Goal: Information Seeking & Learning: Learn about a topic

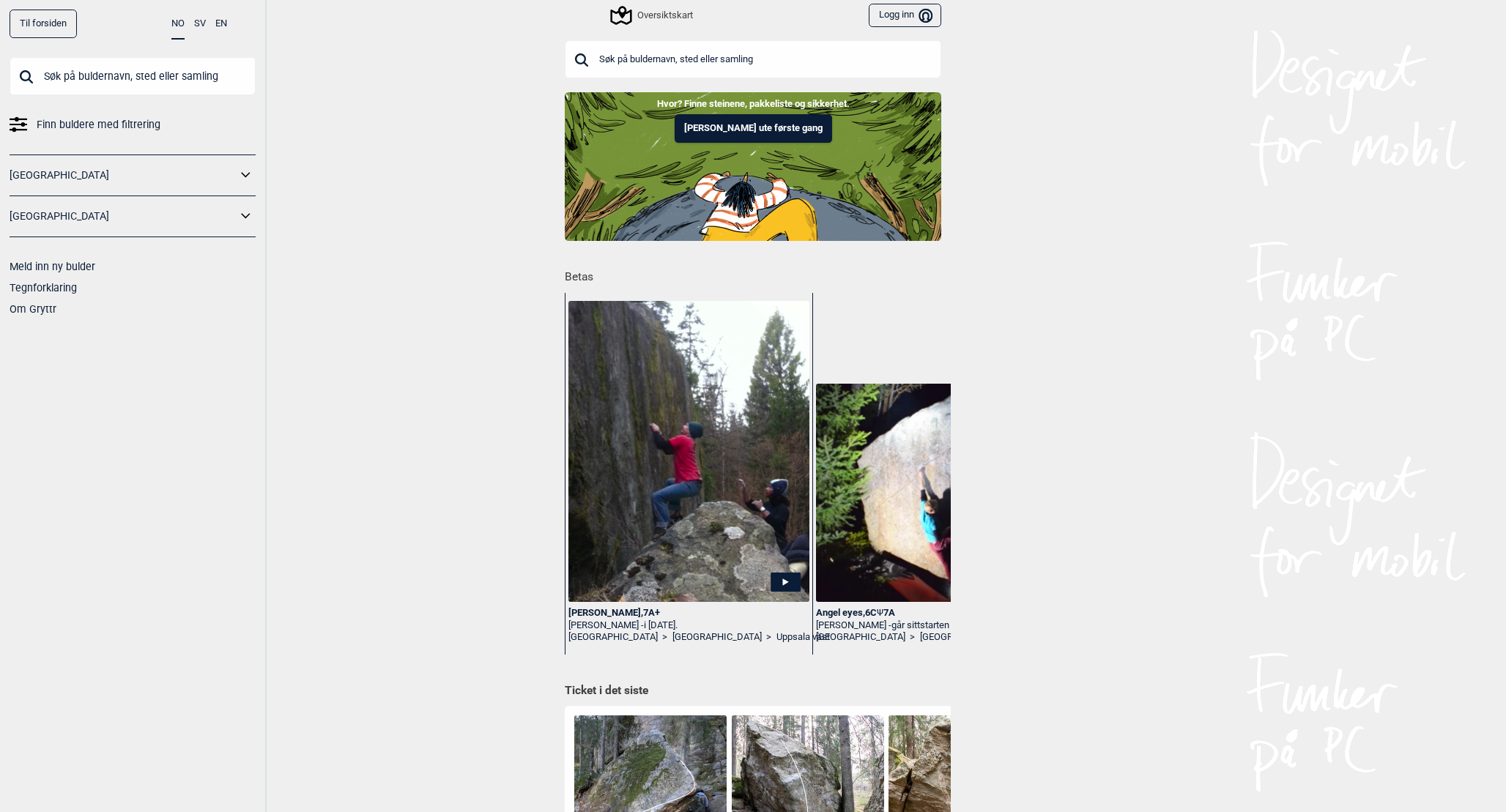
click at [669, 9] on div "Oversiktskart" at bounding box center [653, 15] width 80 height 18
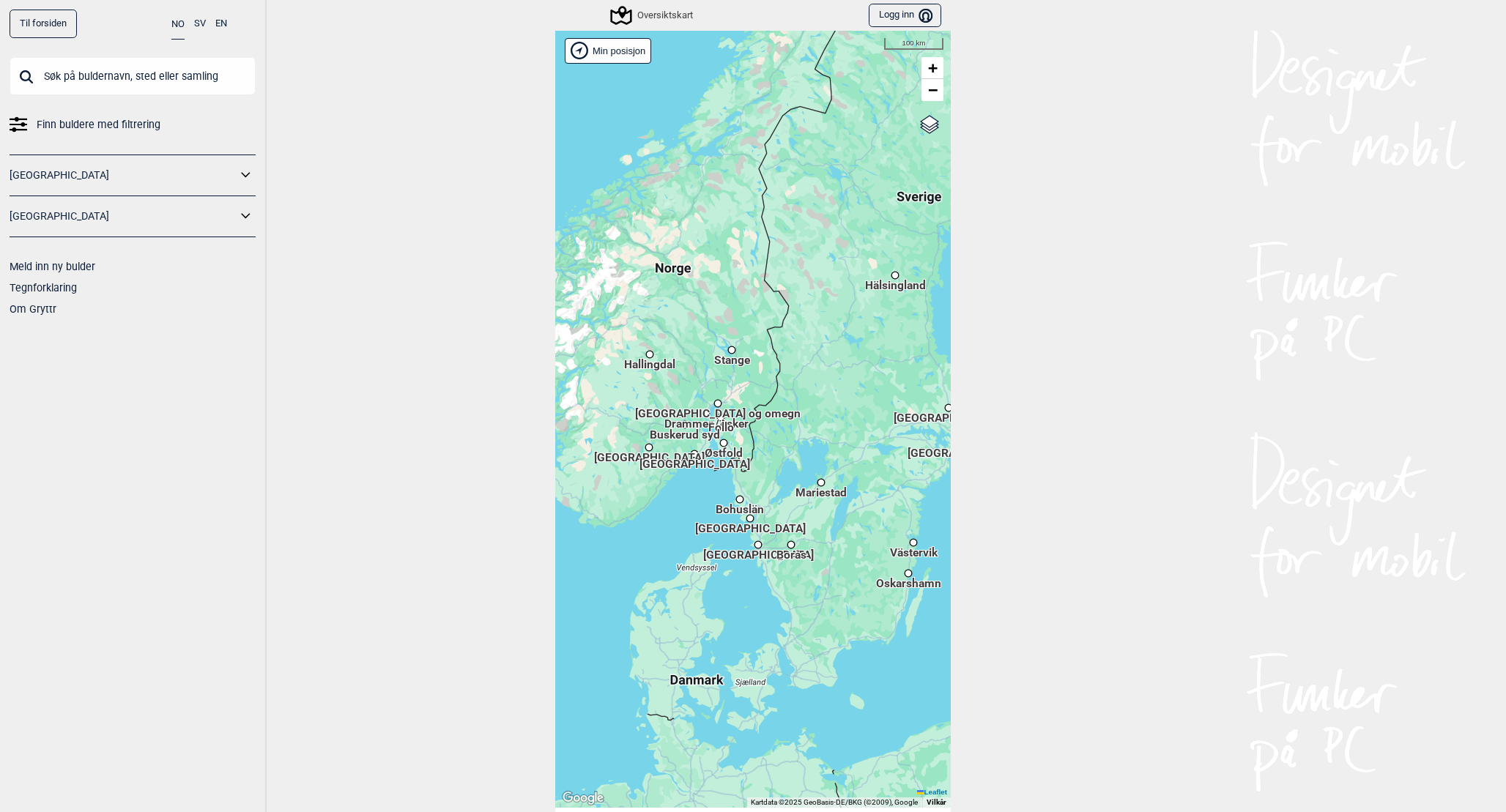
click at [754, 377] on div "Hallingdal Stange [GEOGRAPHIC_DATA] syd [GEOGRAPHIC_DATA] og omegn [GEOGRAPHIC_…" at bounding box center [753, 418] width 395 height 777
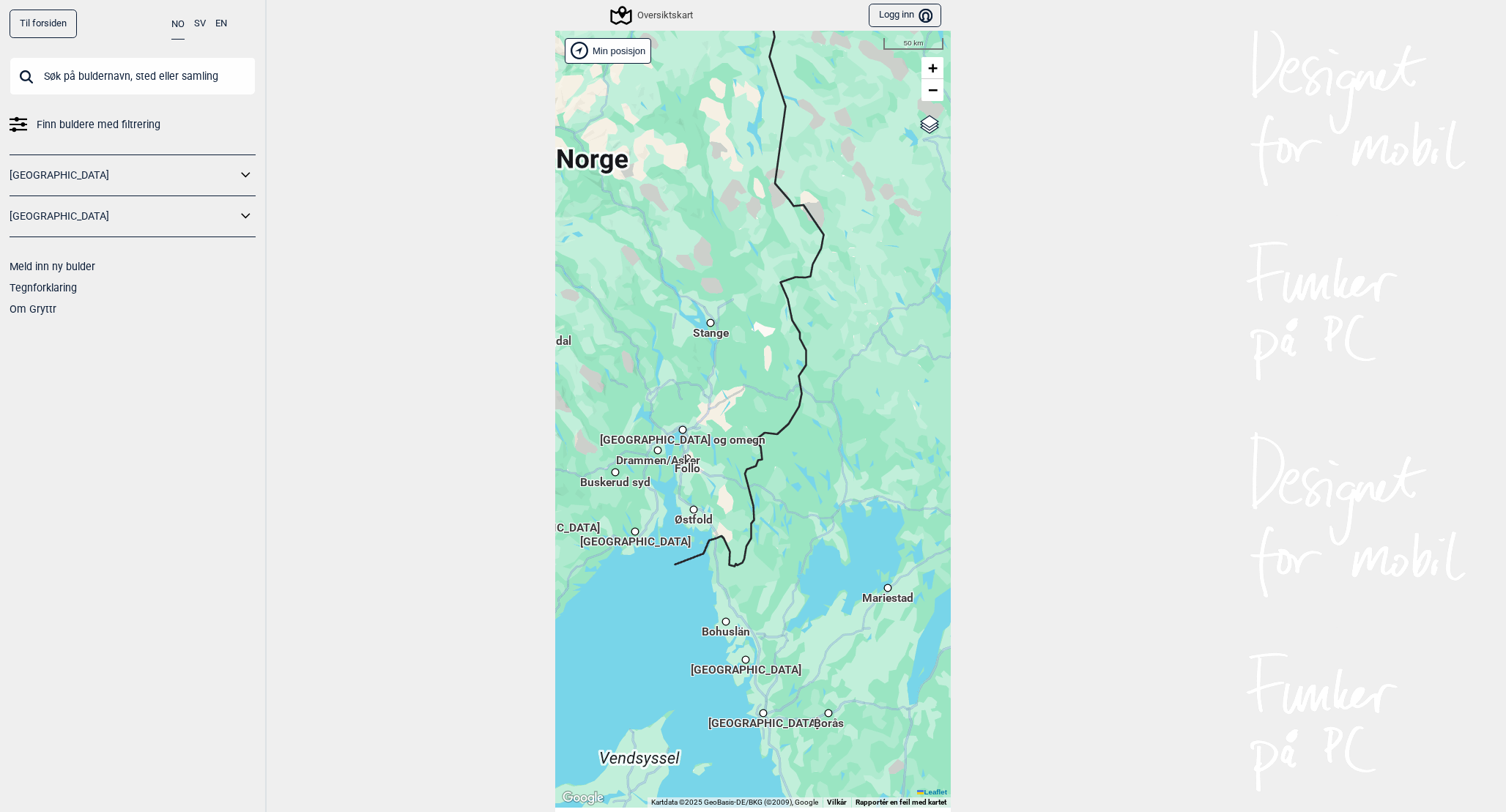
click at [730, 414] on div "Hallingdal Stange [GEOGRAPHIC_DATA] syd [GEOGRAPHIC_DATA] og omegn [GEOGRAPHIC_…" at bounding box center [753, 418] width 395 height 777
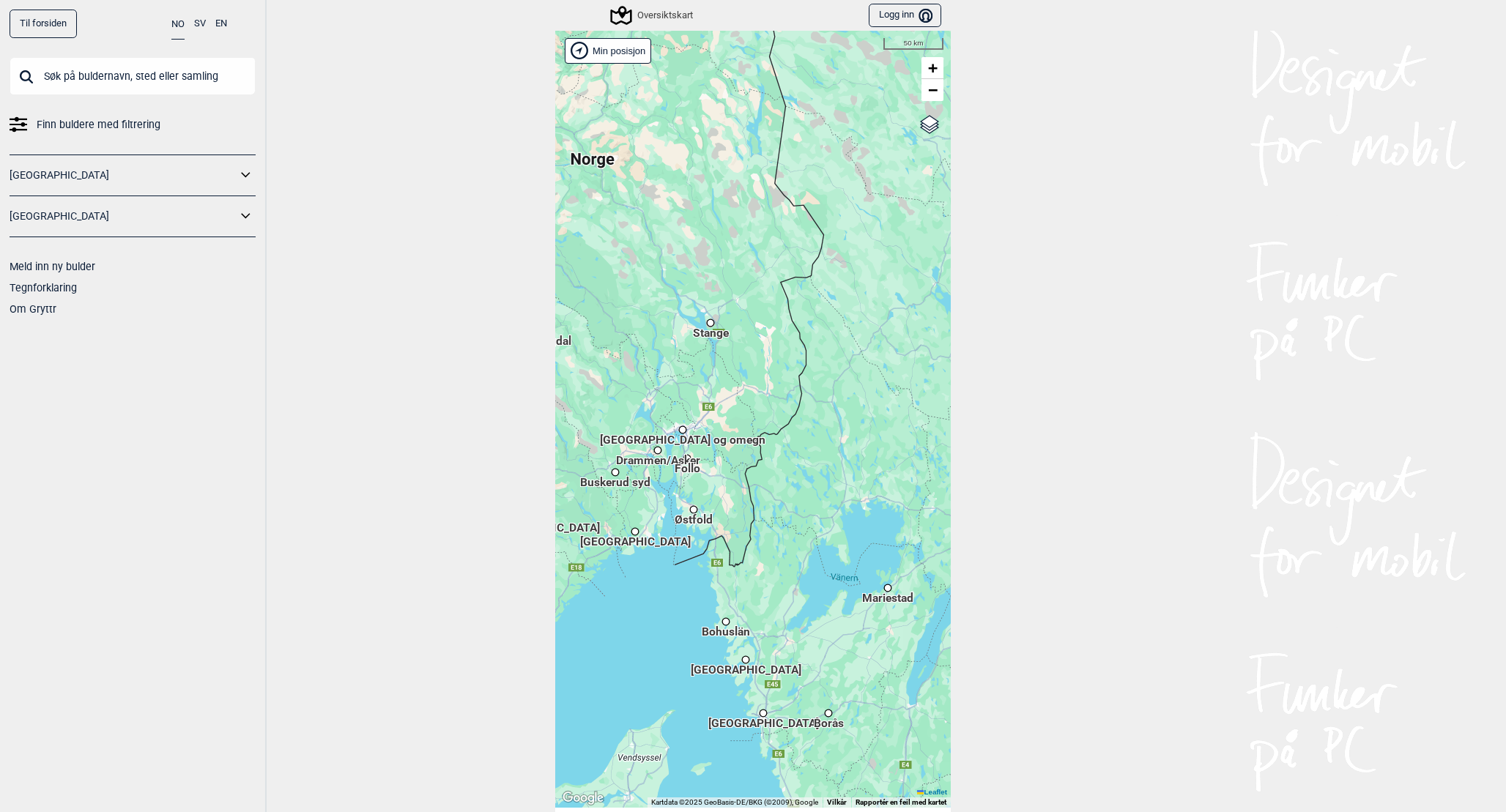
click at [730, 414] on div "Hallingdal Stange [GEOGRAPHIC_DATA] syd [GEOGRAPHIC_DATA] og omegn [GEOGRAPHIC_…" at bounding box center [753, 418] width 395 height 777
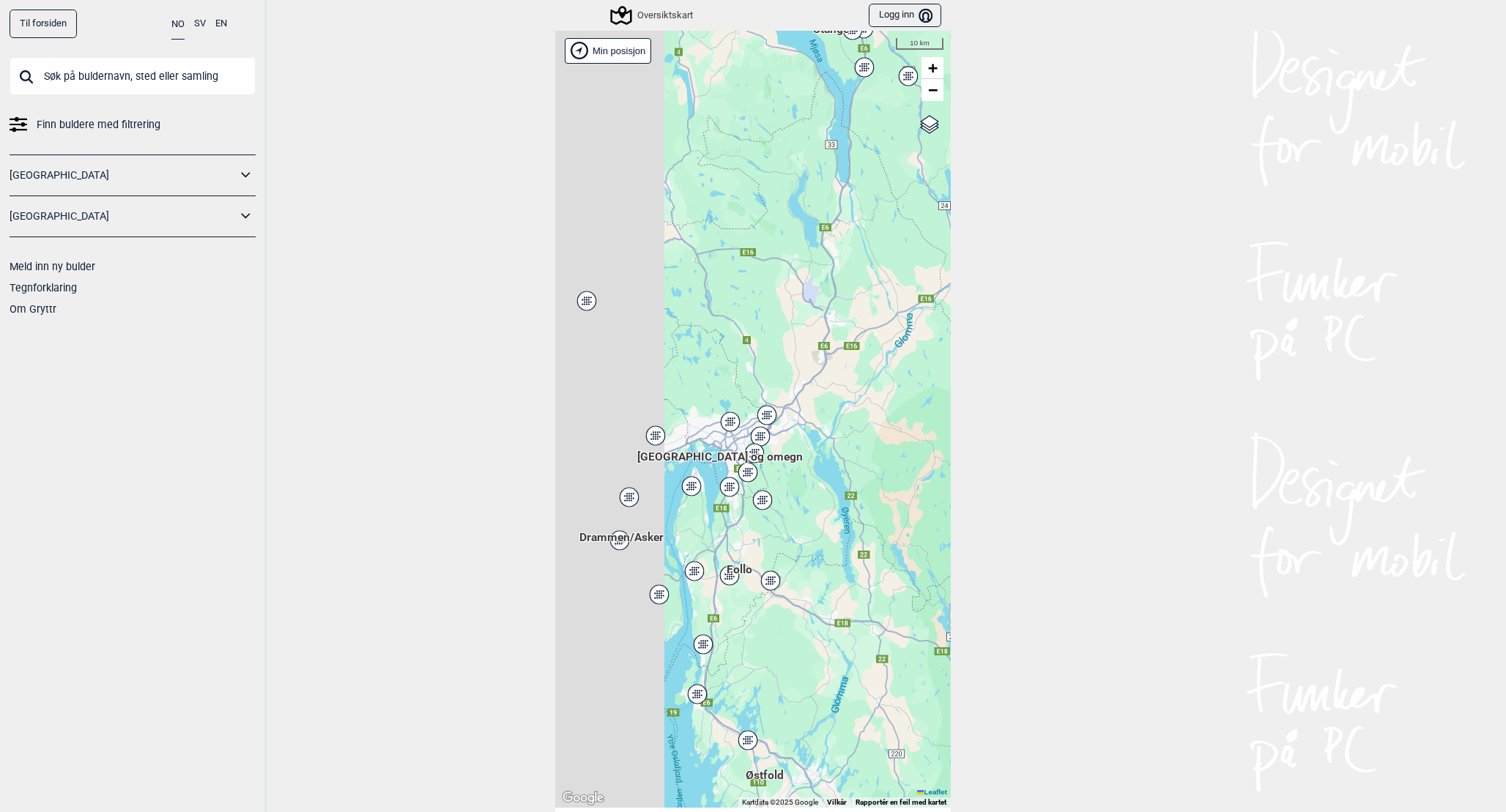
drag, startPoint x: 690, startPoint y: 450, endPoint x: 829, endPoint y: 450, distance: 139.0
click at [829, 450] on div "Hallingdal Stange [GEOGRAPHIC_DATA] syd [GEOGRAPHIC_DATA] og omegn [GEOGRAPHIC_…" at bounding box center [753, 418] width 395 height 777
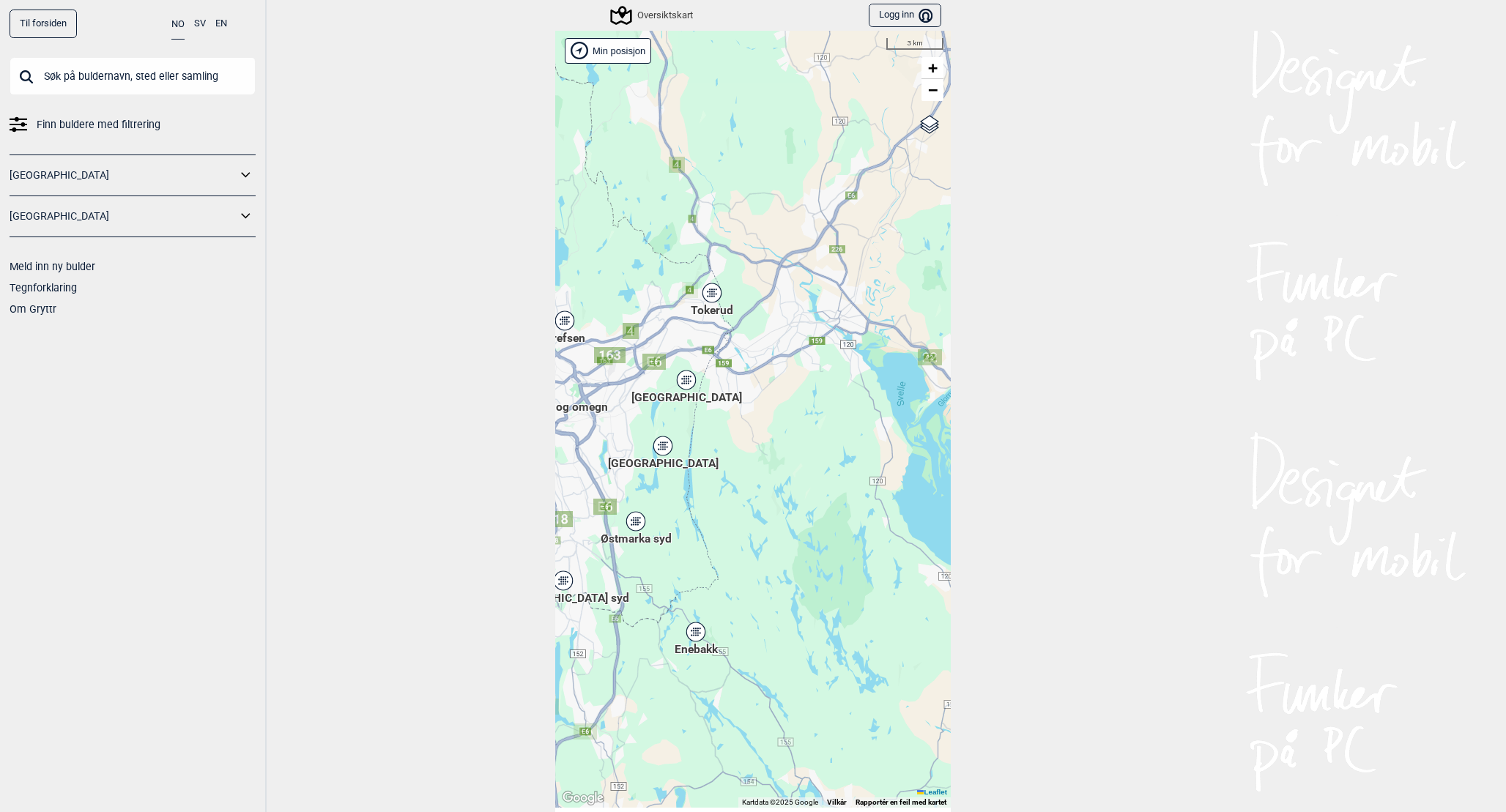
drag, startPoint x: 735, startPoint y: 466, endPoint x: 867, endPoint y: 466, distance: 132.0
click at [867, 466] on div "Hallingdal Stange [GEOGRAPHIC_DATA] syd [GEOGRAPHIC_DATA] og omegn [GEOGRAPHIC_…" at bounding box center [753, 418] width 395 height 777
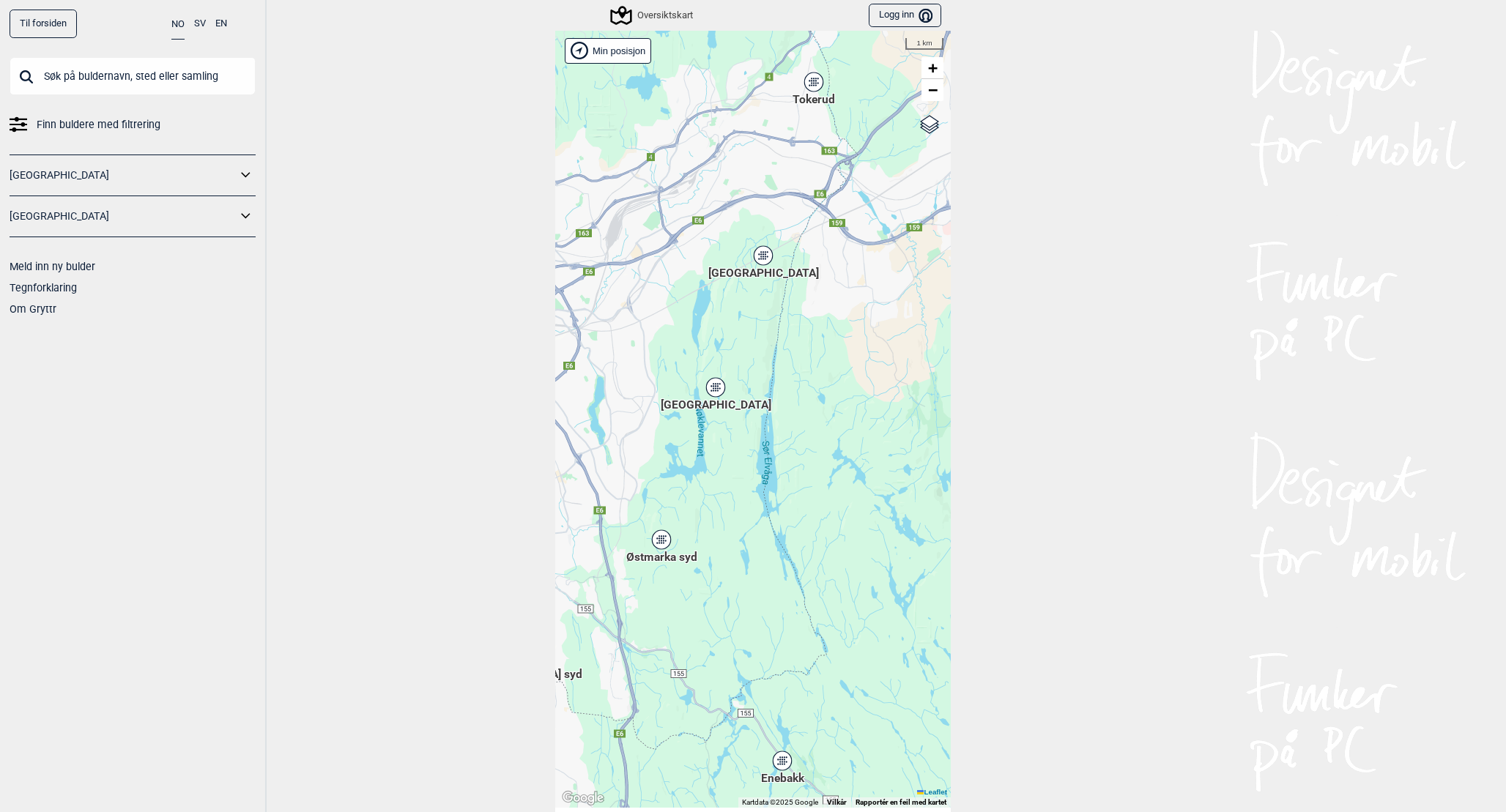
click at [717, 385] on div "[GEOGRAPHIC_DATA]" at bounding box center [715, 387] width 9 height 9
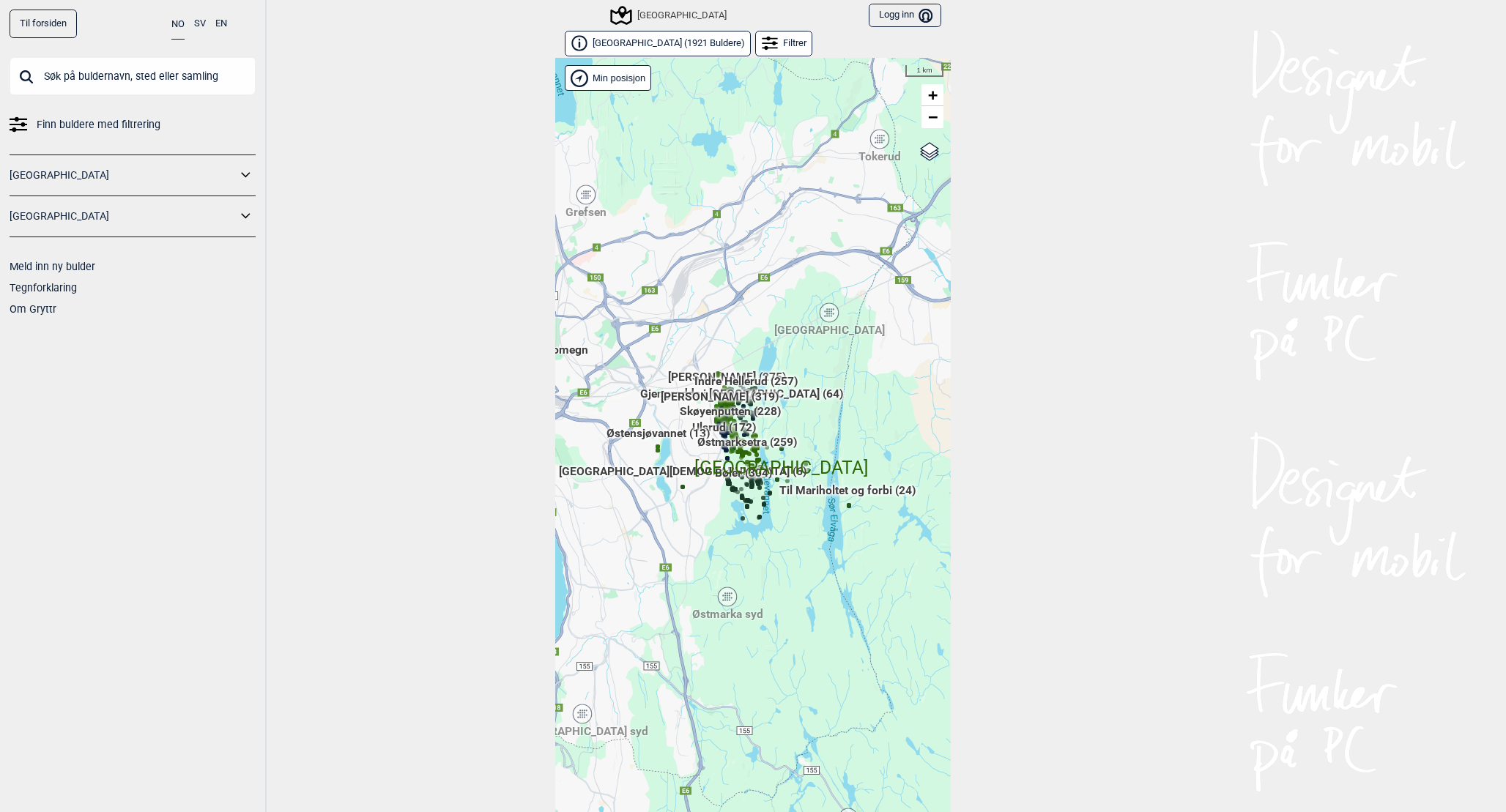
scroll to position [22, 0]
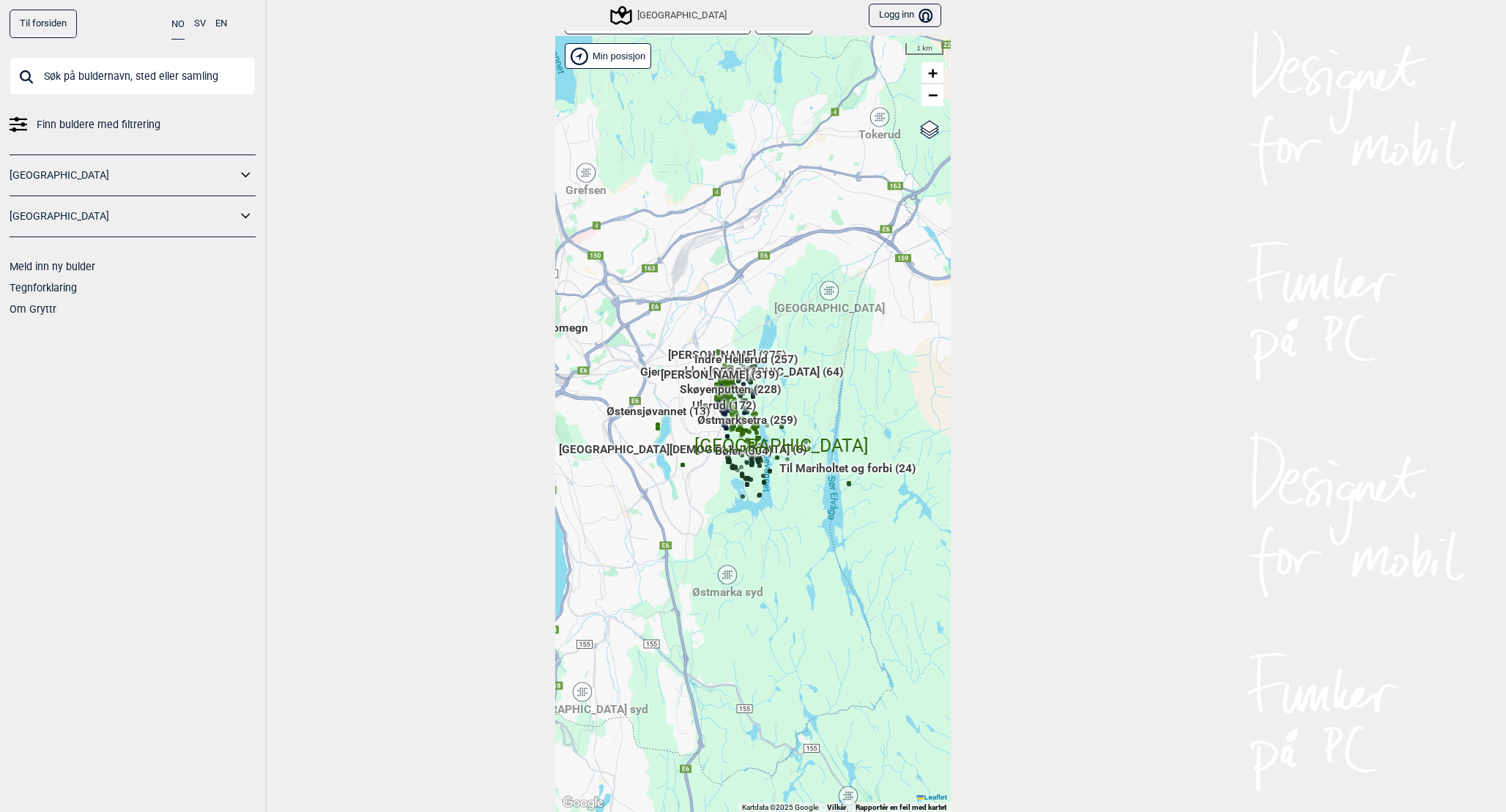
click at [823, 490] on div "Hallingdal Stange [GEOGRAPHIC_DATA] syd [GEOGRAPHIC_DATA] og omegn [GEOGRAPHIC_…" at bounding box center [753, 424] width 395 height 777
click at [849, 482] on span "Til Mariholtet og forbi (24)" at bounding box center [848, 474] width 137 height 28
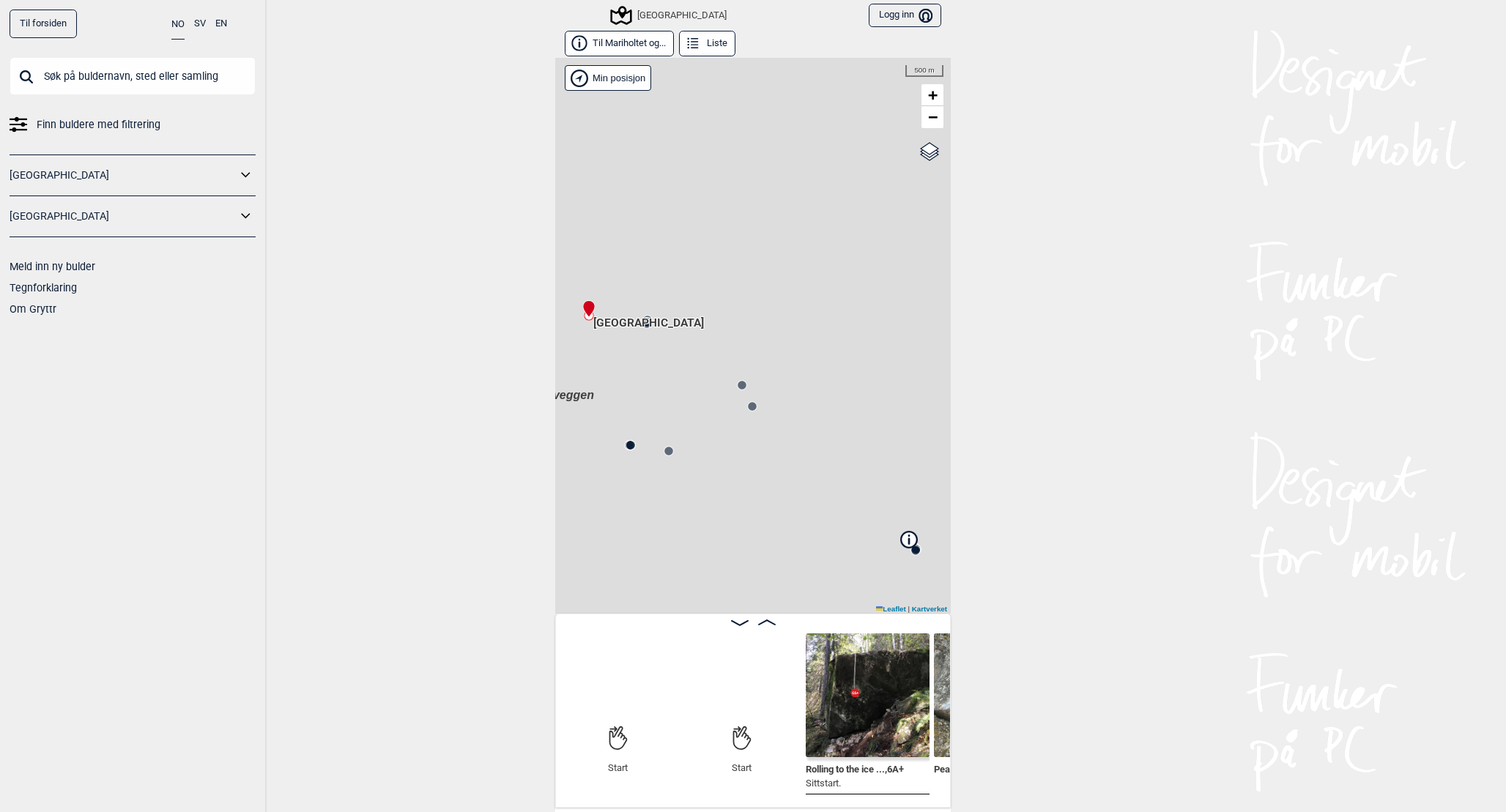
scroll to position [0, 115]
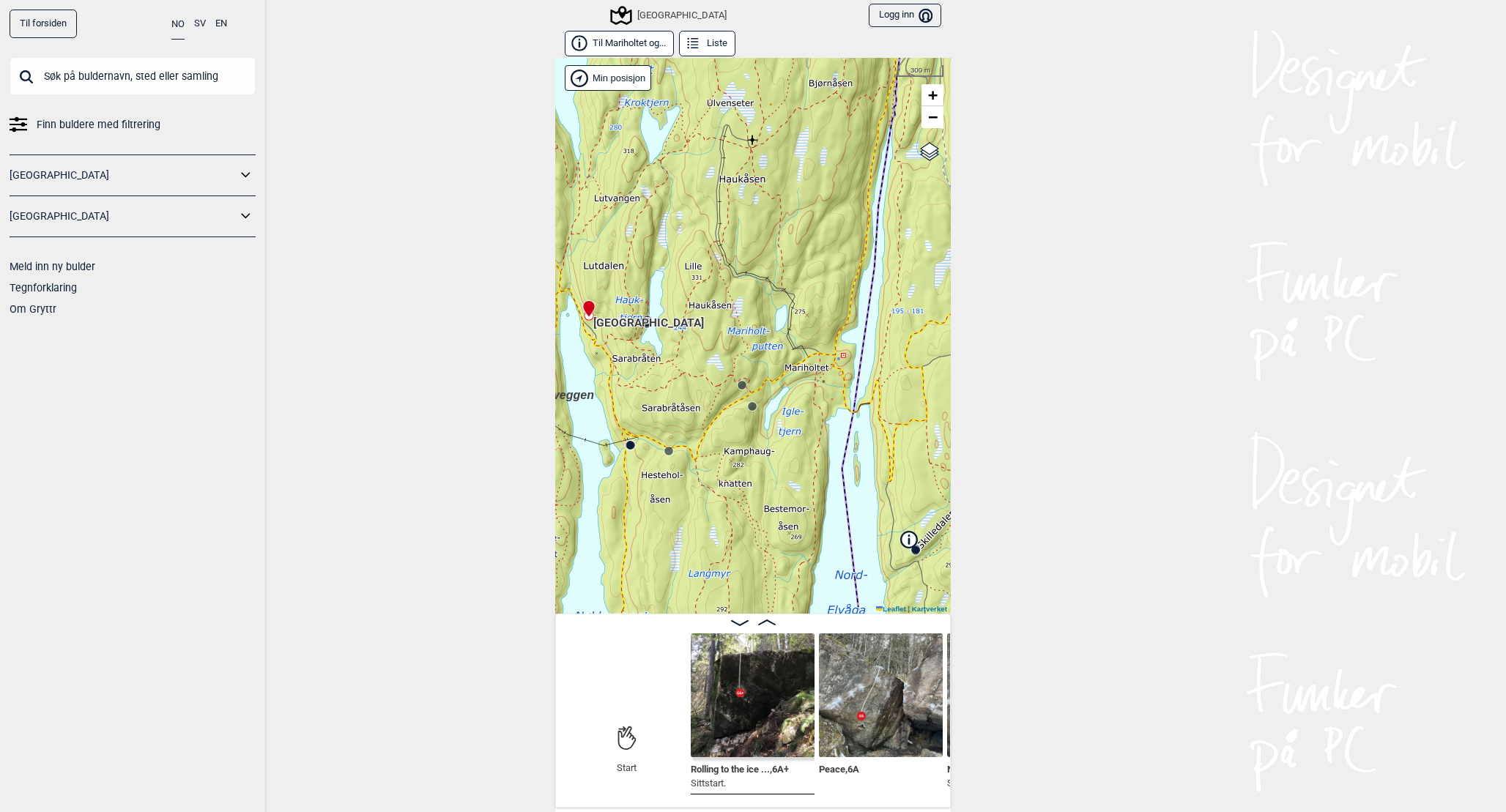
click at [849, 674] on img at bounding box center [881, 695] width 124 height 124
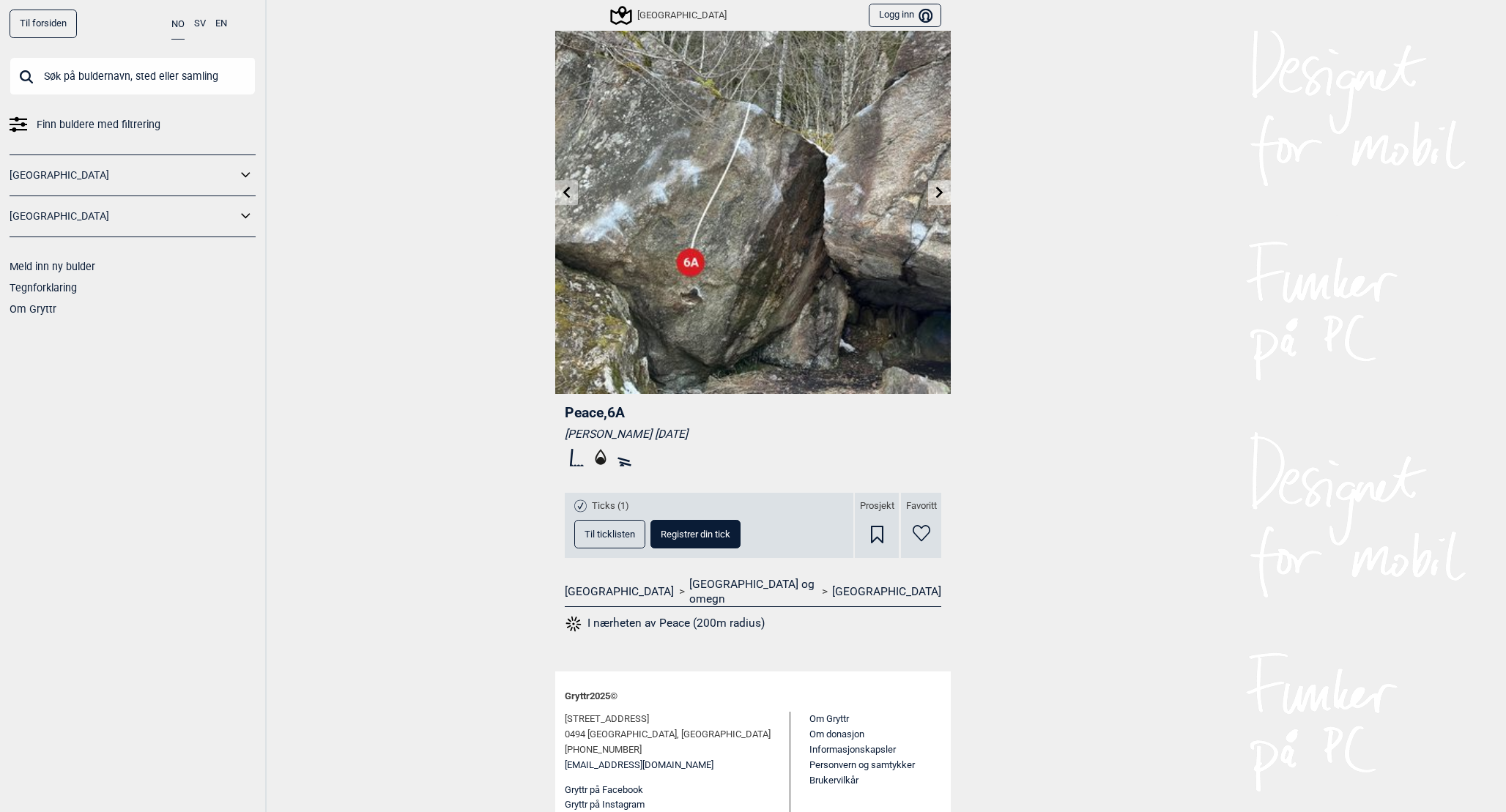
scroll to position [70, 0]
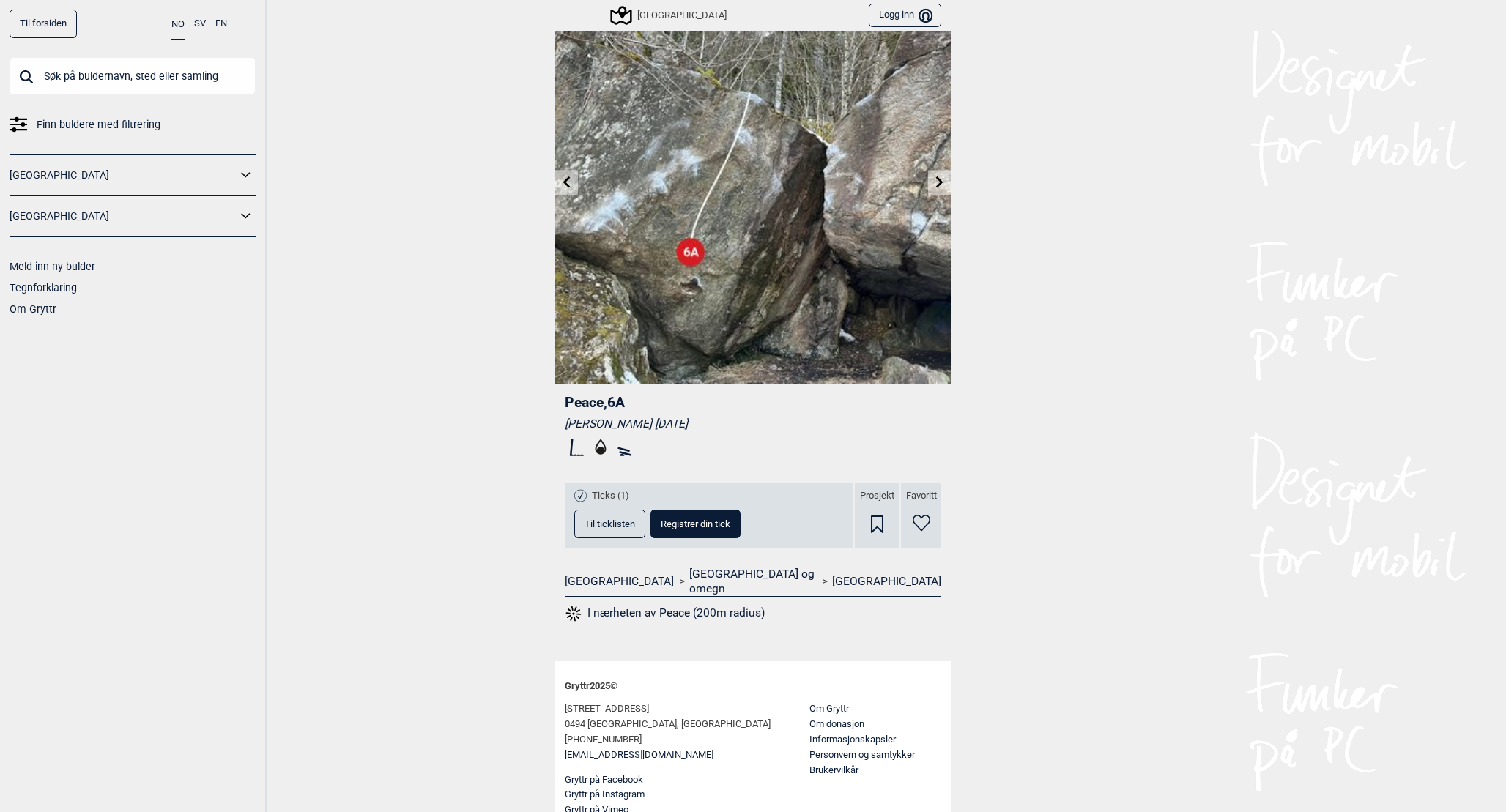
click at [624, 535] on button "Til ticklisten" at bounding box center [610, 524] width 71 height 29
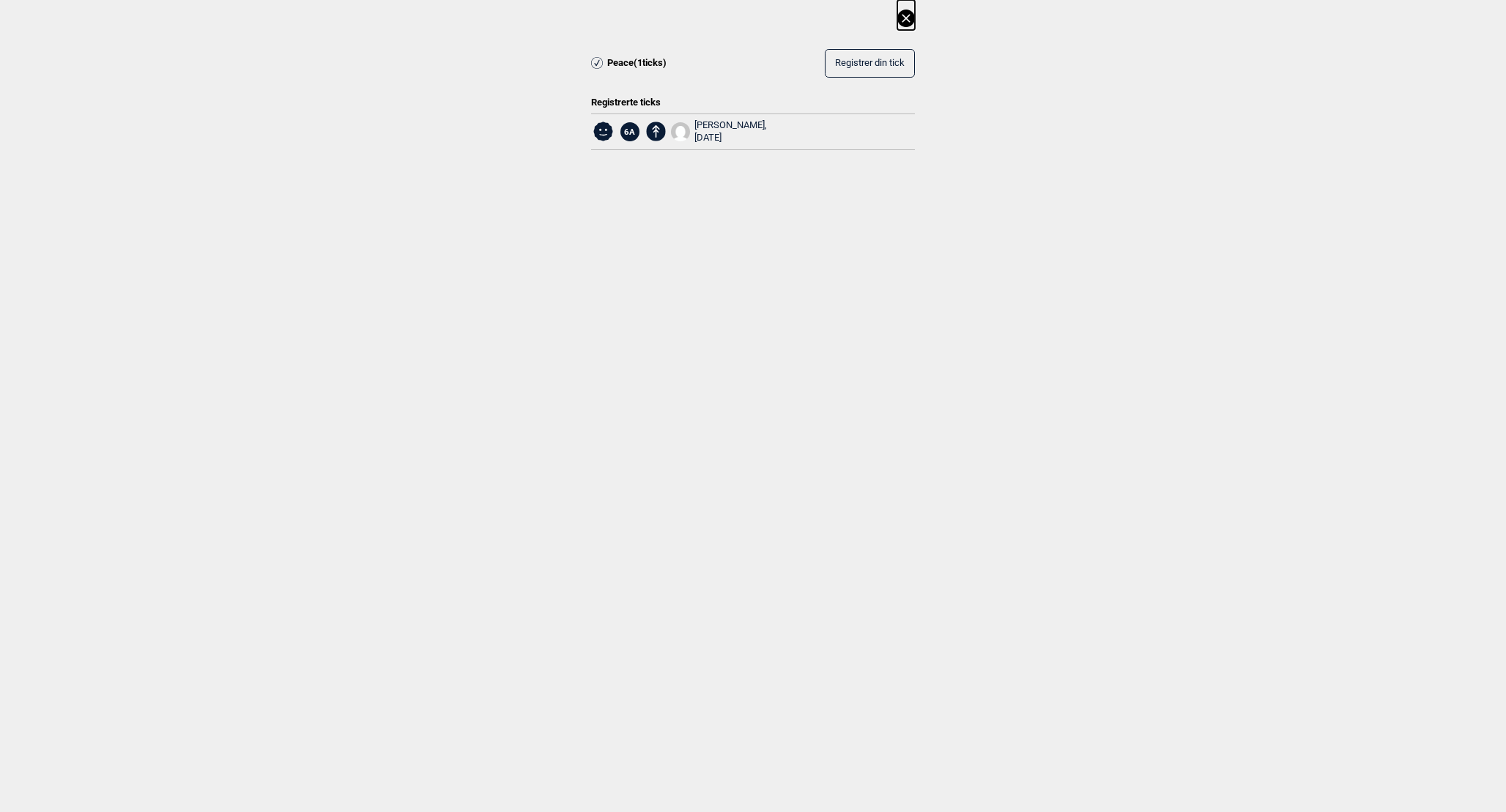
click at [906, 20] on icon at bounding box center [906, 18] width 18 height 18
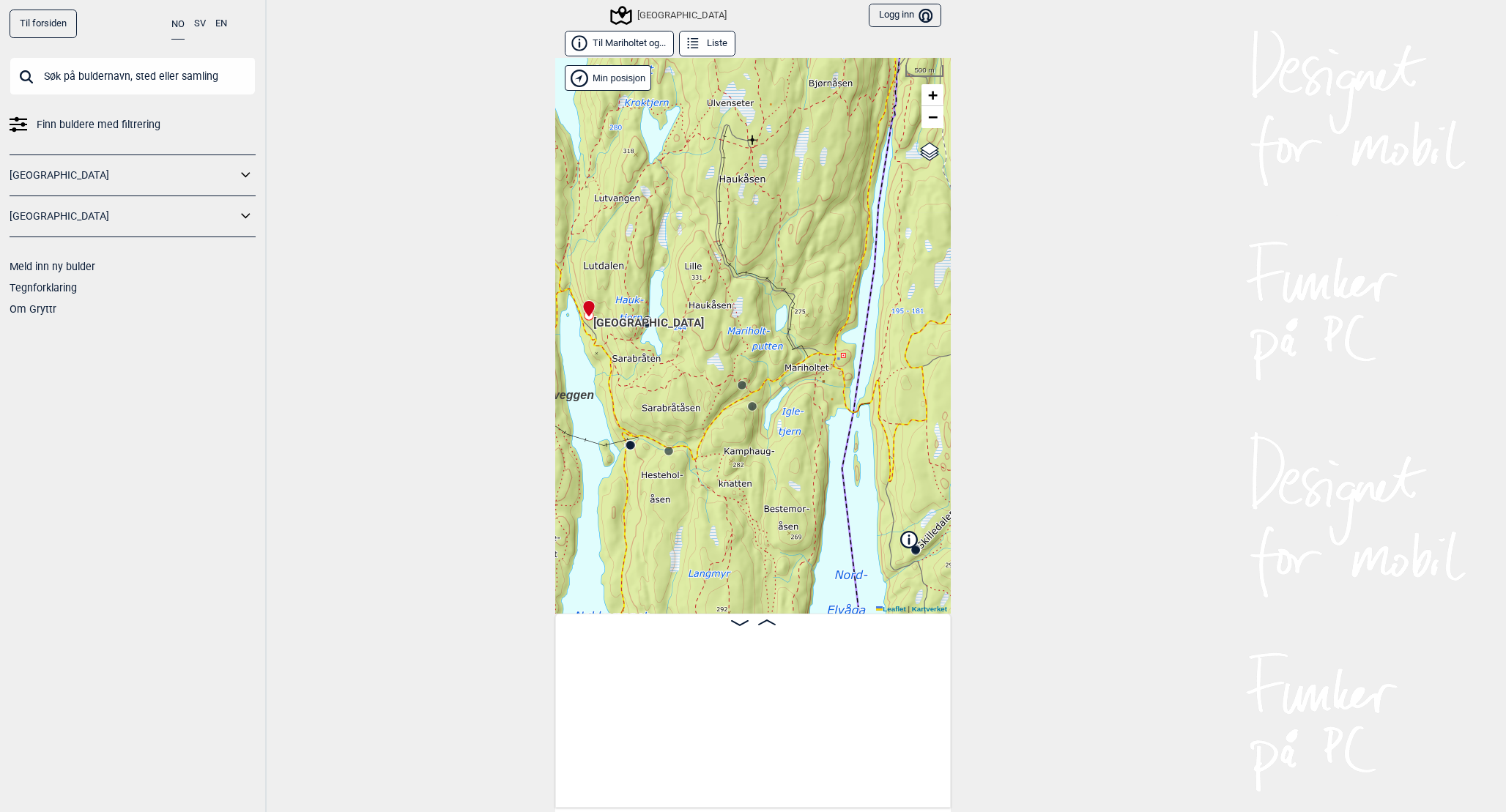
scroll to position [0, 115]
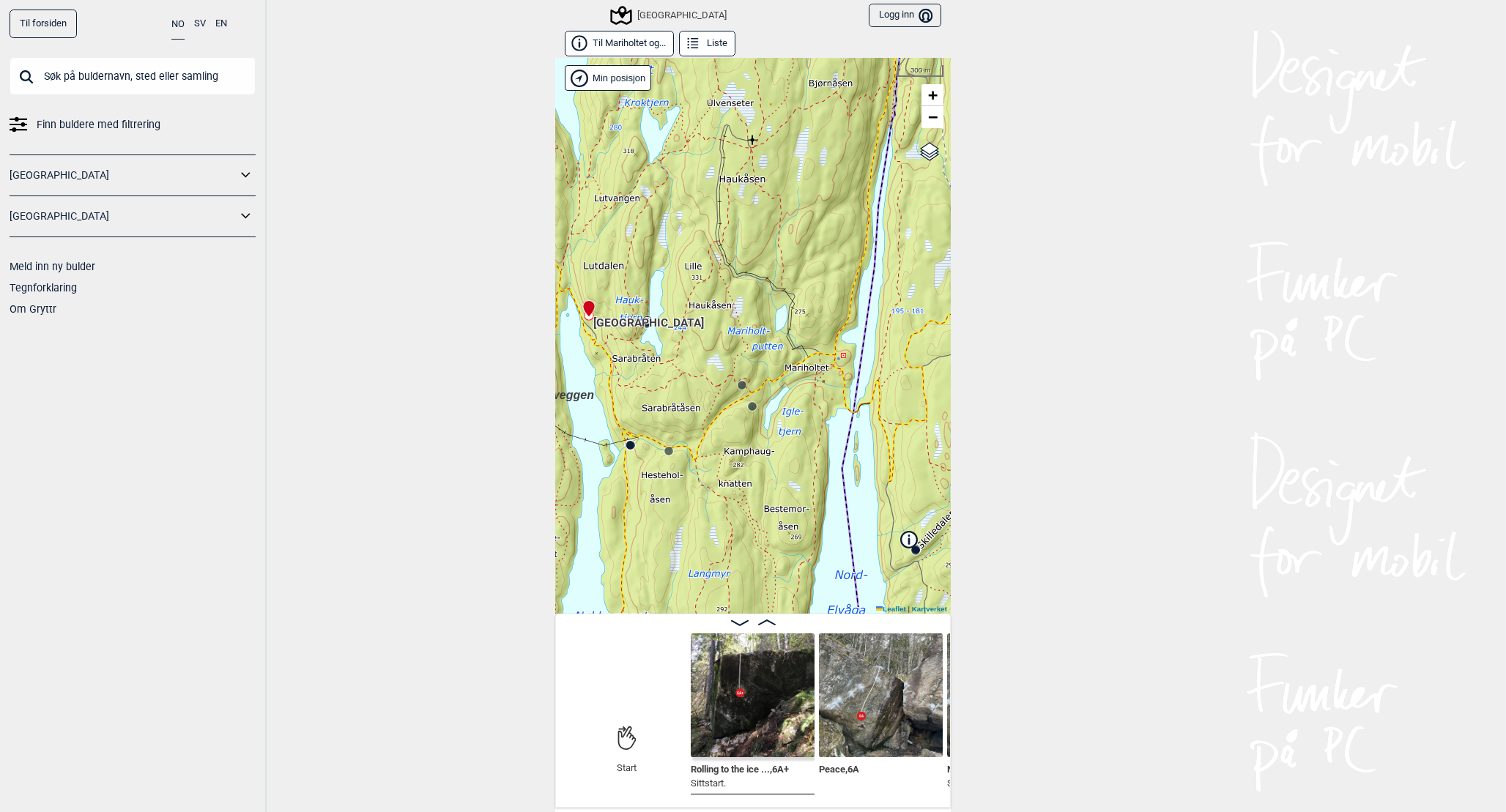
click at [752, 408] on circle at bounding box center [752, 406] width 9 height 9
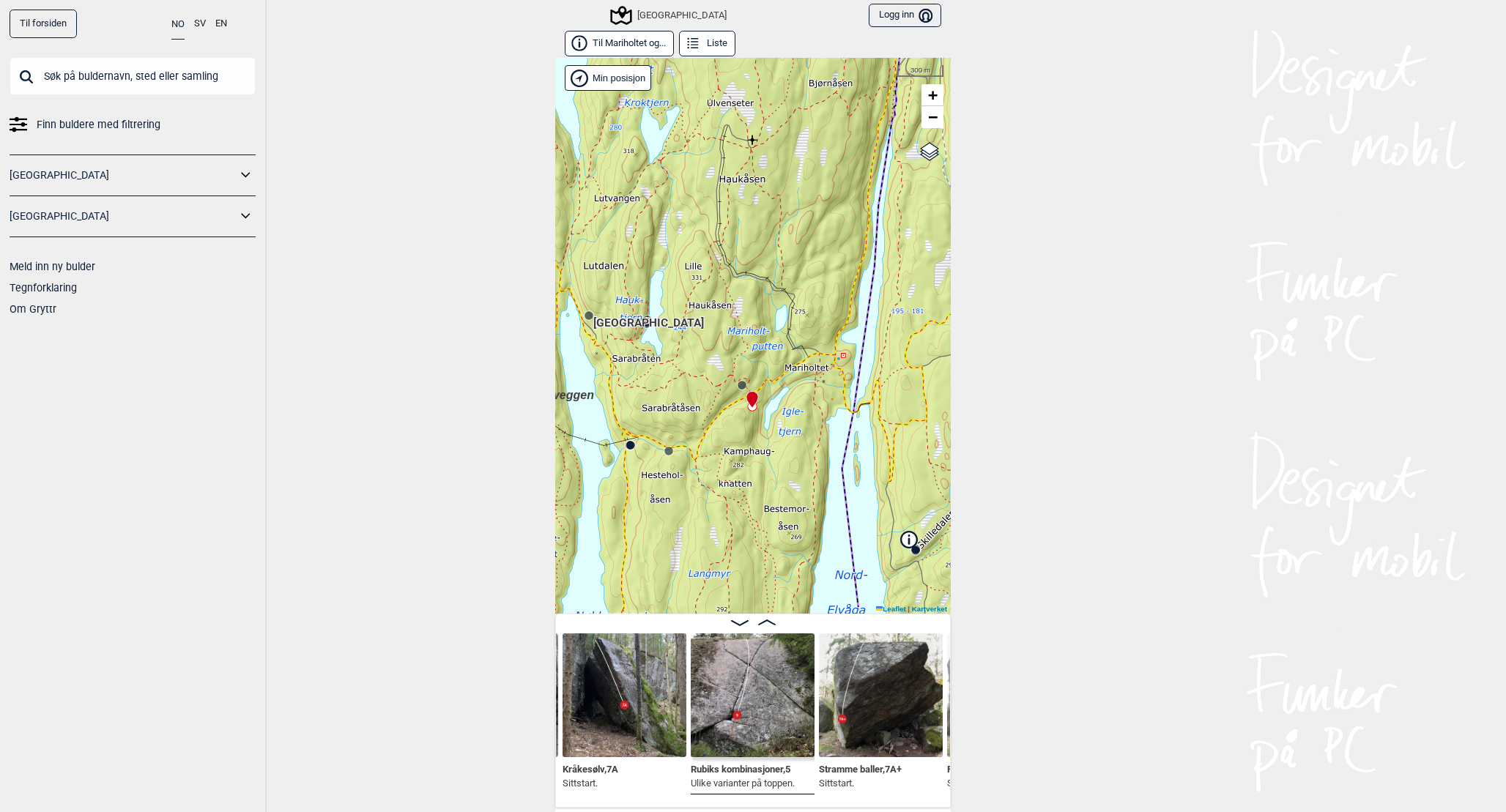
click at [740, 380] on circle at bounding box center [742, 385] width 10 height 10
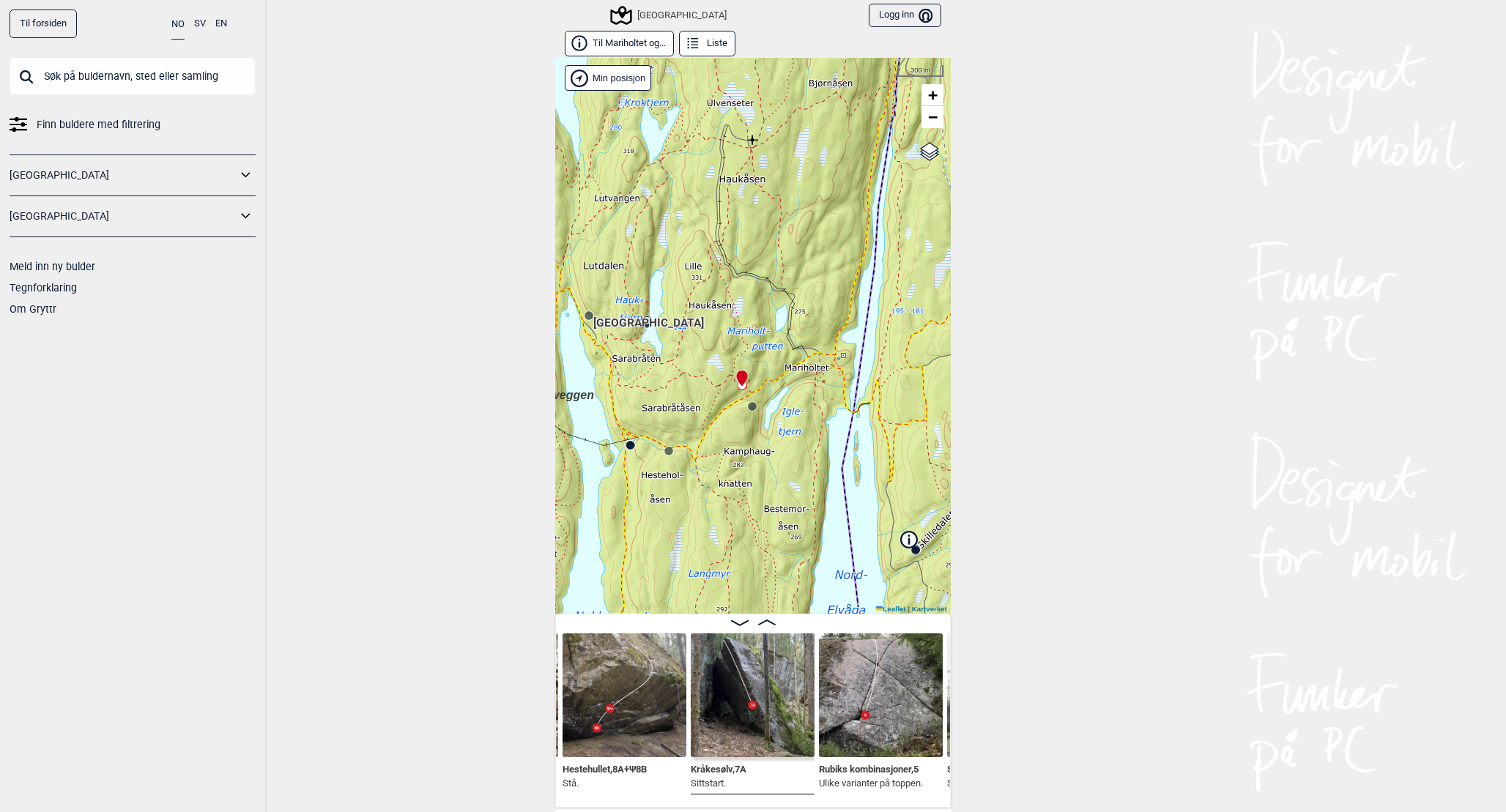
click at [631, 707] on img at bounding box center [624, 695] width 124 height 124
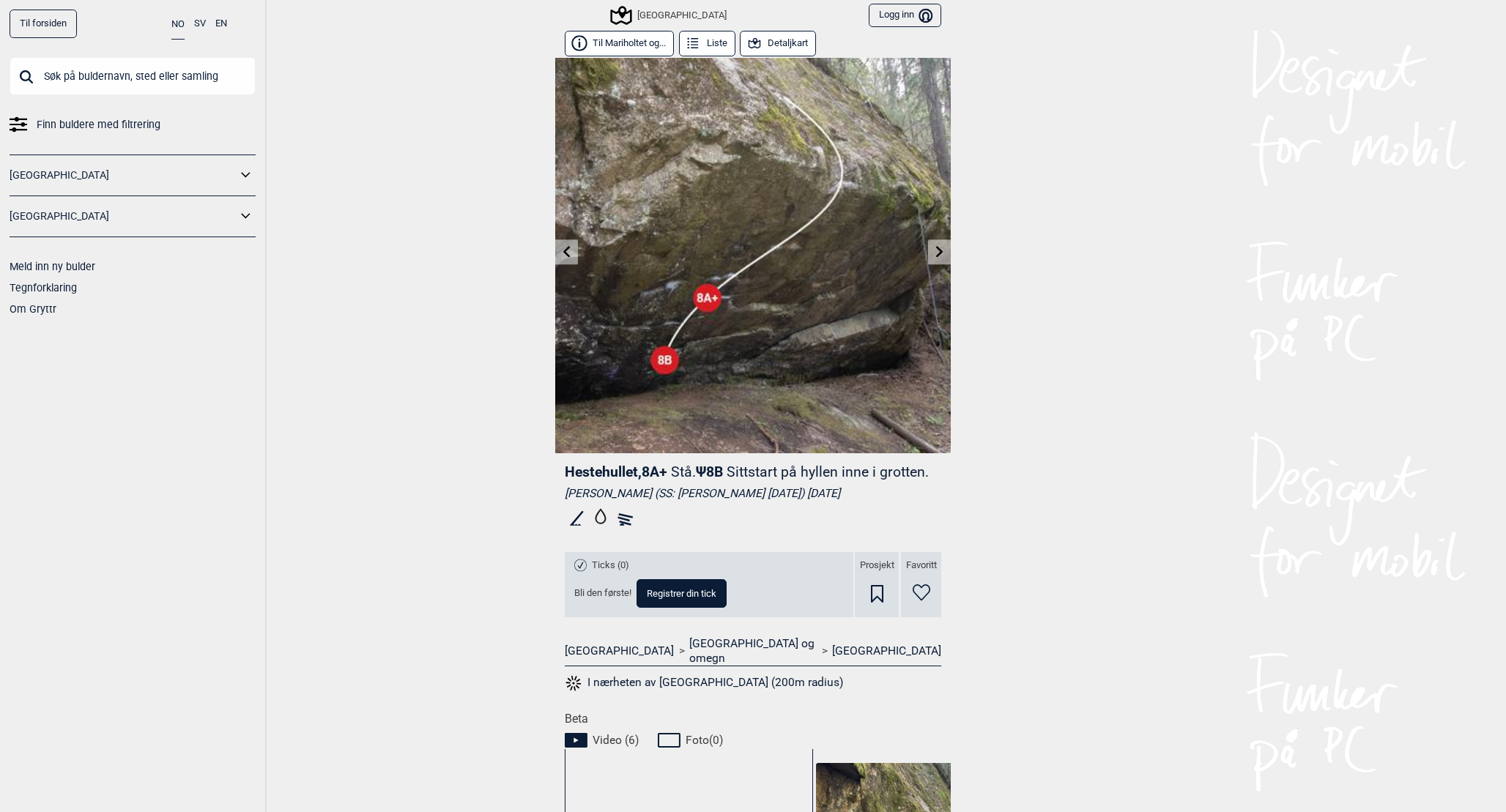
click at [774, 46] on button "Detaljkart" at bounding box center [778, 43] width 76 height 26
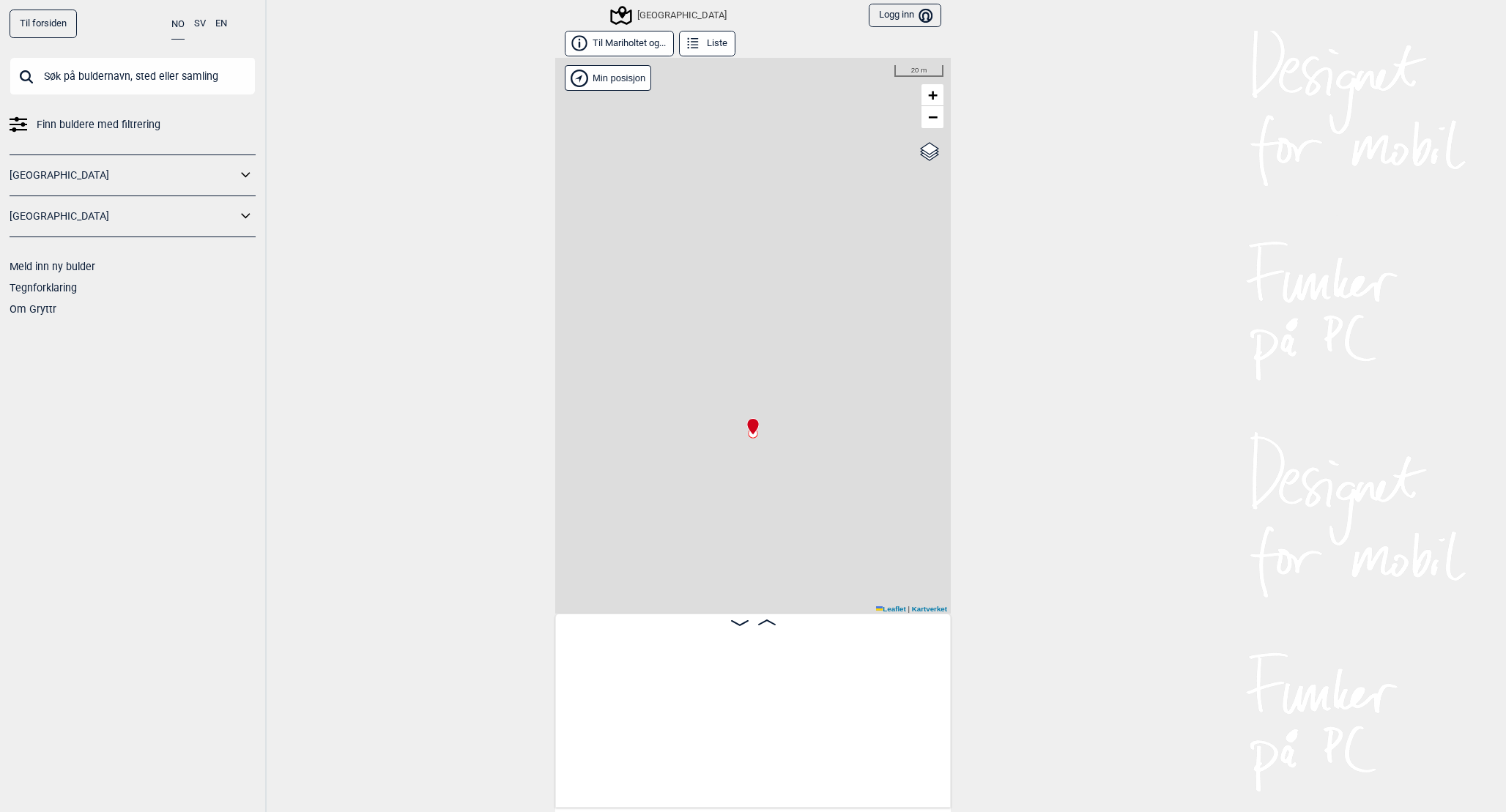
scroll to position [0, 1485]
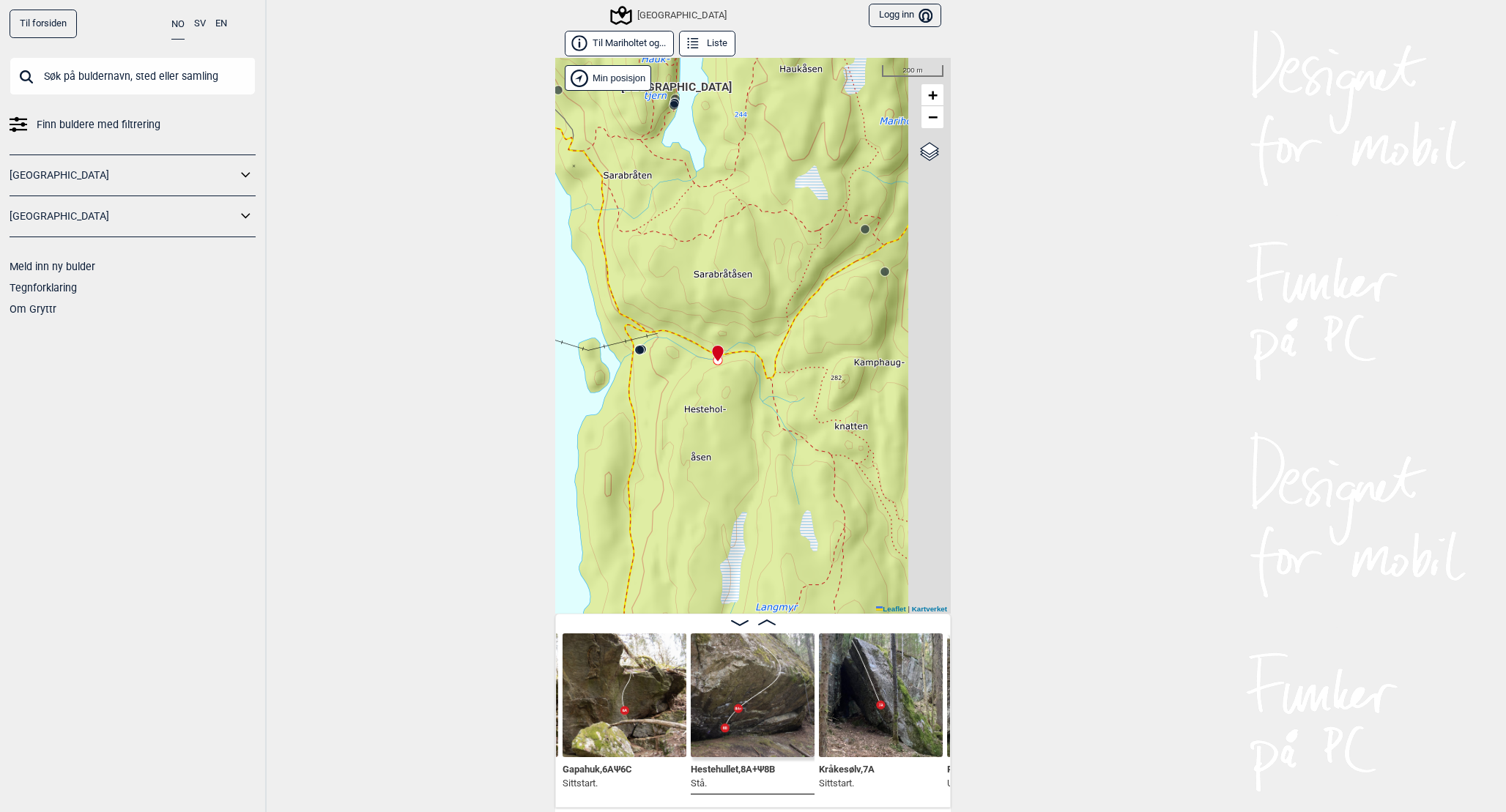
drag, startPoint x: 845, startPoint y: 398, endPoint x: 665, endPoint y: 379, distance: 181.0
click at [665, 379] on div "Speidersteinen Barnehageveggen Cowboyveggen Bølerveggen [GEOGRAPHIC_DATA] Min p…" at bounding box center [753, 336] width 395 height 556
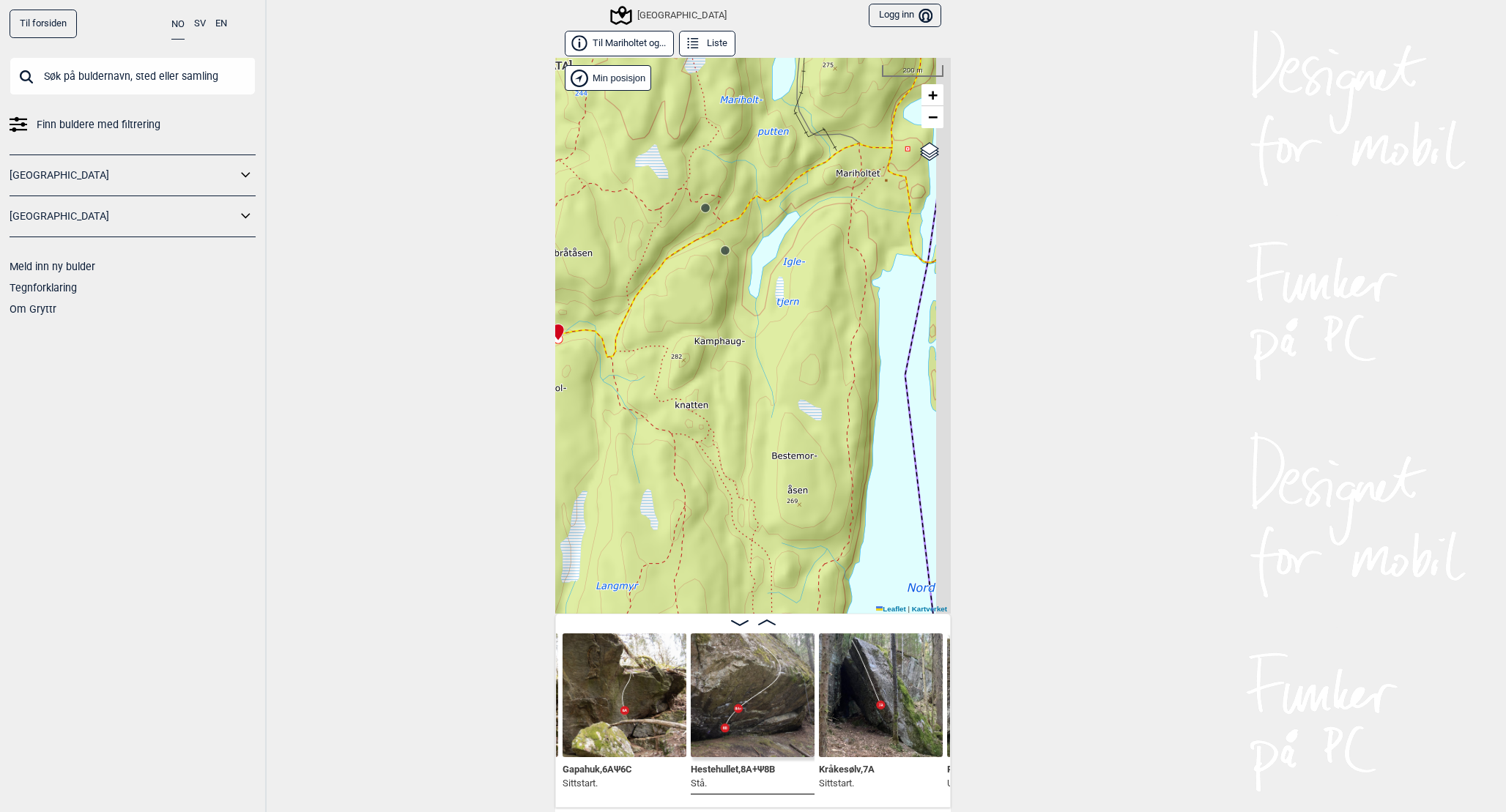
drag, startPoint x: 852, startPoint y: 404, endPoint x: 691, endPoint y: 382, distance: 162.5
click at [691, 382] on div "Speidersteinen Barnehageveggen Cowboyveggen Bølerveggen [GEOGRAPHIC_DATA] Min p…" at bounding box center [753, 336] width 395 height 556
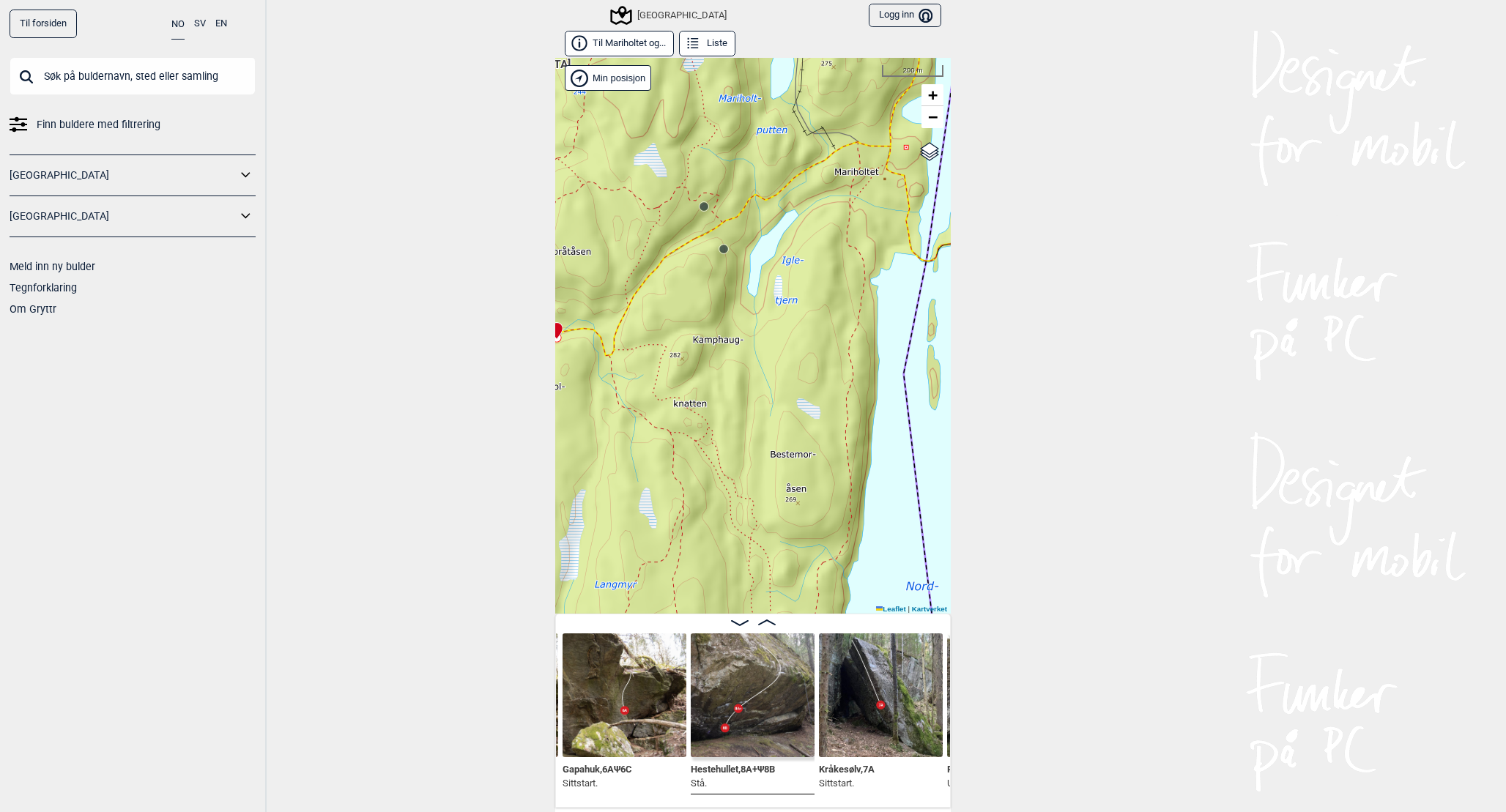
click at [730, 250] on div "Speidersteinen Barnehageveggen Cowboyveggen Bølerveggen [GEOGRAPHIC_DATA] Min p…" at bounding box center [753, 336] width 395 height 556
click at [723, 249] on circle at bounding box center [723, 248] width 9 height 9
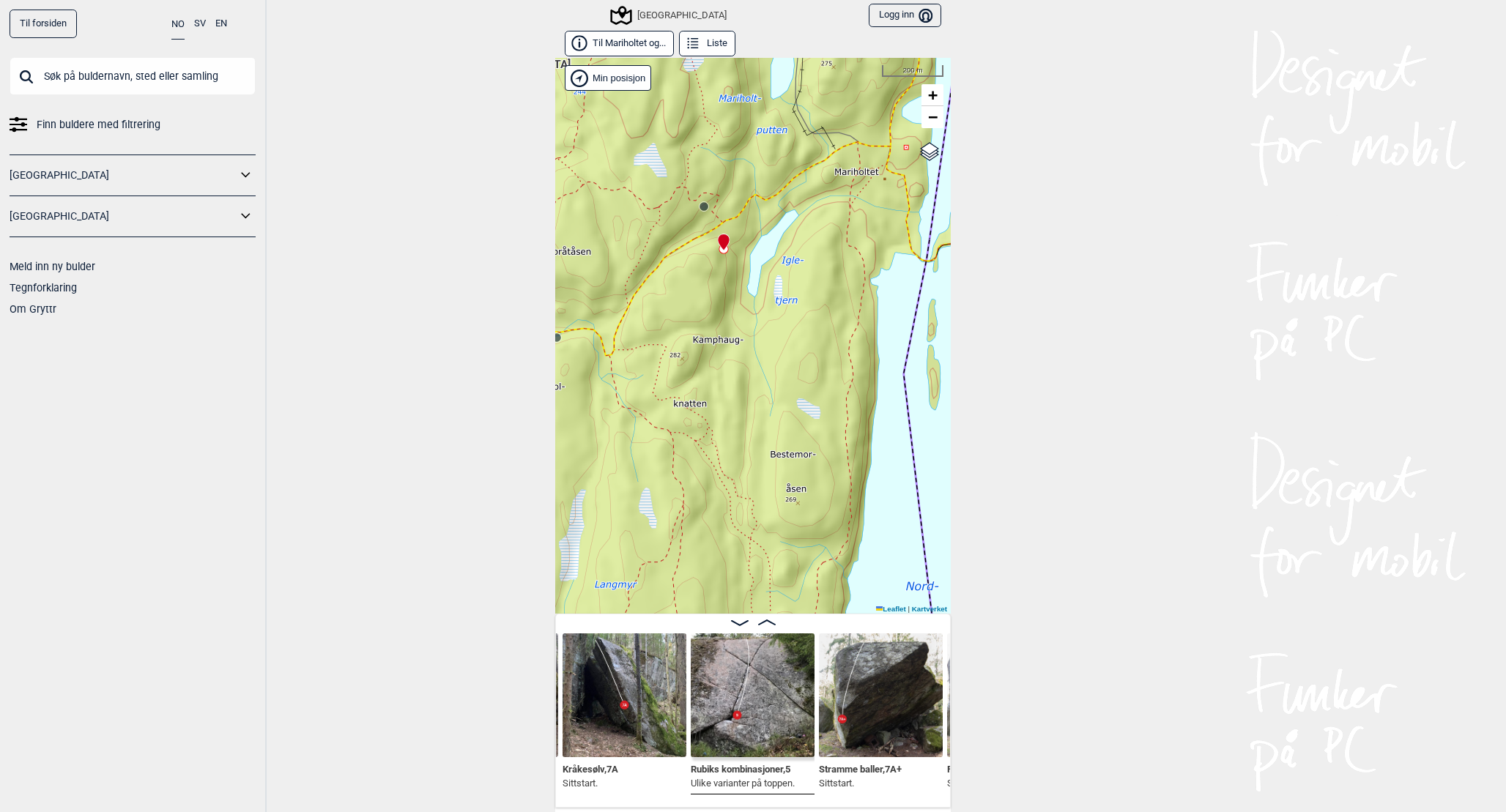
click at [702, 208] on circle at bounding box center [703, 206] width 9 height 9
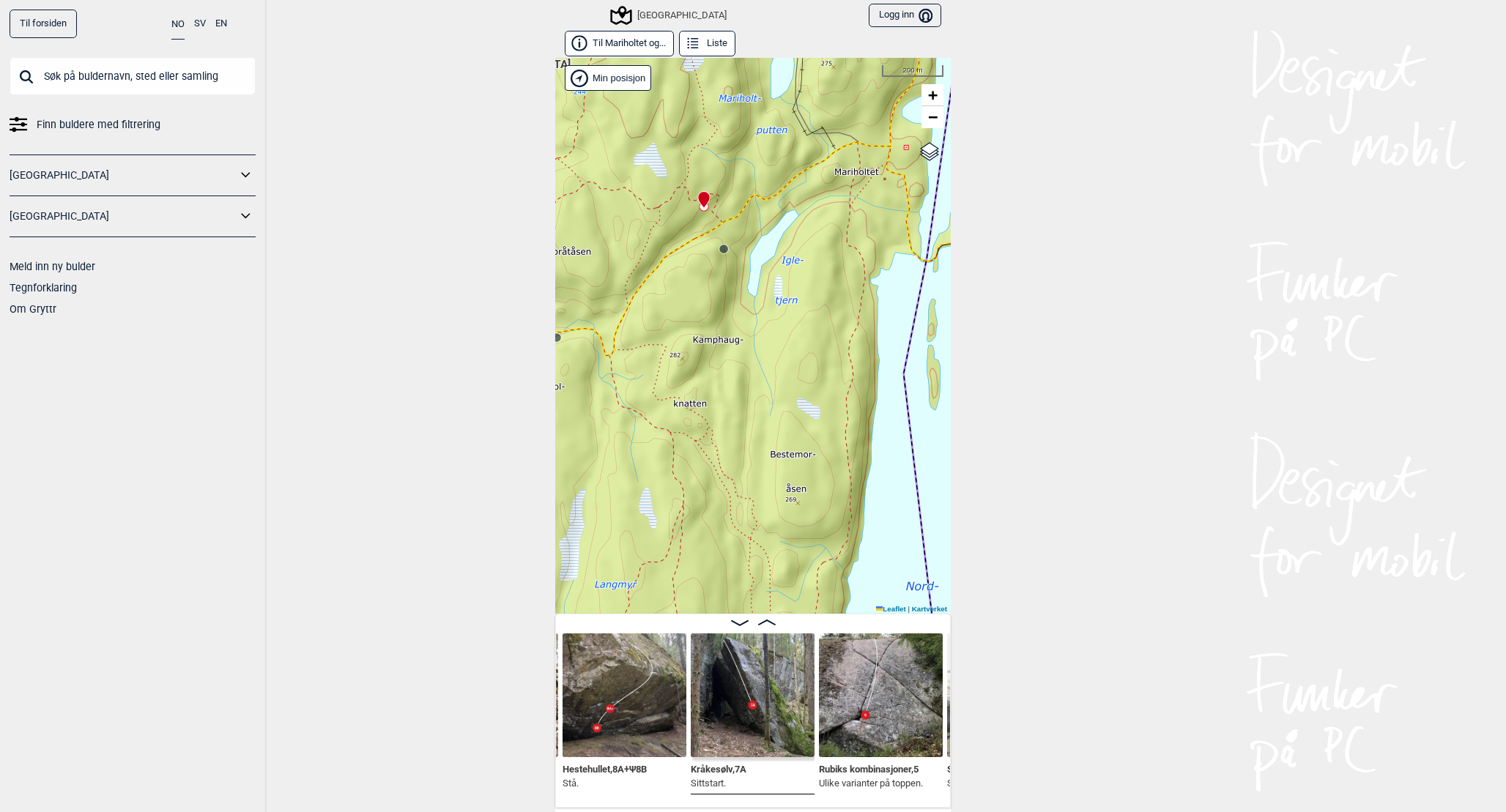
click at [715, 711] on img at bounding box center [753, 695] width 124 height 124
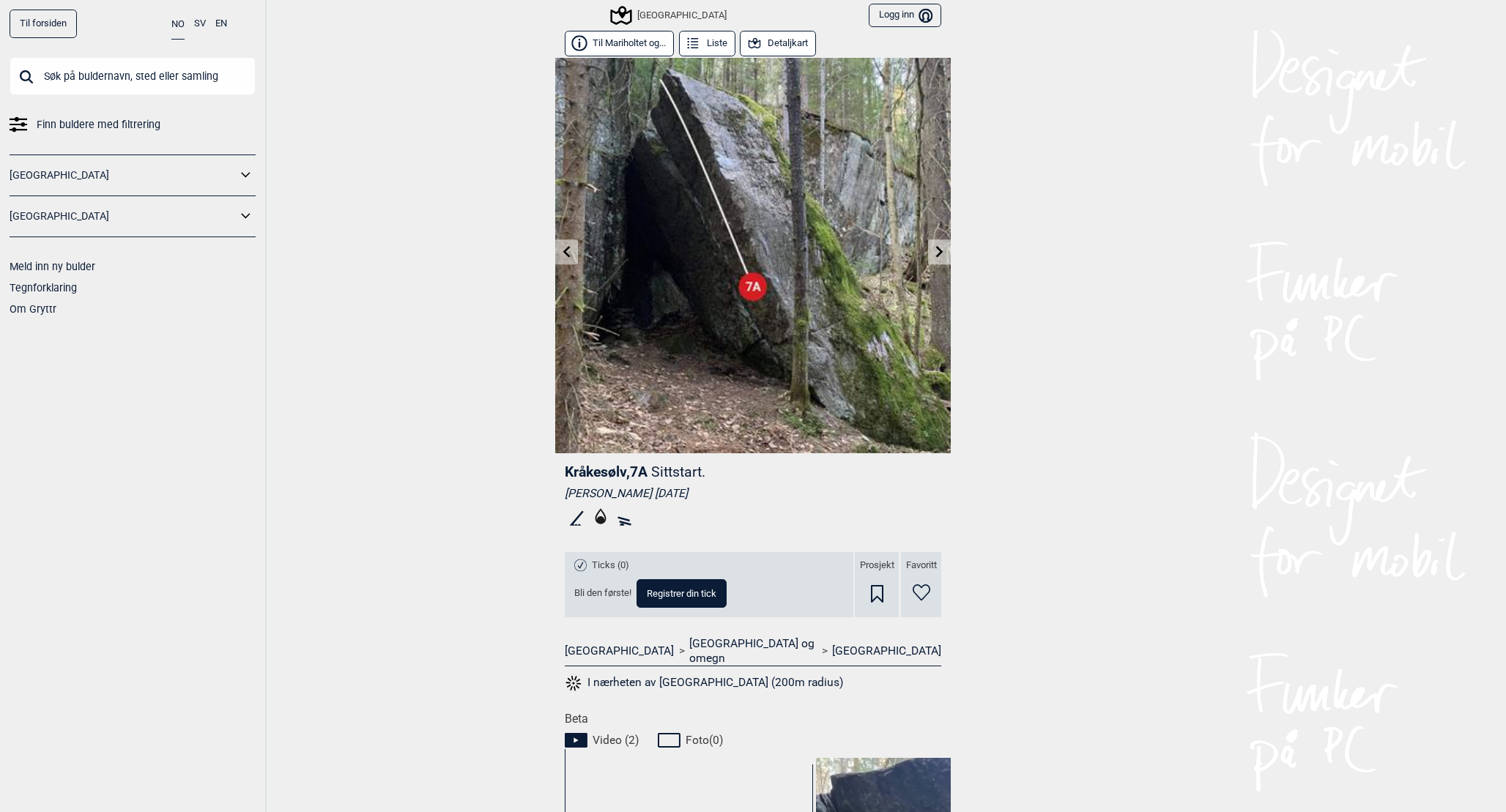
click at [780, 46] on button "Detaljkart" at bounding box center [778, 43] width 76 height 26
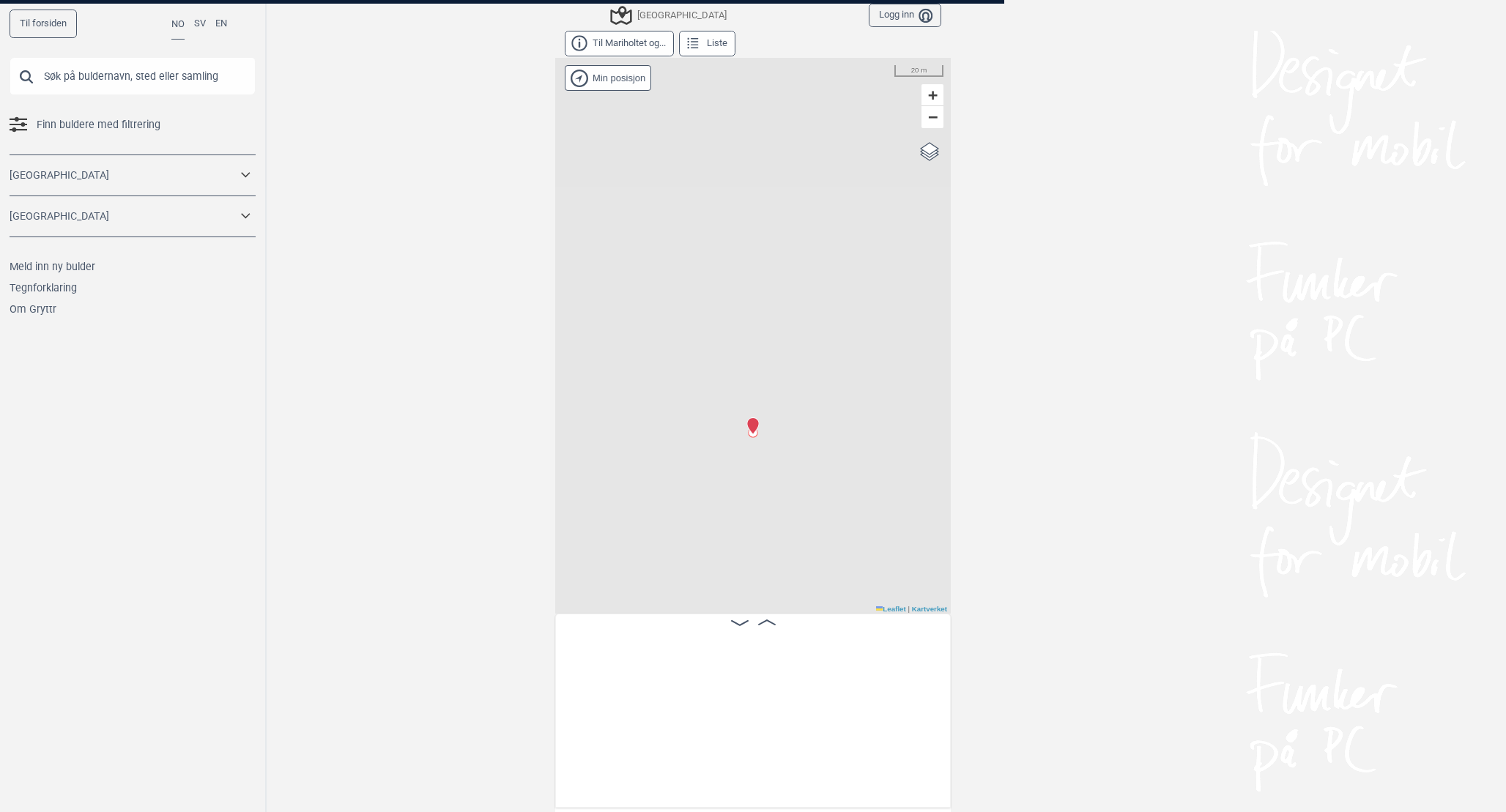
scroll to position [0, 1610]
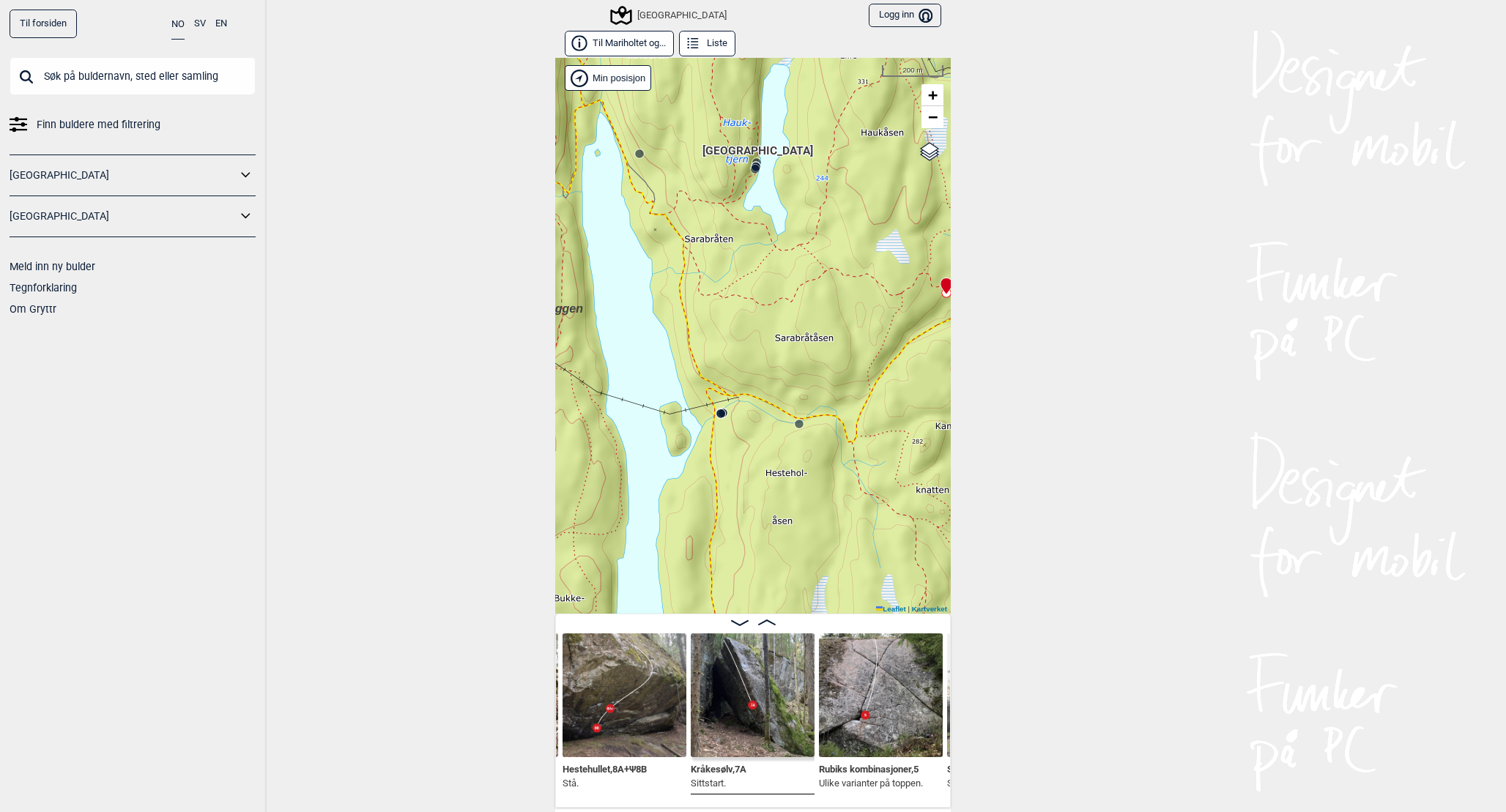
drag, startPoint x: 853, startPoint y: 437, endPoint x: 658, endPoint y: 426, distance: 195.3
click at [659, 426] on div "Speidersteinen Barnehageveggen Cowboyveggen Bølerveggen [GEOGRAPHIC_DATA] Min p…" at bounding box center [753, 336] width 395 height 556
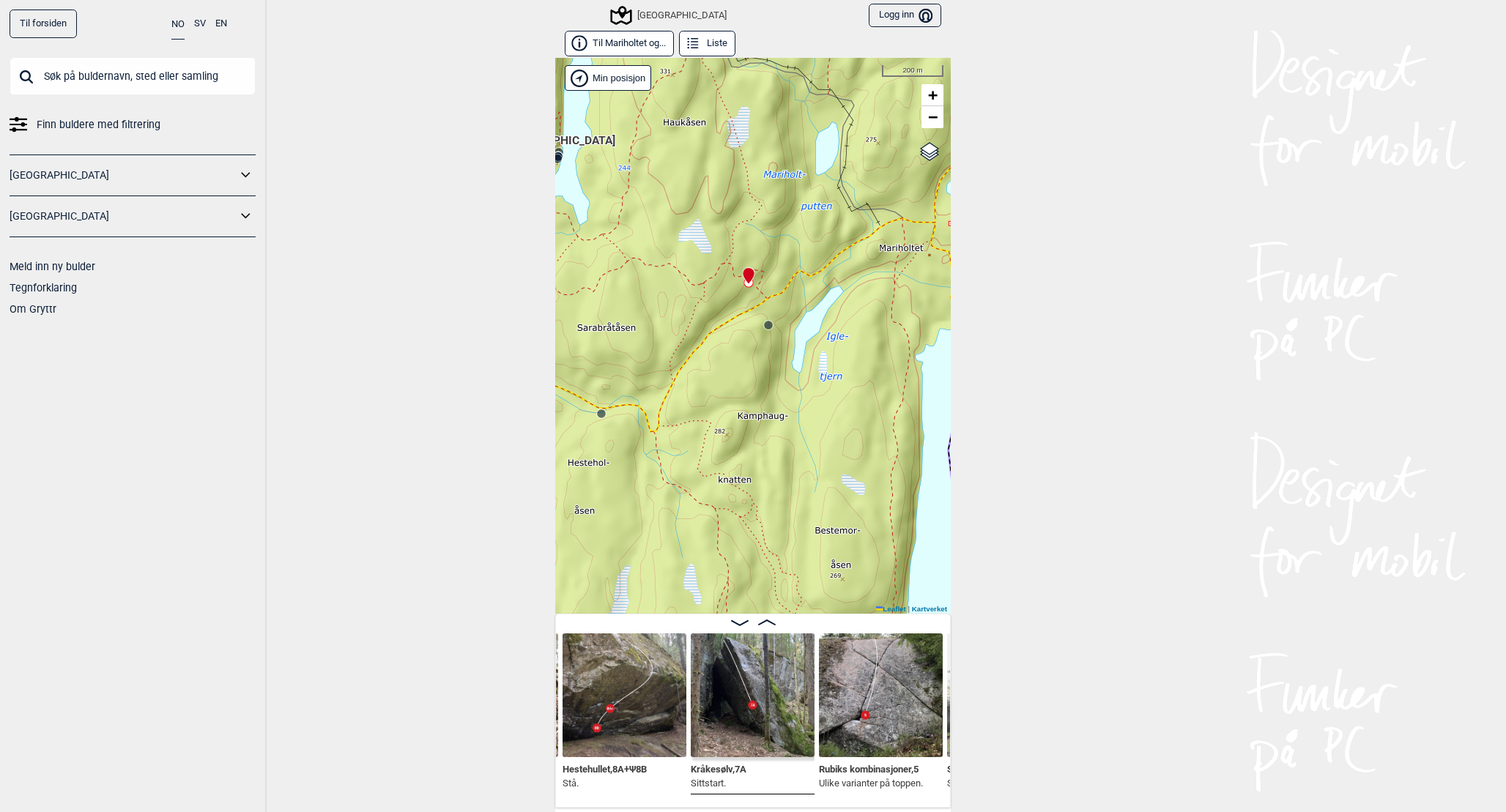
click at [731, 766] on span "Kråkesølv , 7A" at bounding box center [718, 767] width 55 height 14
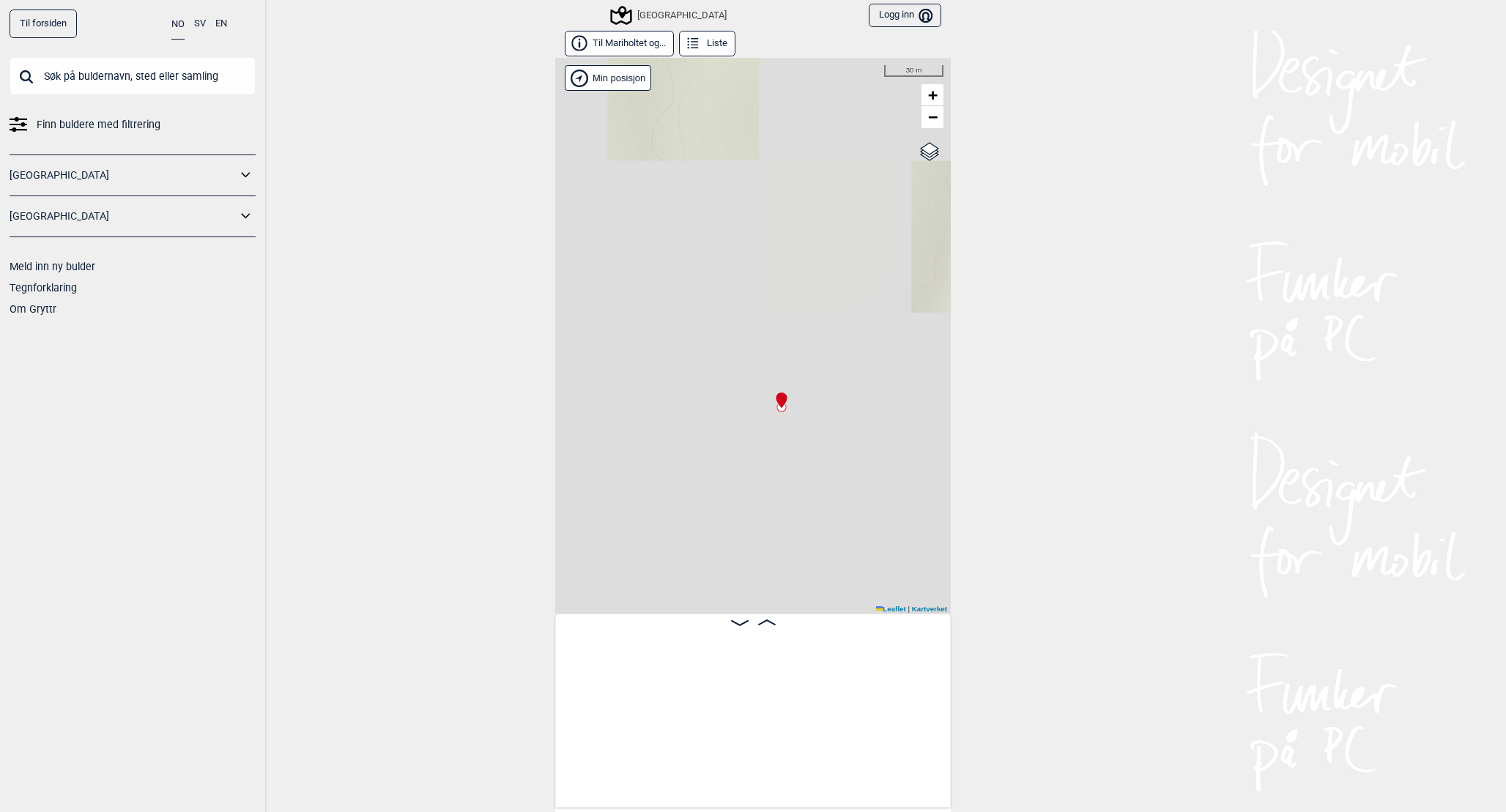
scroll to position [0, 1610]
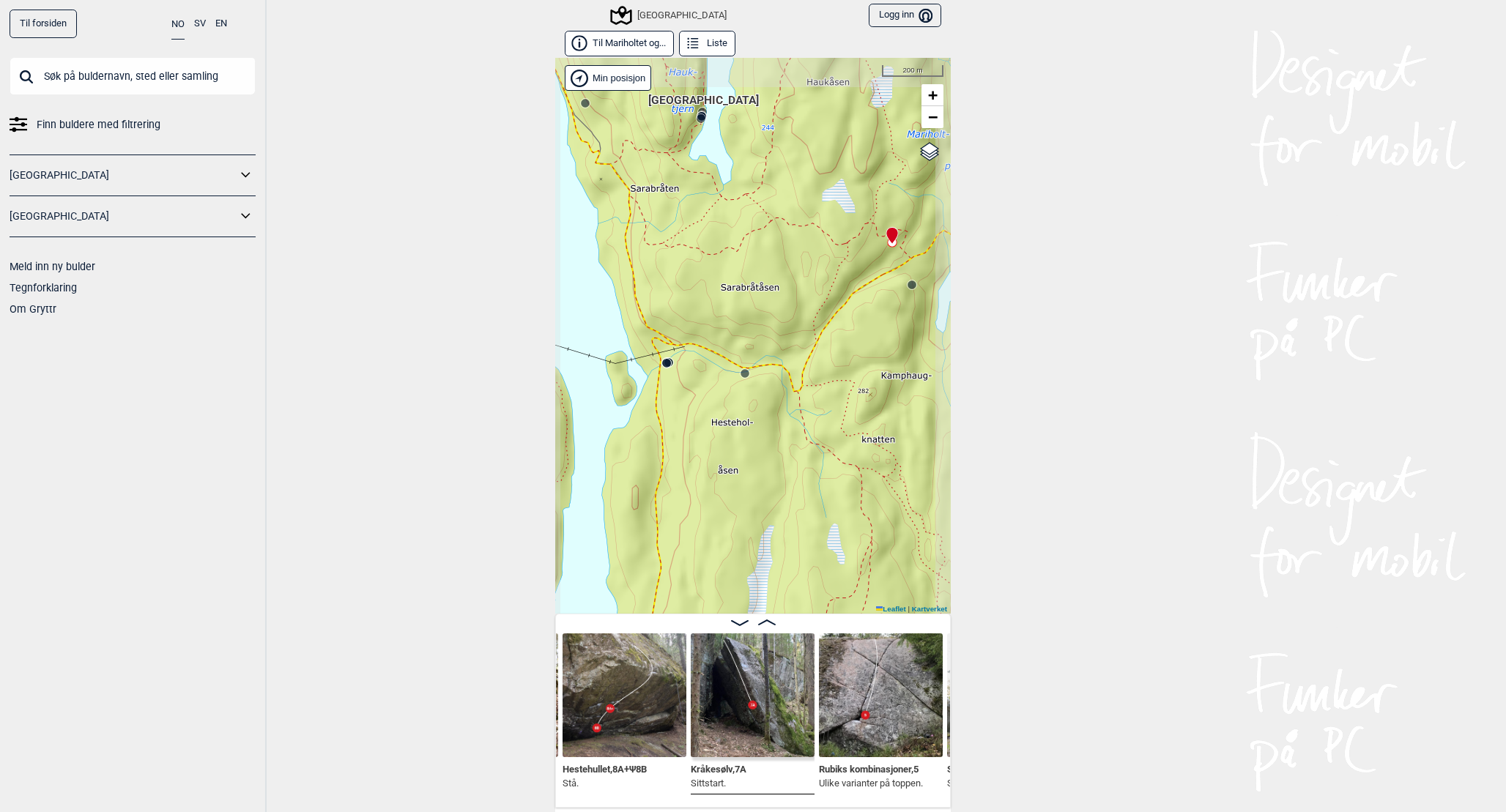
drag, startPoint x: 750, startPoint y: 357, endPoint x: 584, endPoint y: 357, distance: 166.0
click at [590, 357] on div "Speidersteinen Barnehageveggen Cowboyveggen Bølerveggen [GEOGRAPHIC_DATA] Min p…" at bounding box center [753, 336] width 395 height 556
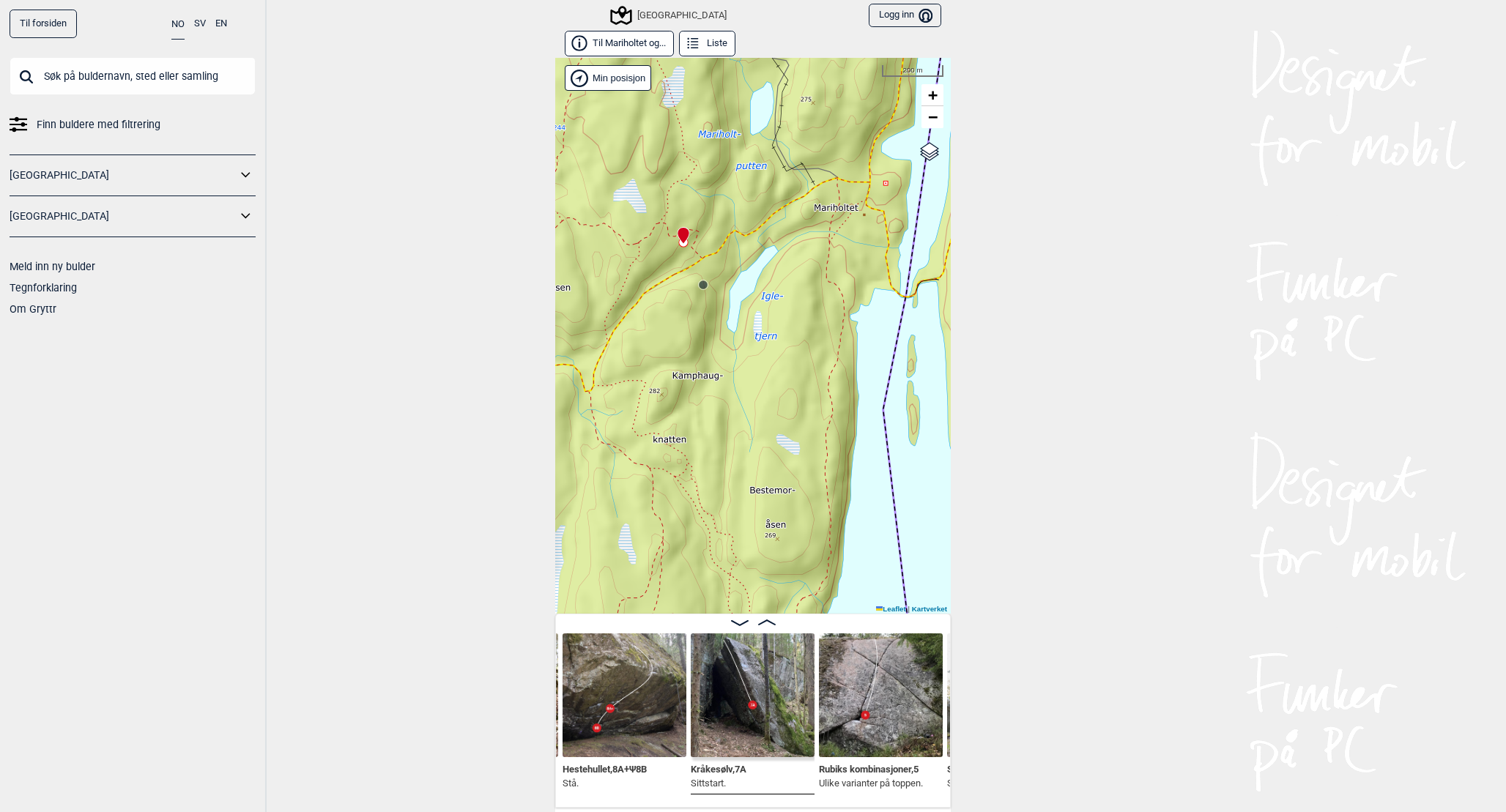
drag, startPoint x: 808, startPoint y: 370, endPoint x: 666, endPoint y: 370, distance: 142.0
click at [677, 370] on div "Speidersteinen Barnehageveggen Cowboyveggen Bølerveggen [GEOGRAPHIC_DATA] Min p…" at bounding box center [753, 336] width 395 height 556
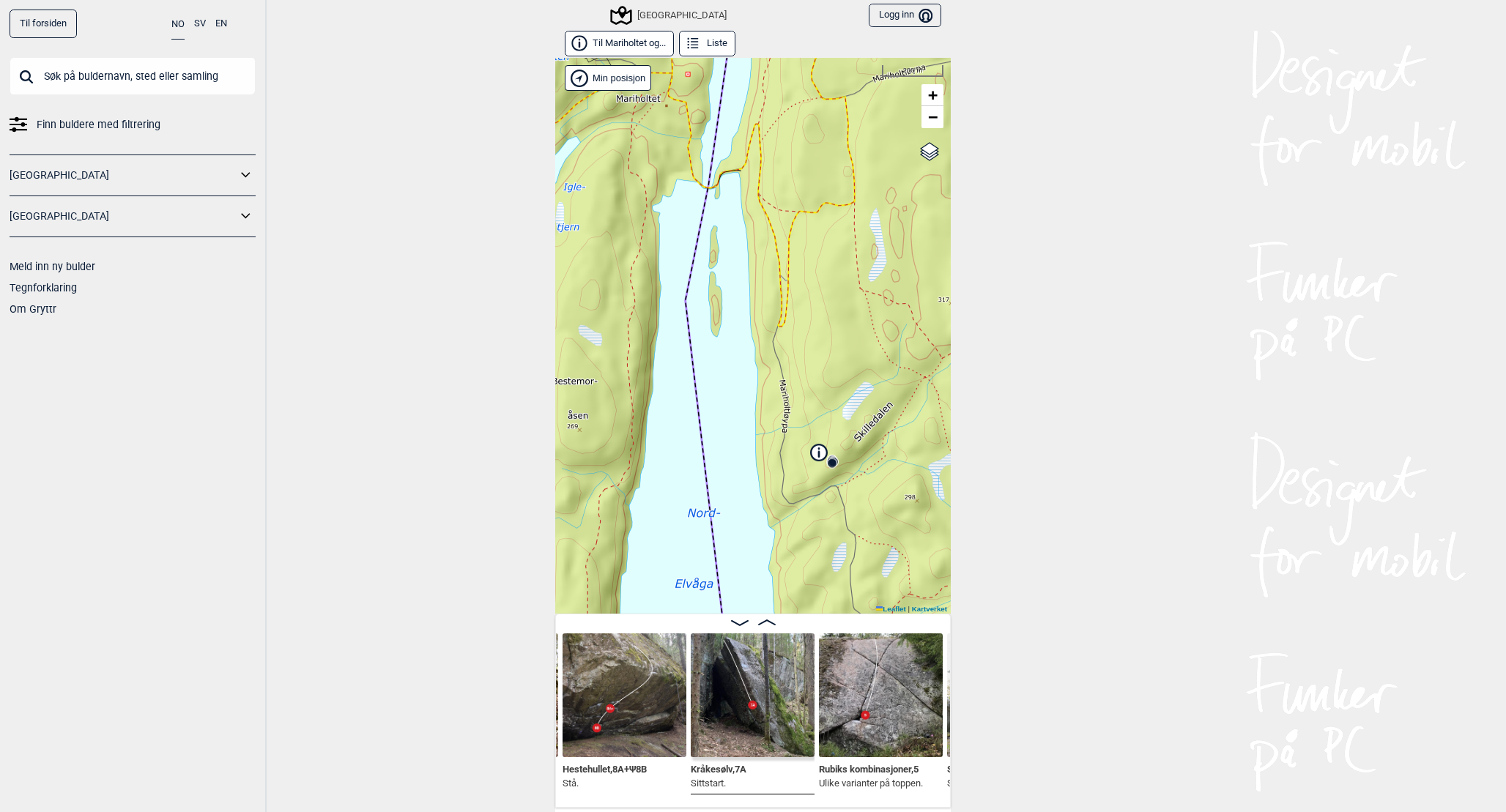
drag, startPoint x: 875, startPoint y: 541, endPoint x: 862, endPoint y: 434, distance: 107.8
click at [862, 434] on div "Speidersteinen Barnehageveggen Cowboyveggen Bølerveggen [GEOGRAPHIC_DATA] Min p…" at bounding box center [753, 336] width 395 height 556
click at [821, 452] on icon at bounding box center [816, 451] width 16 height 16
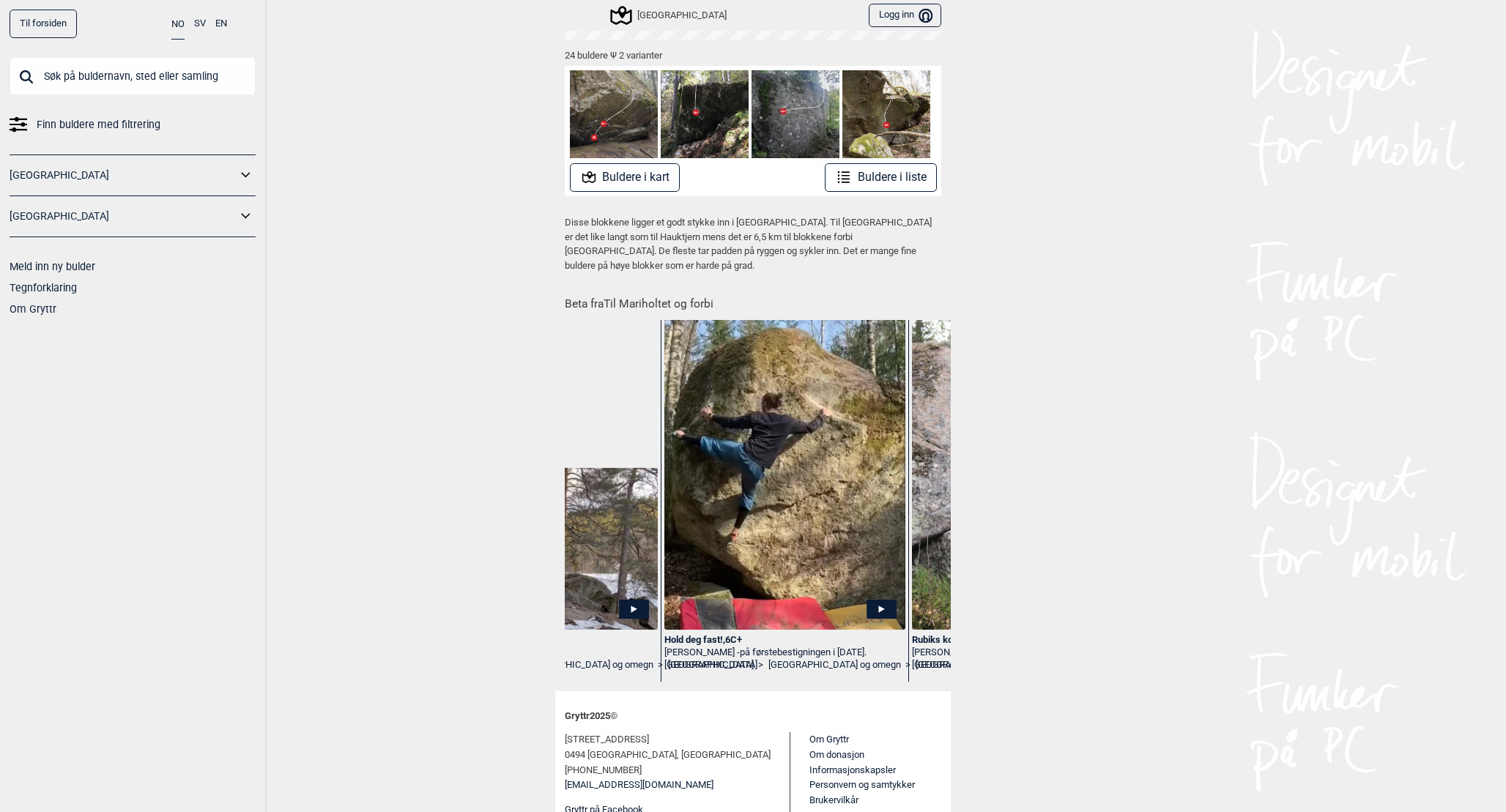
scroll to position [0, 1140]
click at [634, 182] on button "Buldere i kart" at bounding box center [625, 177] width 111 height 29
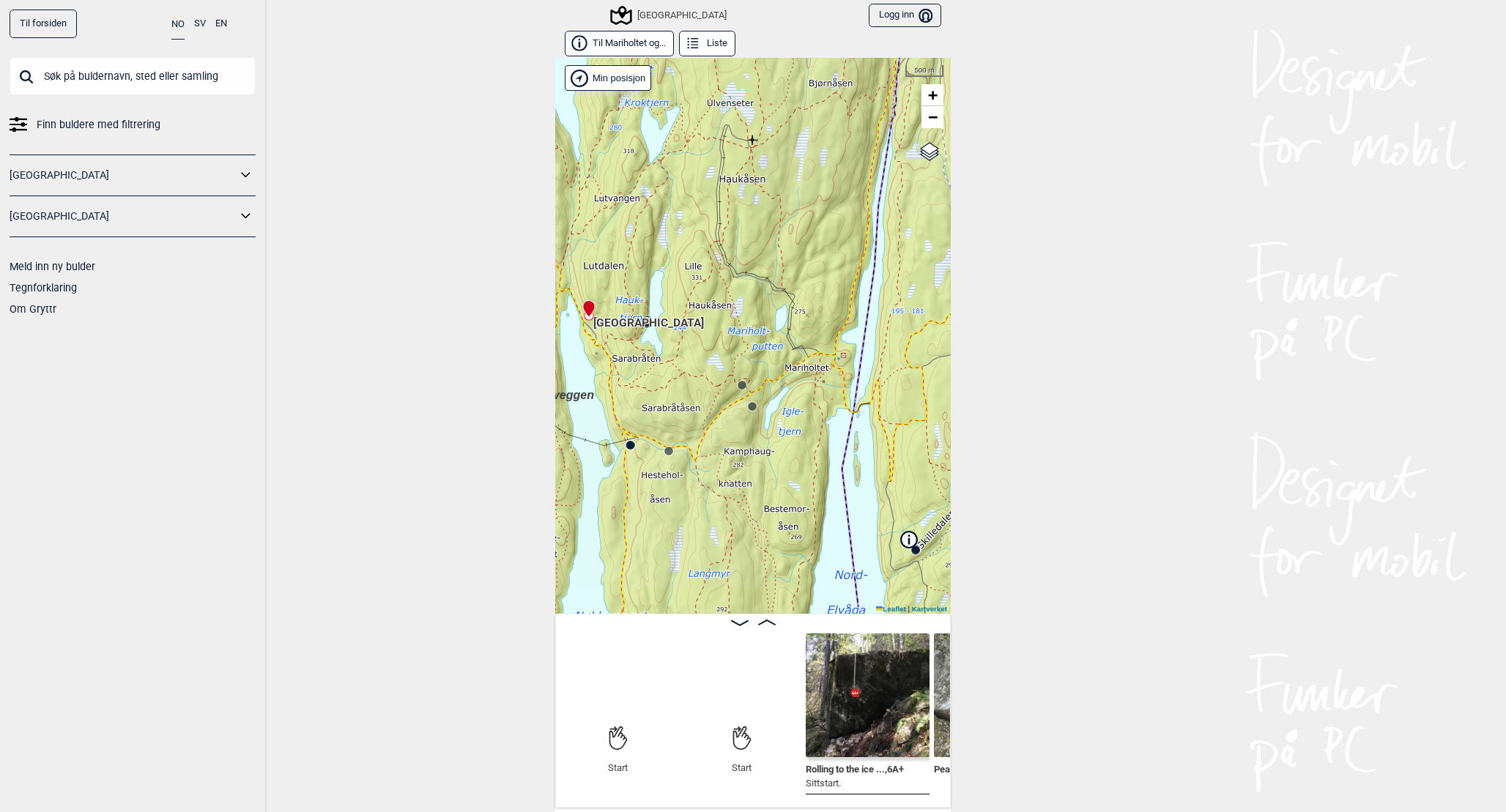
scroll to position [0, 115]
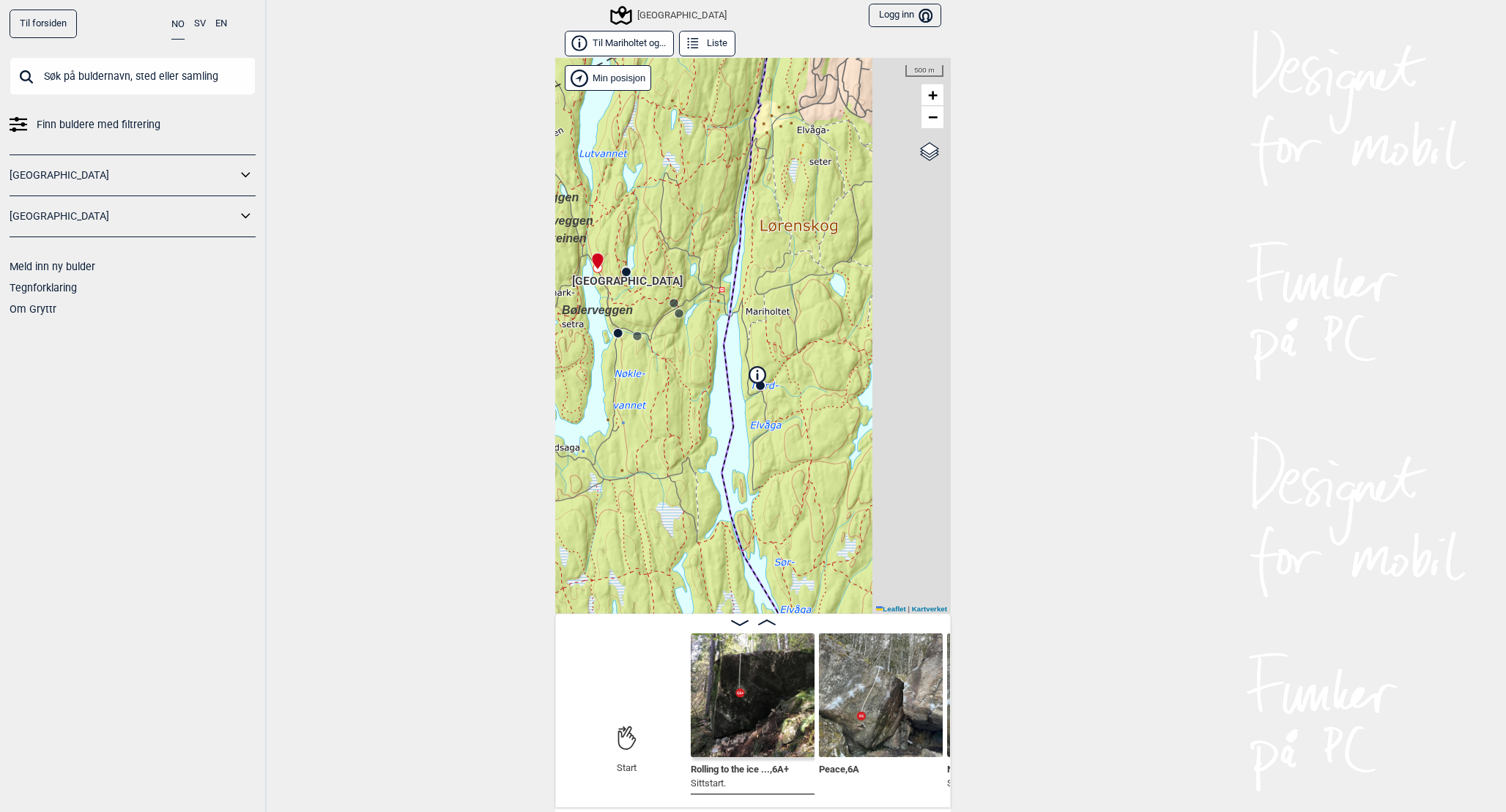
drag, startPoint x: 824, startPoint y: 384, endPoint x: 645, endPoint y: 260, distance: 217.8
click at [645, 260] on div "Speidersteinen Barnehageveggen Cowboyveggen Bølerveggen [GEOGRAPHIC_DATA] Min p…" at bounding box center [753, 336] width 395 height 556
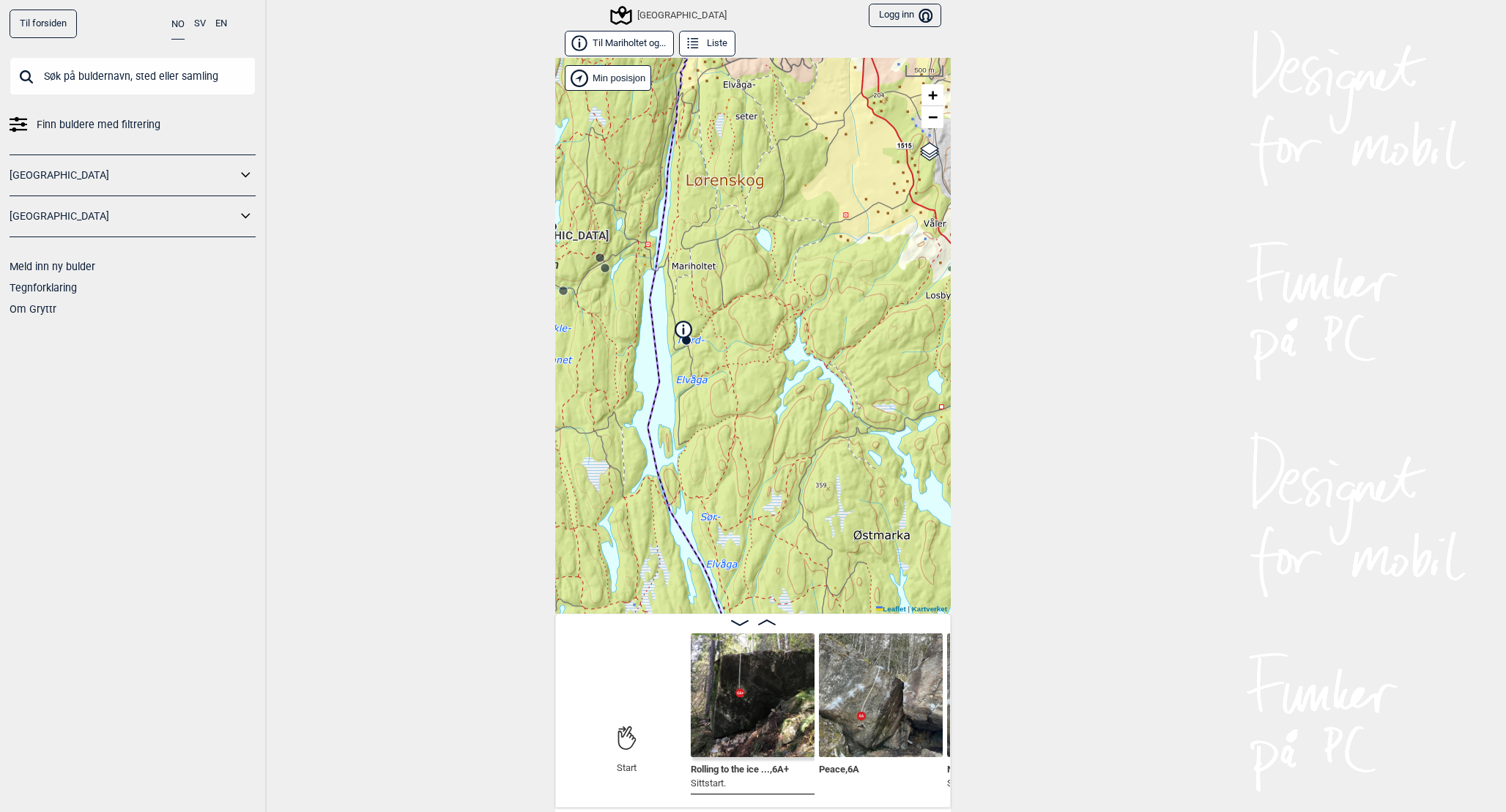
click at [706, 370] on div "Speidersteinen Barnehageveggen Cowboyveggen Bølerveggen [GEOGRAPHIC_DATA] Min p…" at bounding box center [753, 336] width 395 height 556
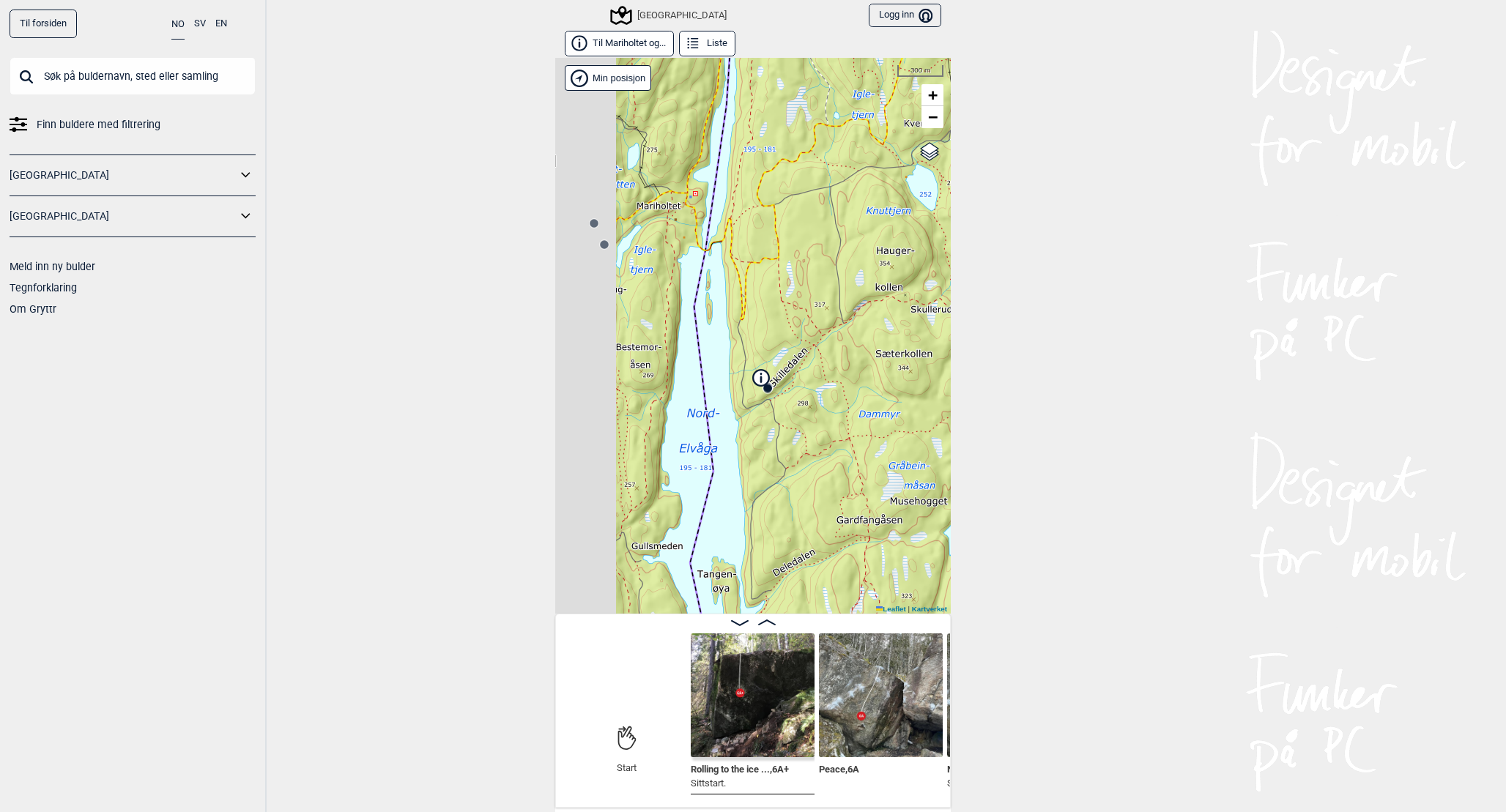
drag, startPoint x: 732, startPoint y: 283, endPoint x: 833, endPoint y: 361, distance: 127.6
click at [833, 361] on div "Speidersteinen Barnehageveggen Cowboyveggen Bølerveggen [GEOGRAPHIC_DATA] Min p…" at bounding box center [753, 336] width 395 height 556
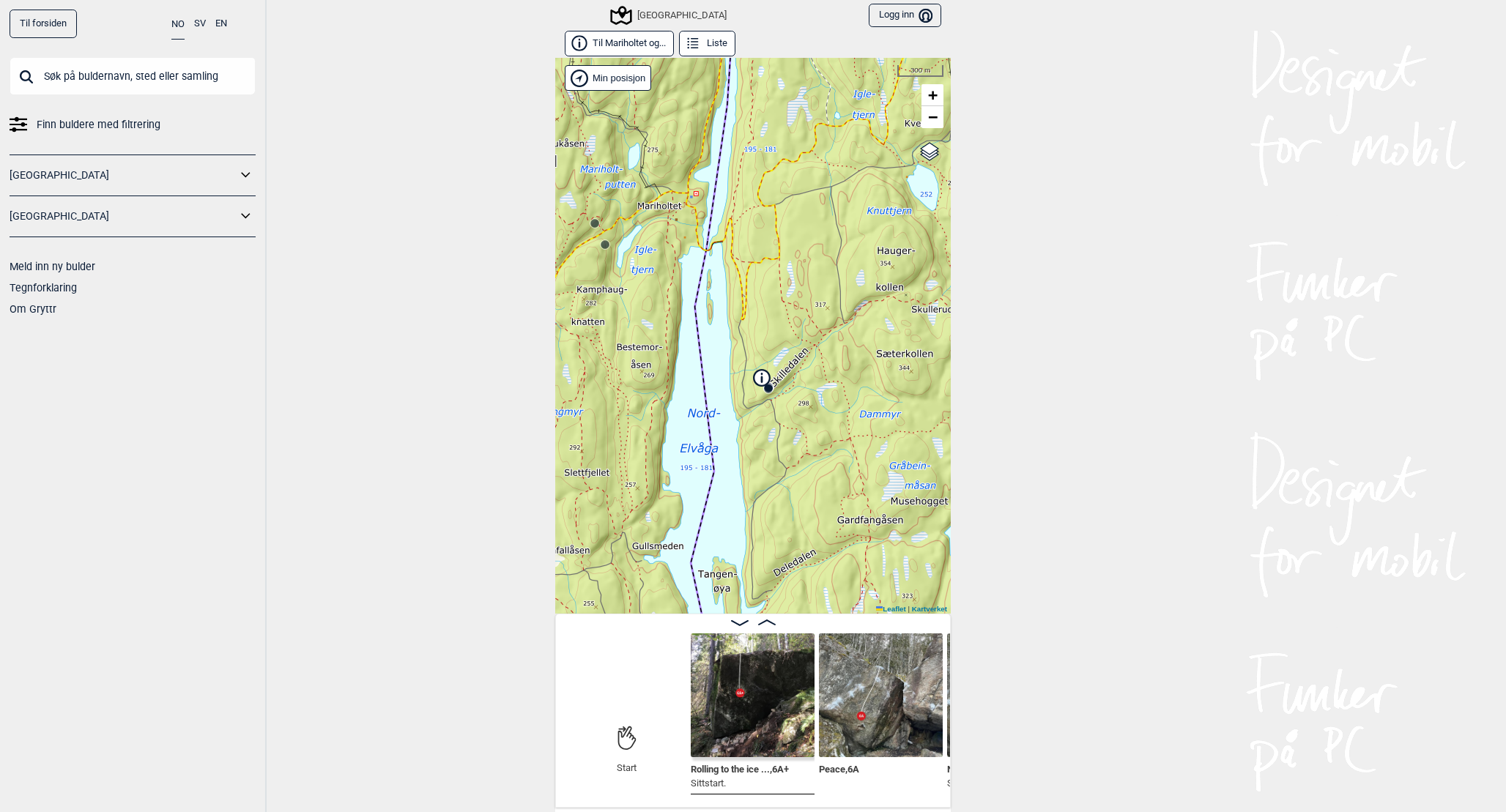
click at [760, 403] on div "Speidersteinen Barnehageveggen Cowboyveggen Bølerveggen [GEOGRAPHIC_DATA] Min p…" at bounding box center [753, 336] width 395 height 556
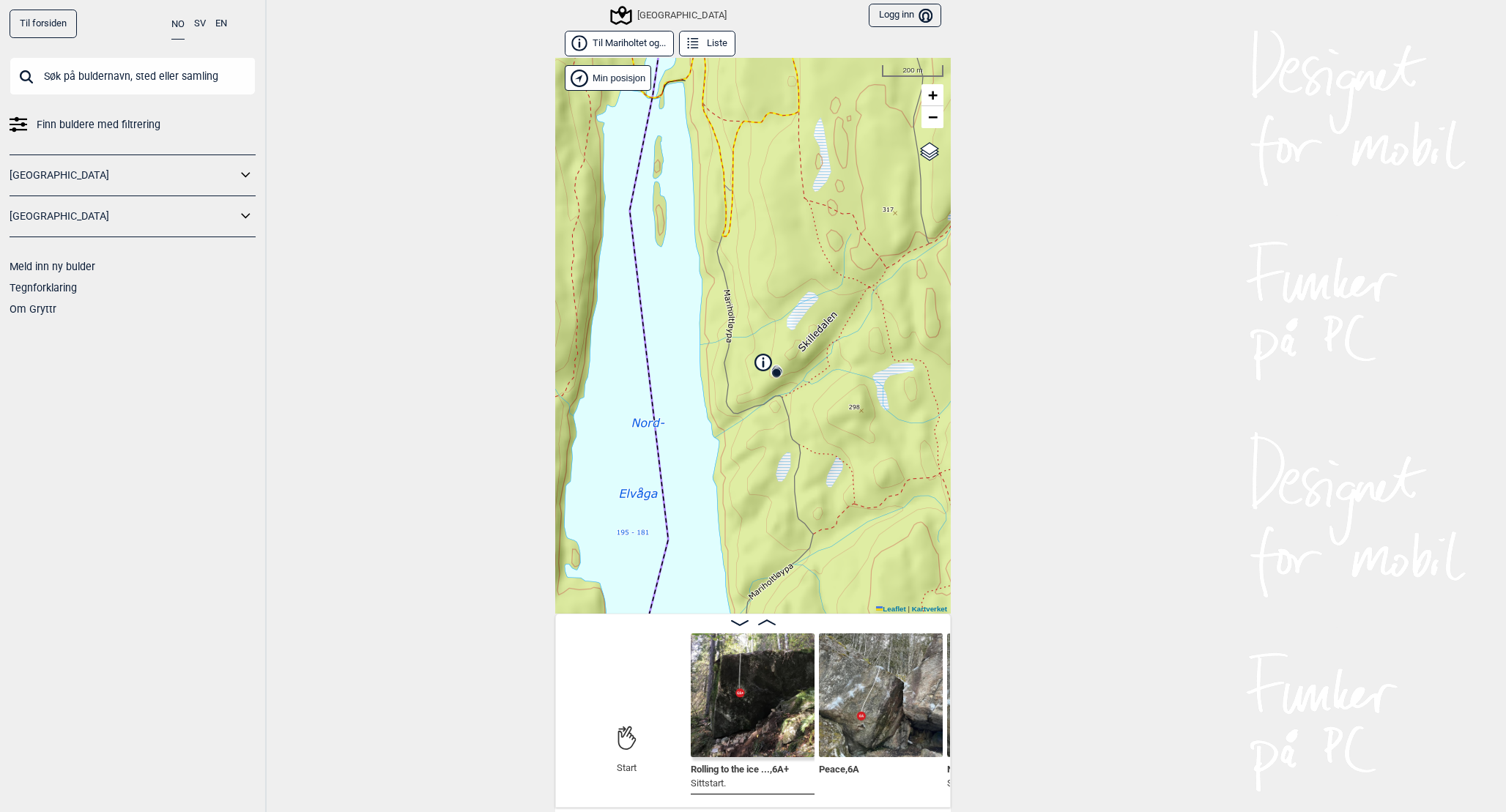
click at [780, 388] on div "Speidersteinen Barnehageveggen Cowboyveggen Bølerveggen [GEOGRAPHIC_DATA] Min p…" at bounding box center [753, 336] width 395 height 556
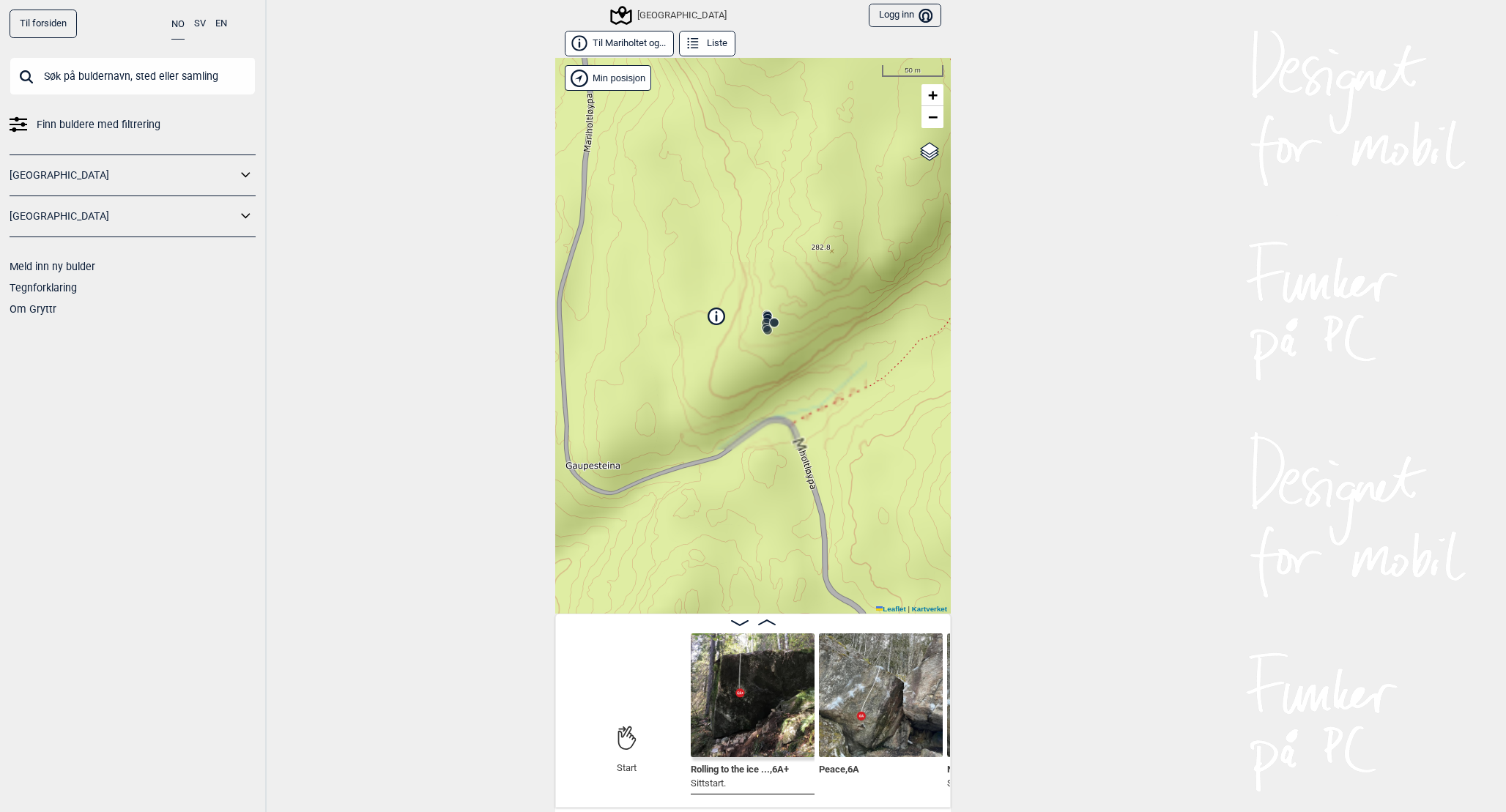
click at [776, 324] on circle at bounding box center [774, 322] width 9 height 9
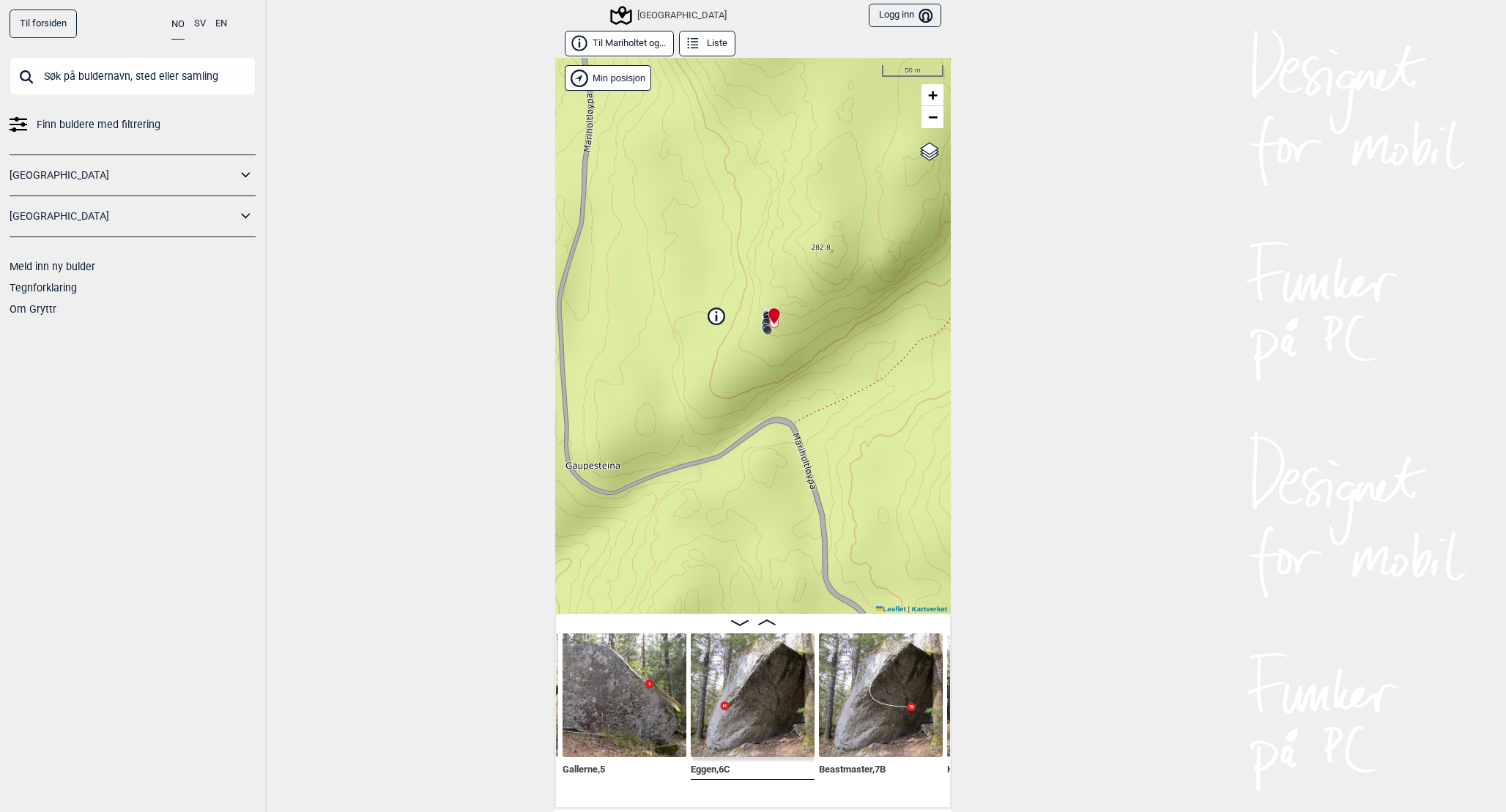
click at [853, 739] on img at bounding box center [881, 695] width 124 height 124
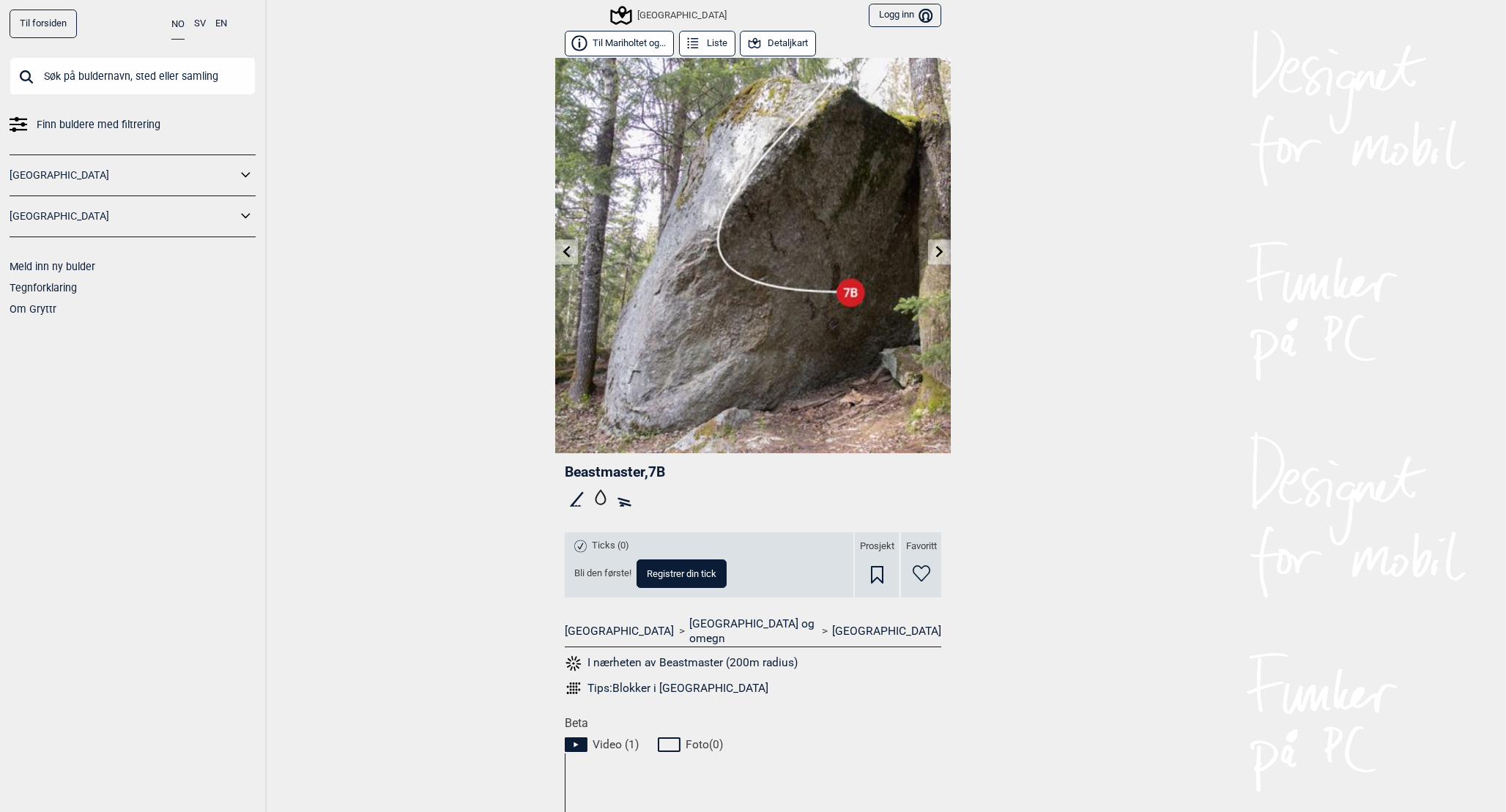
click at [935, 245] on icon at bounding box center [939, 251] width 12 height 12
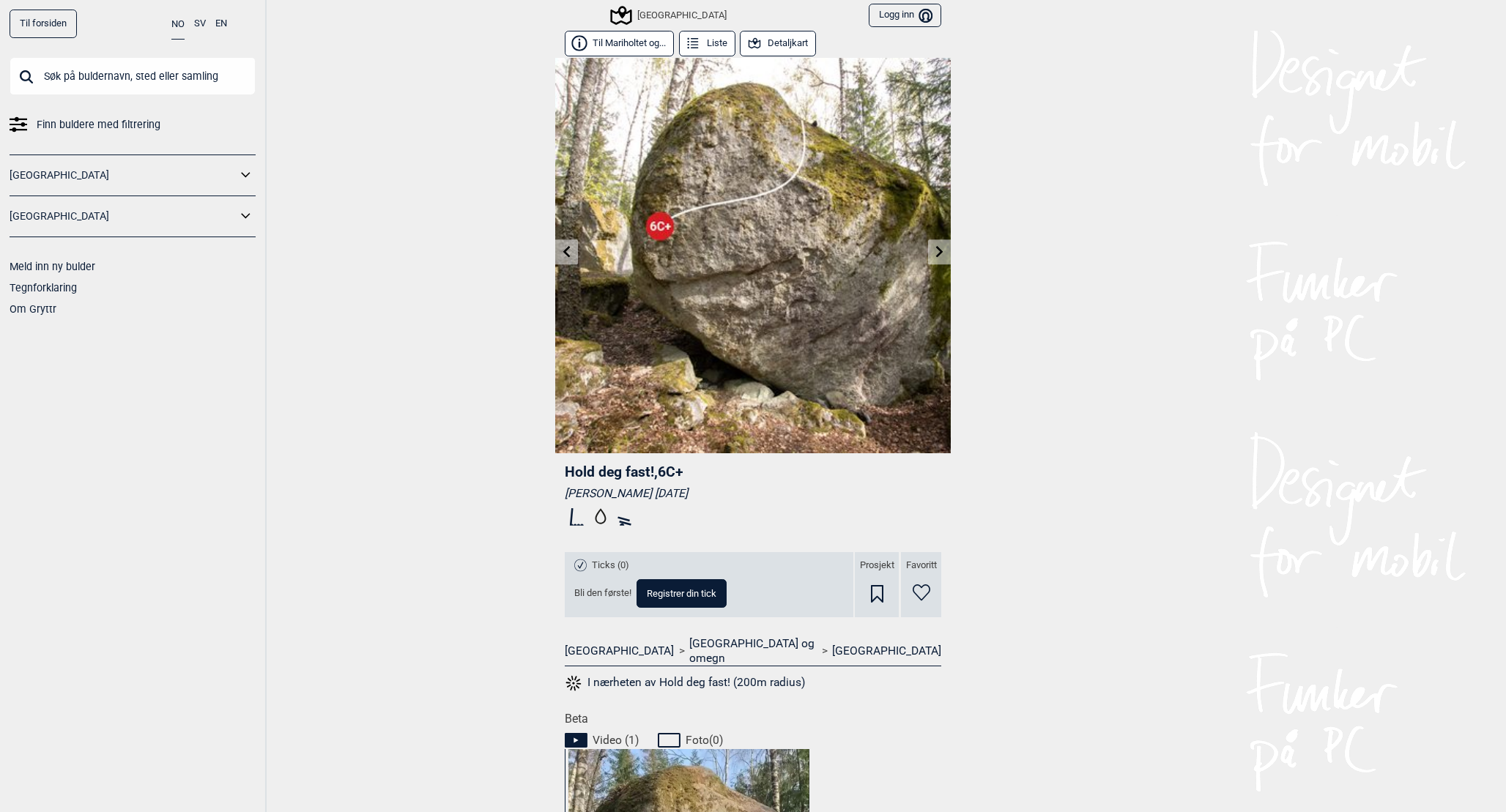
click at [938, 251] on icon at bounding box center [939, 251] width 12 height 12
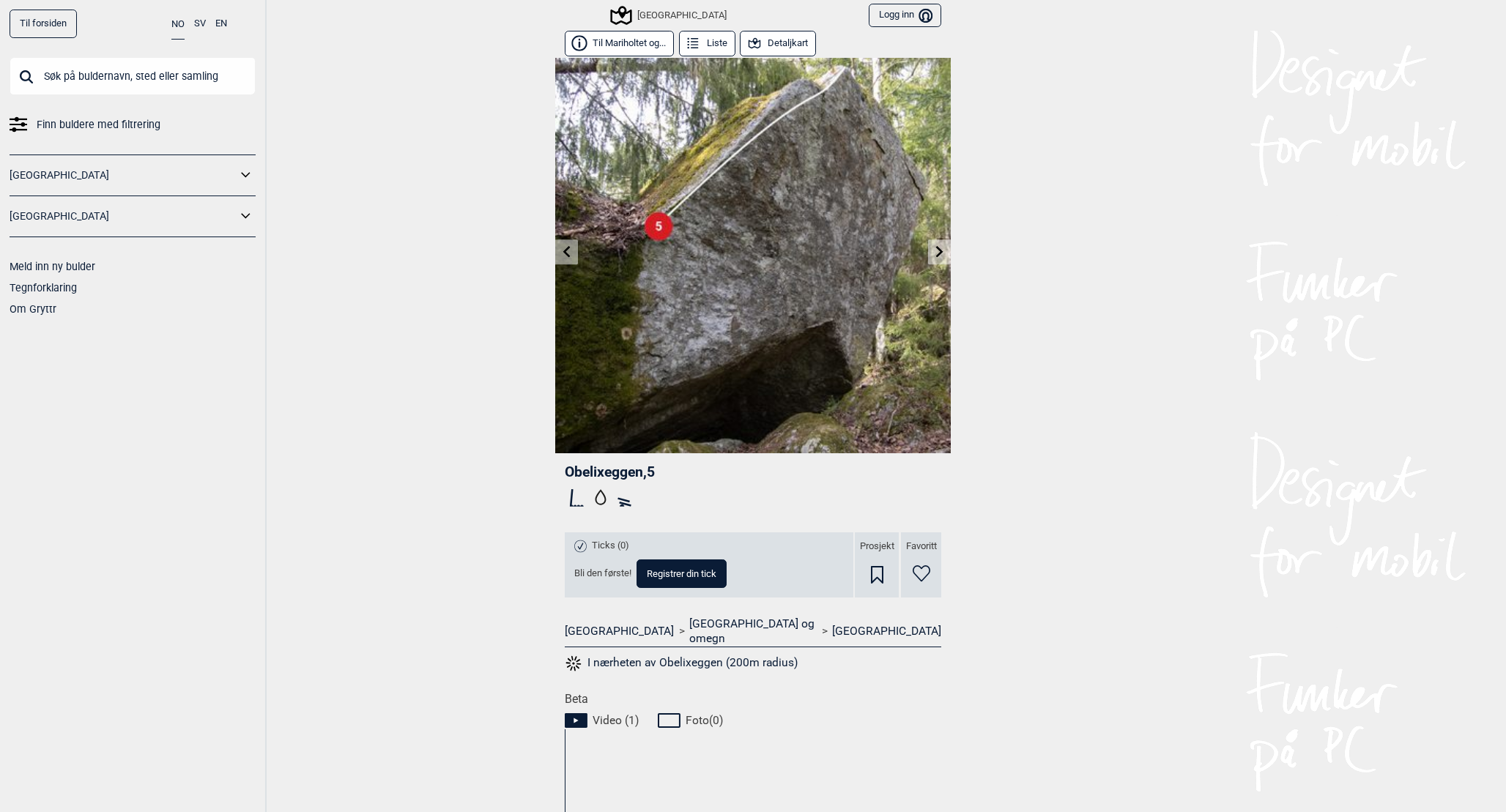
click at [938, 251] on icon at bounding box center [939, 251] width 12 height 12
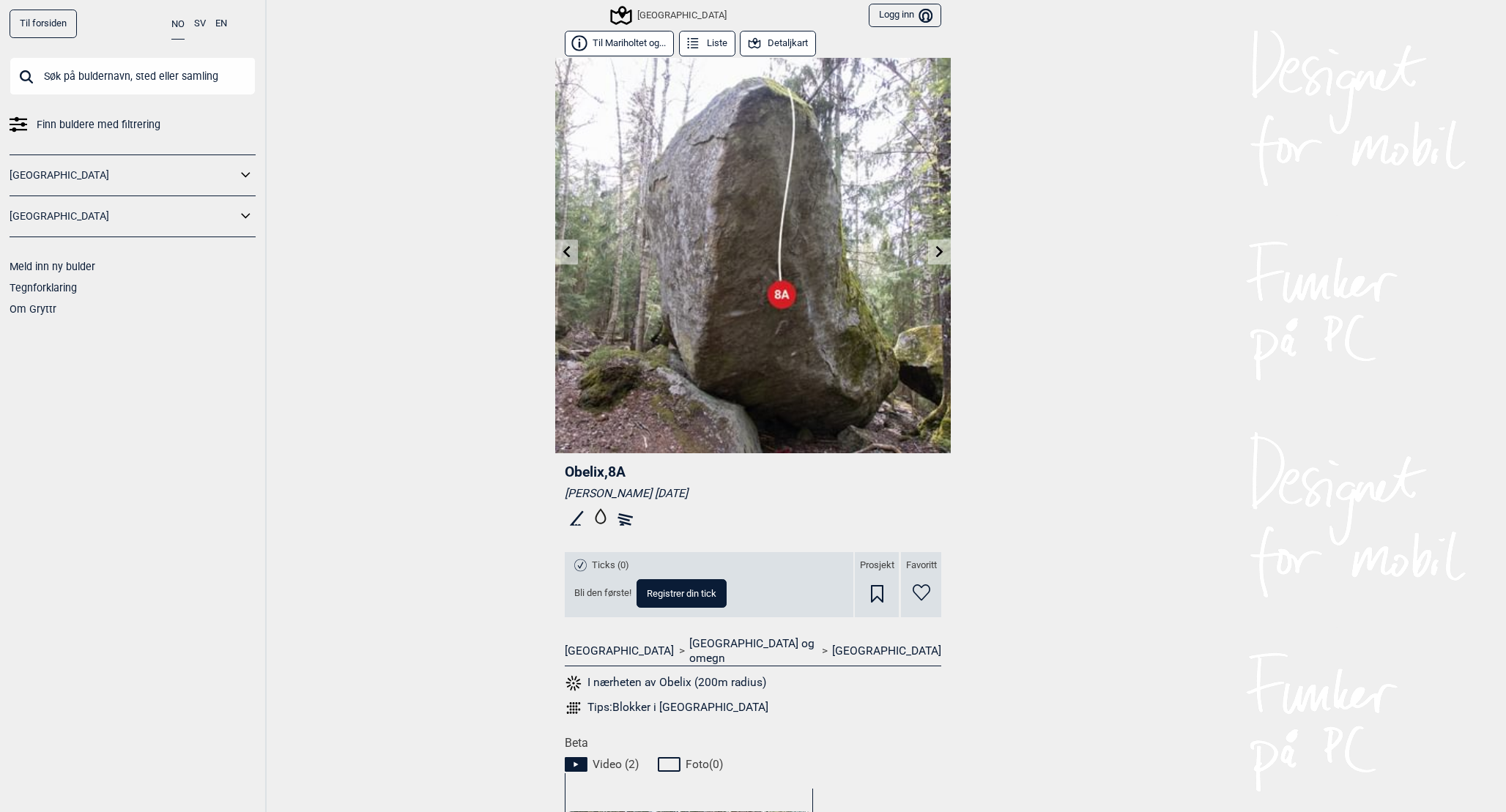
click at [938, 251] on icon at bounding box center [939, 251] width 12 height 12
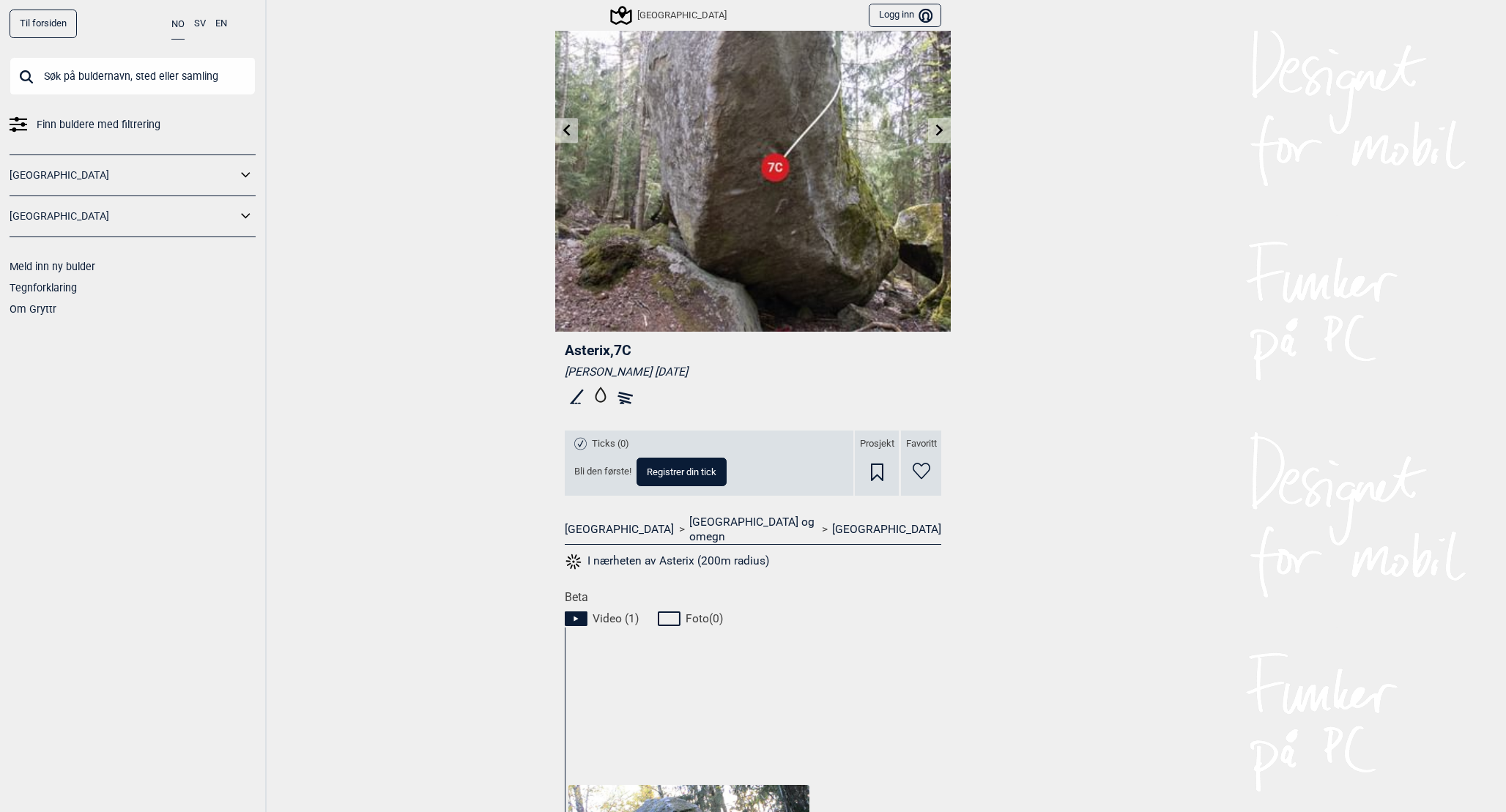
scroll to position [108, 0]
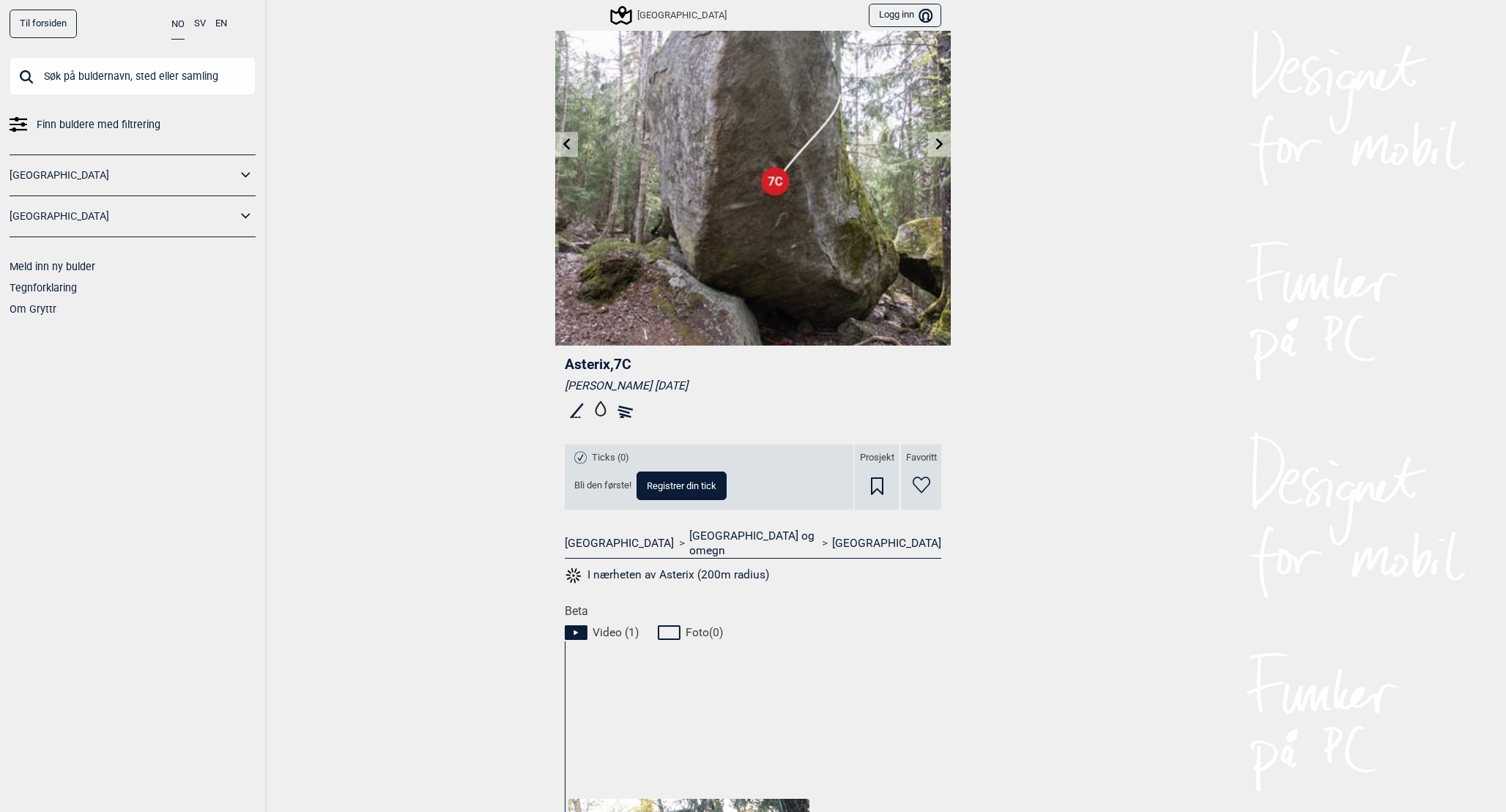
click at [941, 143] on icon at bounding box center [939, 143] width 7 height 12
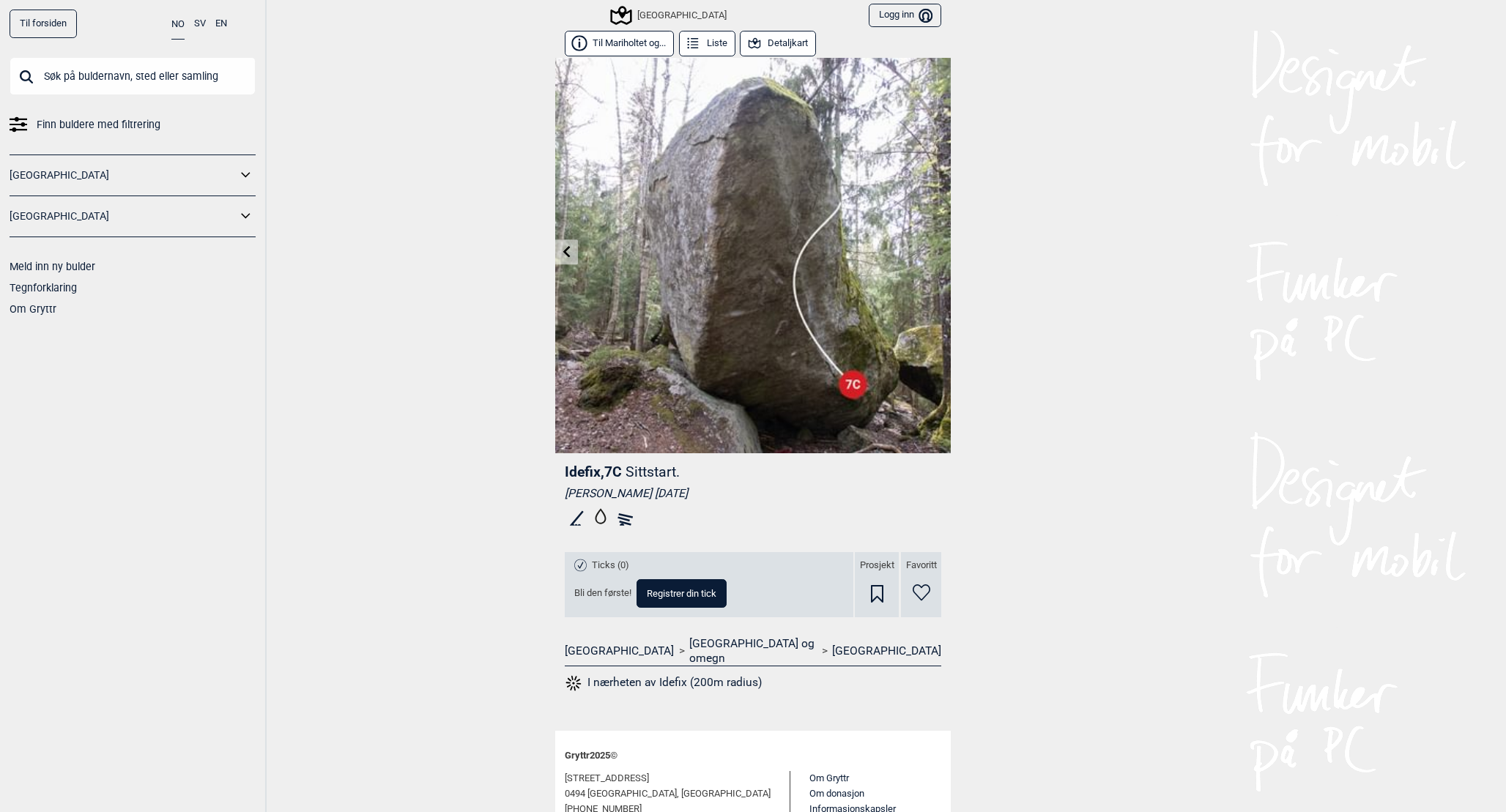
click at [653, 13] on div "[GEOGRAPHIC_DATA]" at bounding box center [669, 15] width 114 height 18
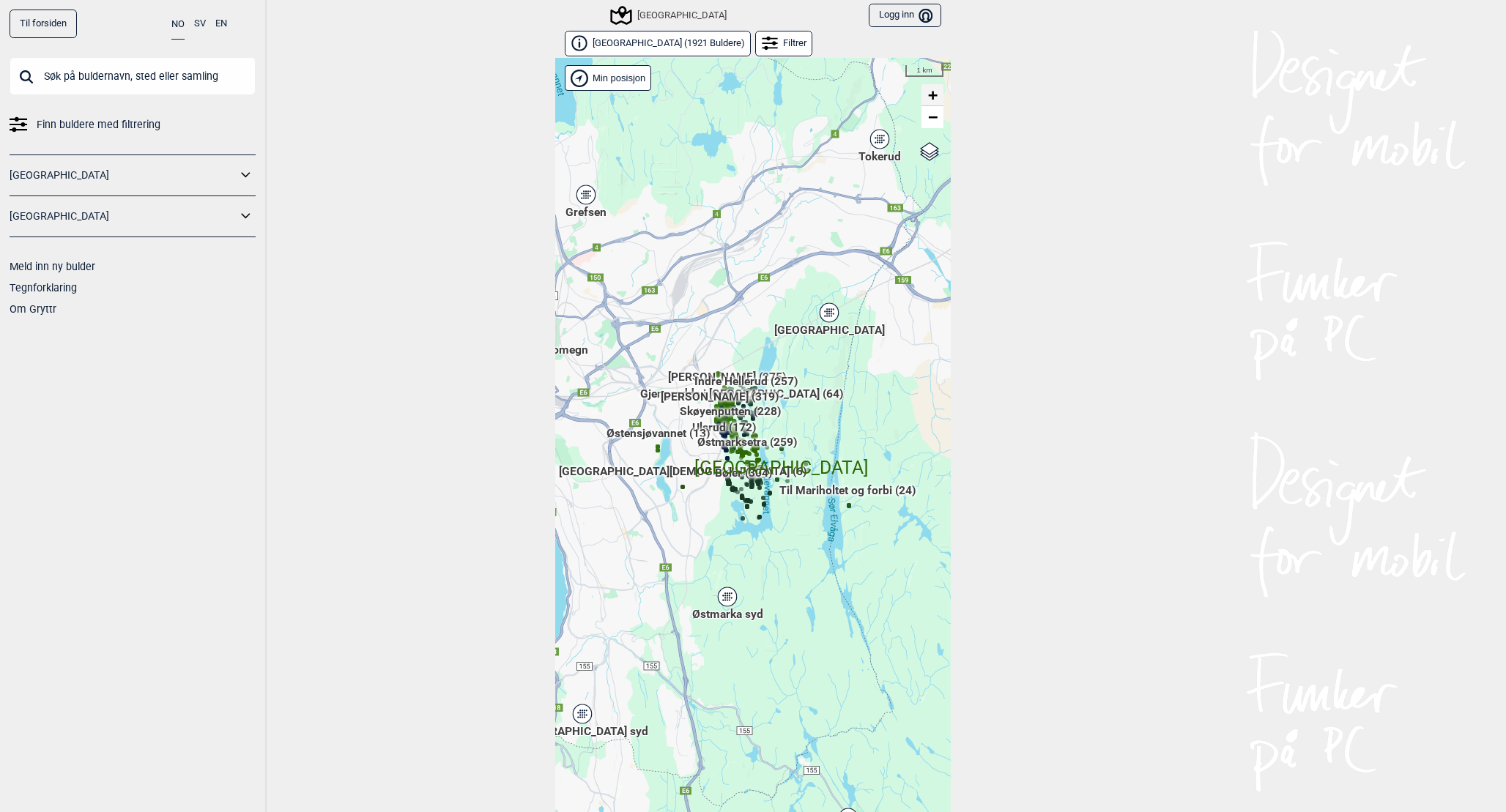
click at [937, 96] on span "+" at bounding box center [933, 95] width 10 height 18
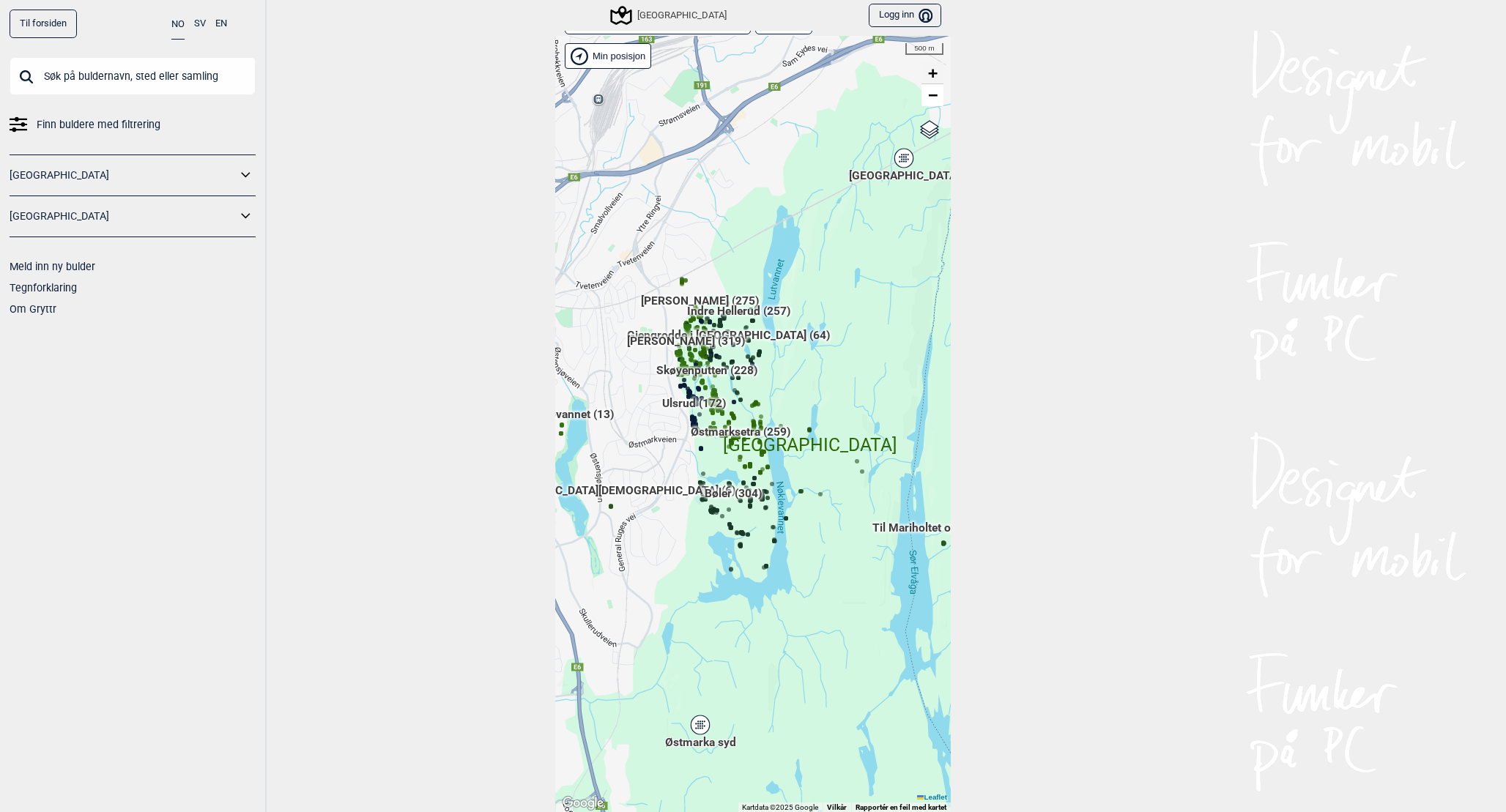
click at [932, 75] on span "+" at bounding box center [933, 72] width 10 height 18
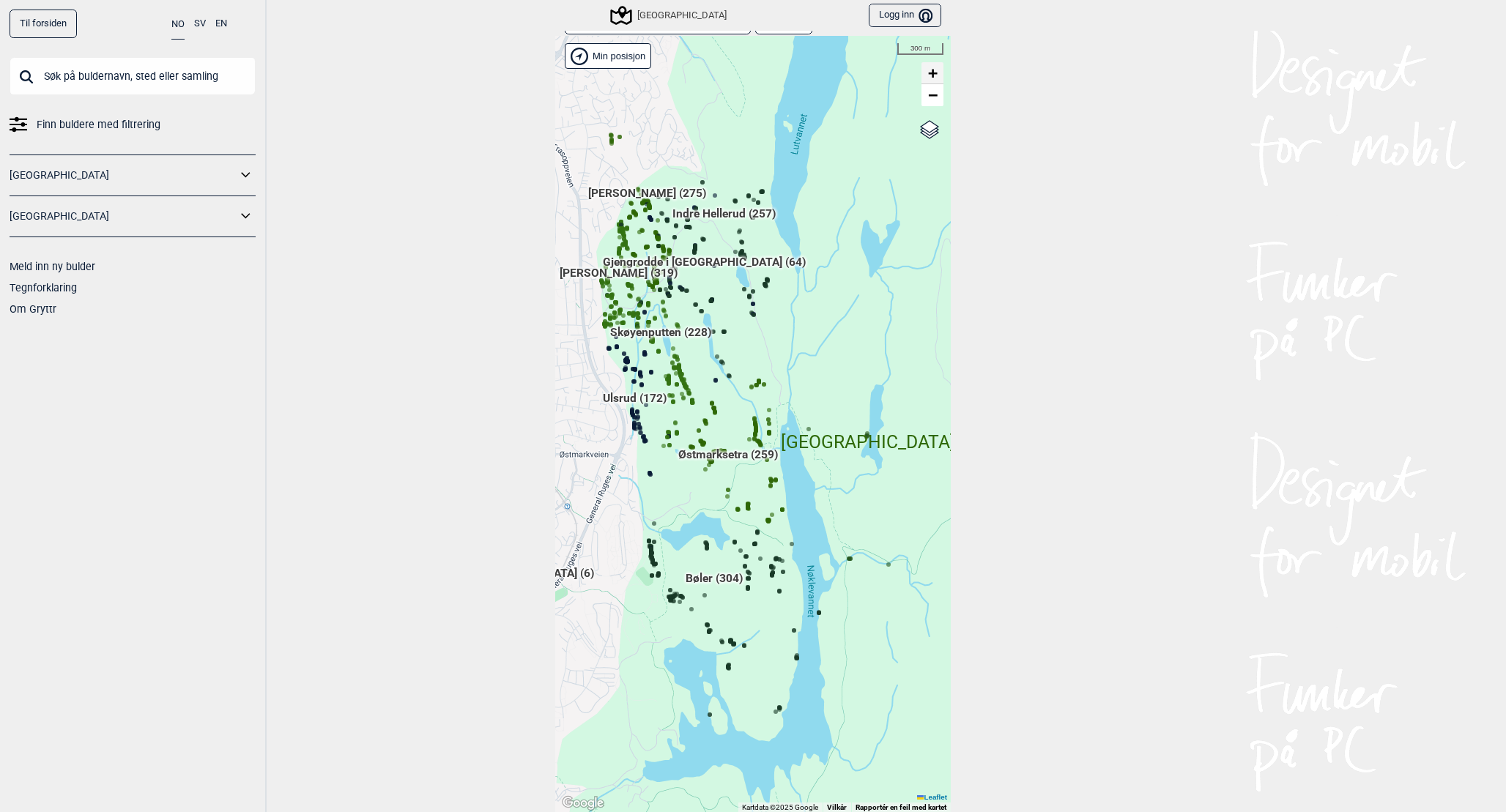
click at [932, 71] on span "+" at bounding box center [933, 72] width 10 height 18
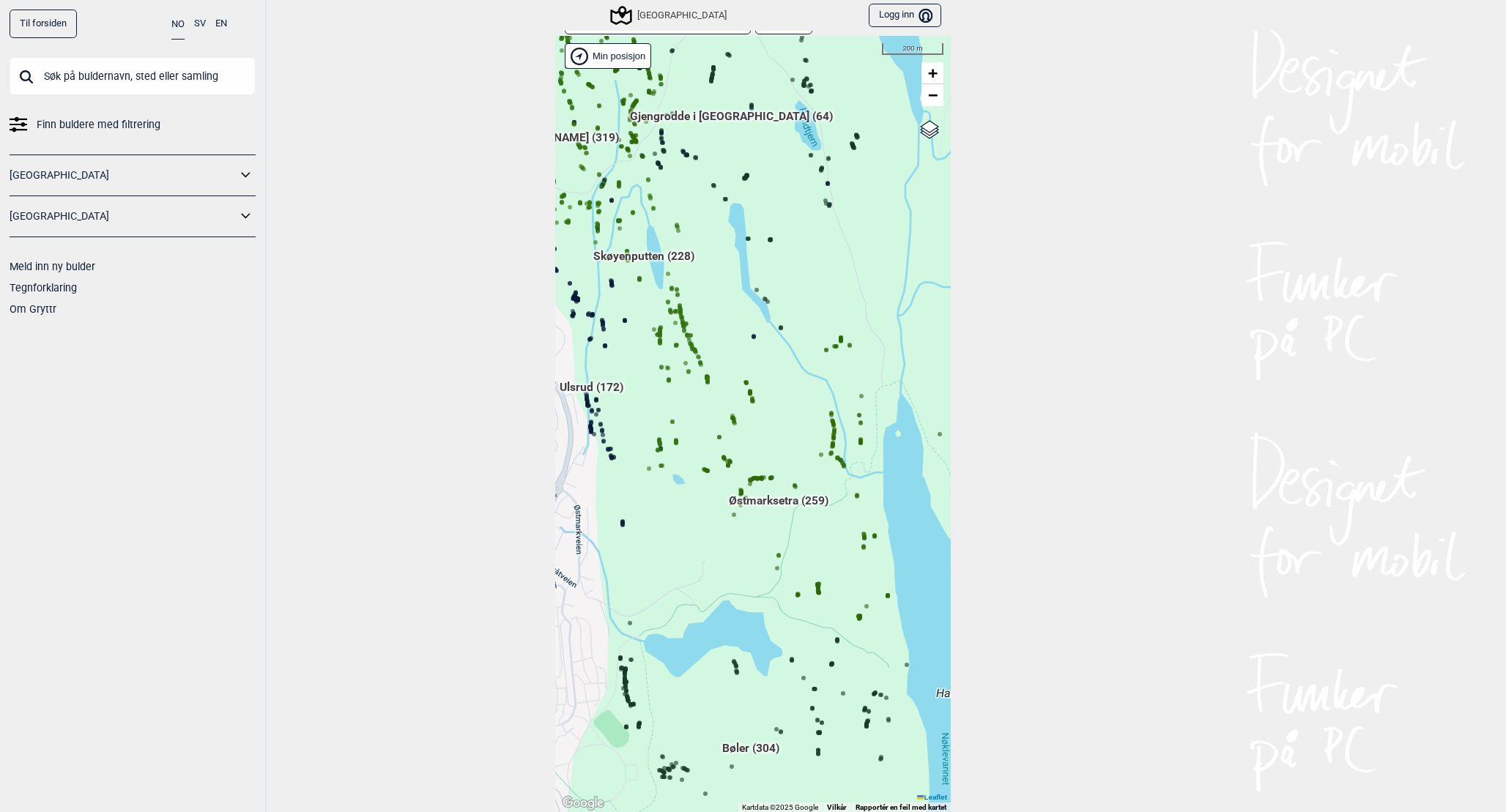
drag, startPoint x: 811, startPoint y: 269, endPoint x: 891, endPoint y: 269, distance: 80.0
click at [891, 269] on div "Hallingdal Gol Ål Stange Kolomoen [GEOGRAPHIC_DATA] [GEOGRAPHIC_DATA][PERSON_NA…" at bounding box center [753, 424] width 395 height 777
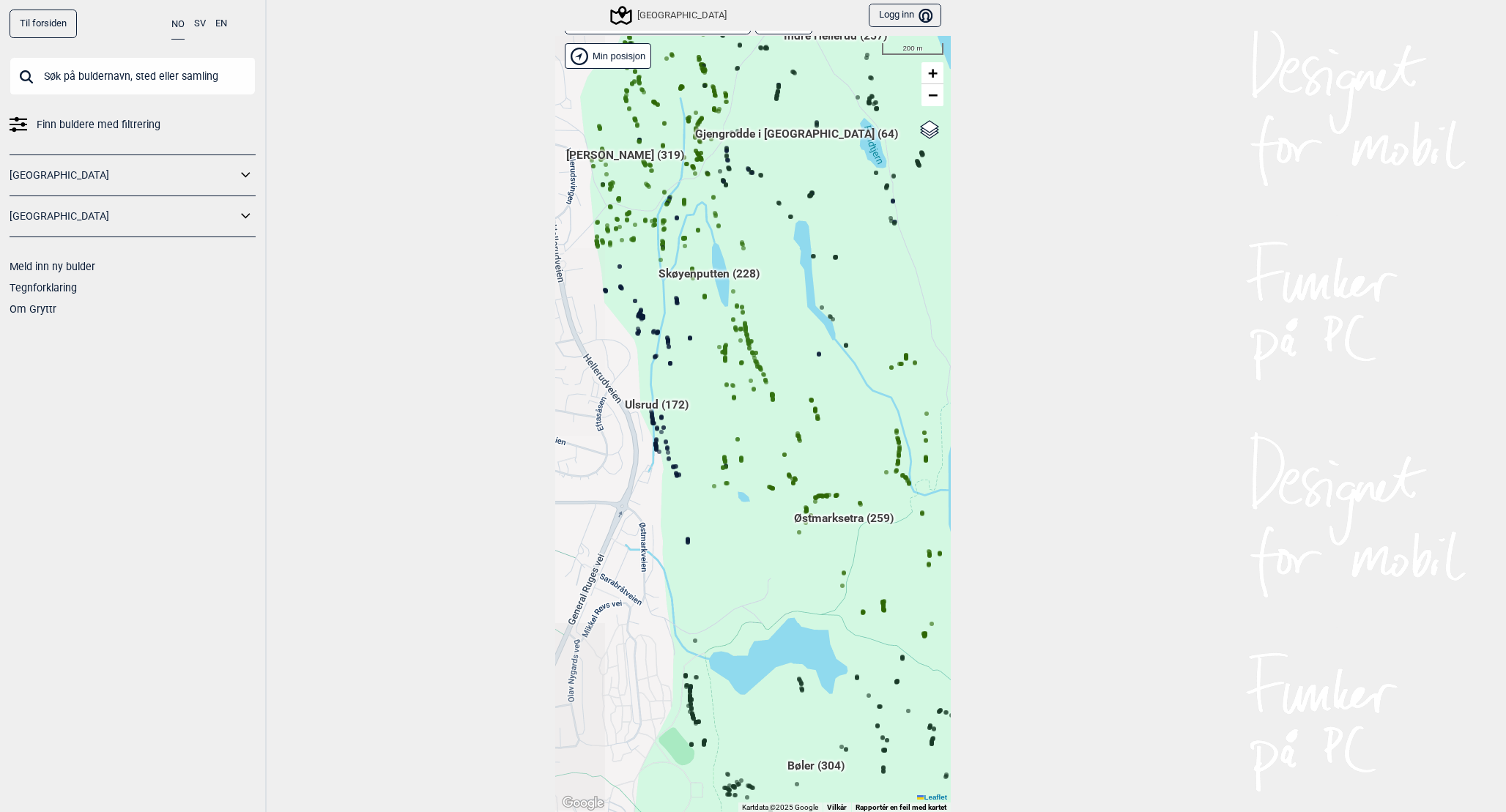
drag, startPoint x: 850, startPoint y: 326, endPoint x: 876, endPoint y: 343, distance: 31.1
click at [876, 343] on div "Hallingdal Gol Ål Stange Kolomoen [GEOGRAPHIC_DATA] [GEOGRAPHIC_DATA][PERSON_NA…" at bounding box center [753, 424] width 395 height 777
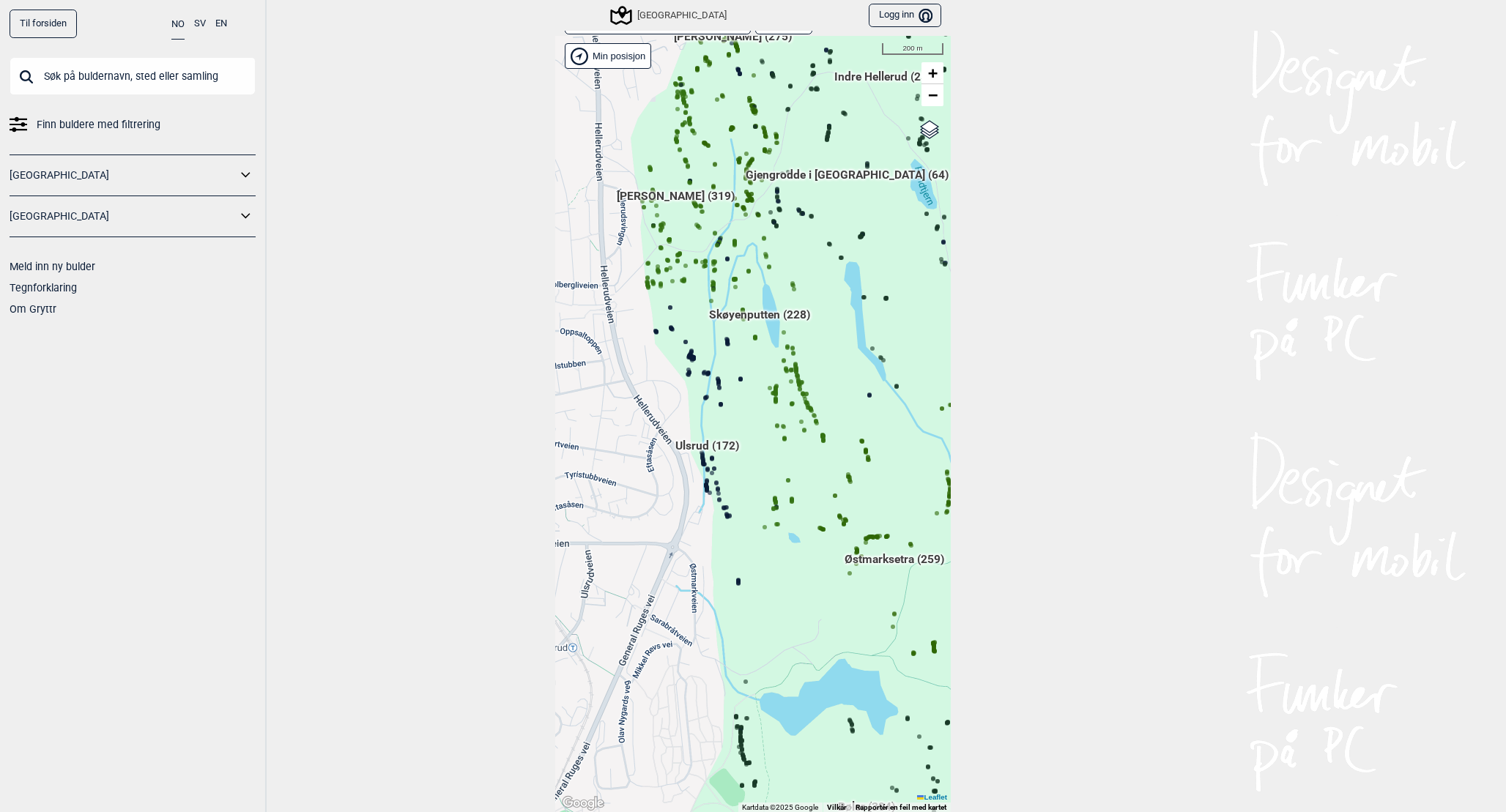
drag, startPoint x: 824, startPoint y: 304, endPoint x: 858, endPoint y: 335, distance: 46.0
click at [858, 335] on div "Hallingdal Gol Ål Stange Kolomoen [GEOGRAPHIC_DATA] [GEOGRAPHIC_DATA][PERSON_NA…" at bounding box center [753, 424] width 395 height 777
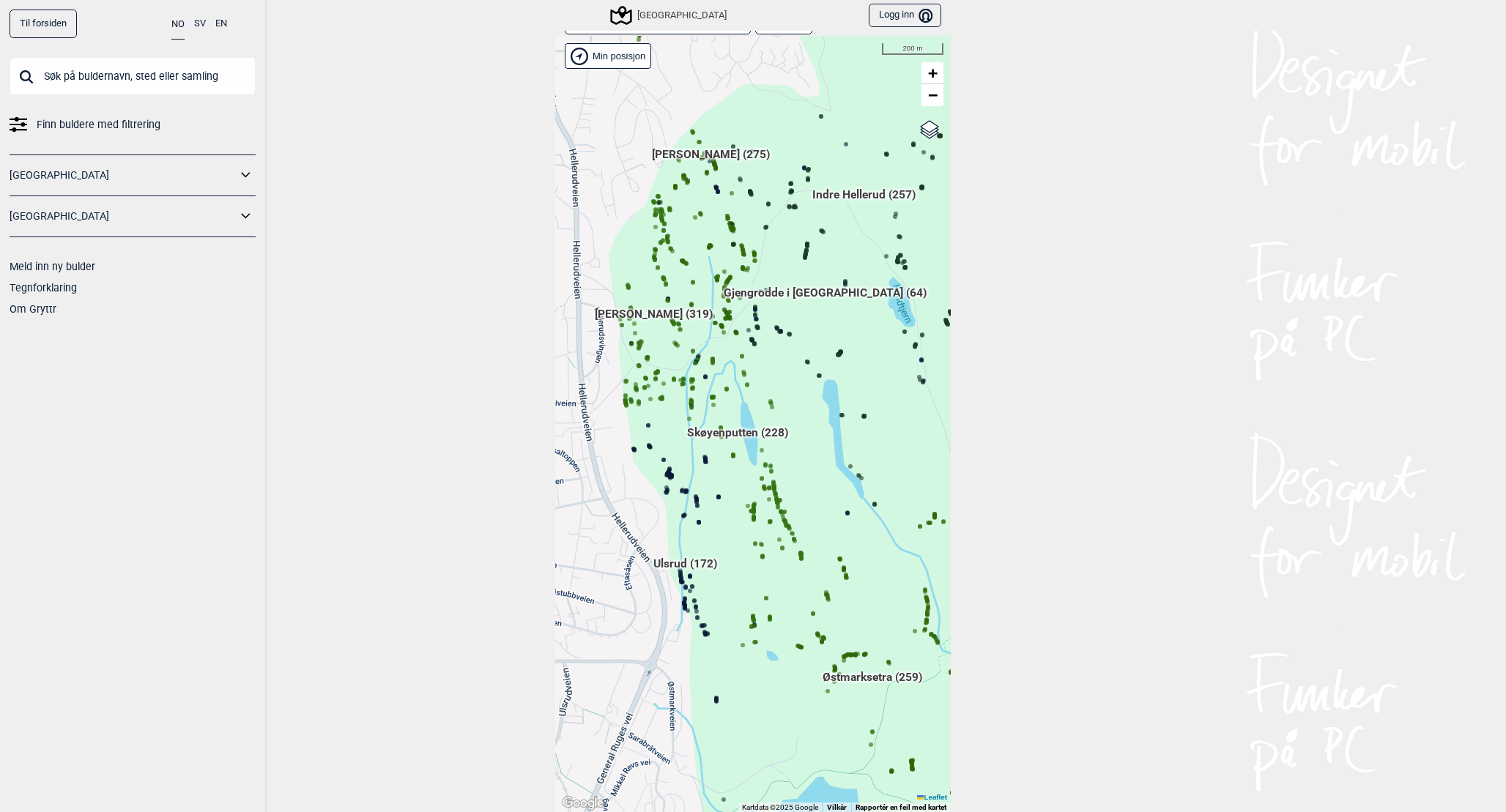
drag, startPoint x: 858, startPoint y: 335, endPoint x: 837, endPoint y: 452, distance: 118.9
click at [837, 452] on div "Hallingdal Gol Ål Stange Kolomoen [GEOGRAPHIC_DATA] [GEOGRAPHIC_DATA][PERSON_NA…" at bounding box center [753, 424] width 395 height 777
click at [167, 74] on input "text" at bounding box center [133, 75] width 246 height 38
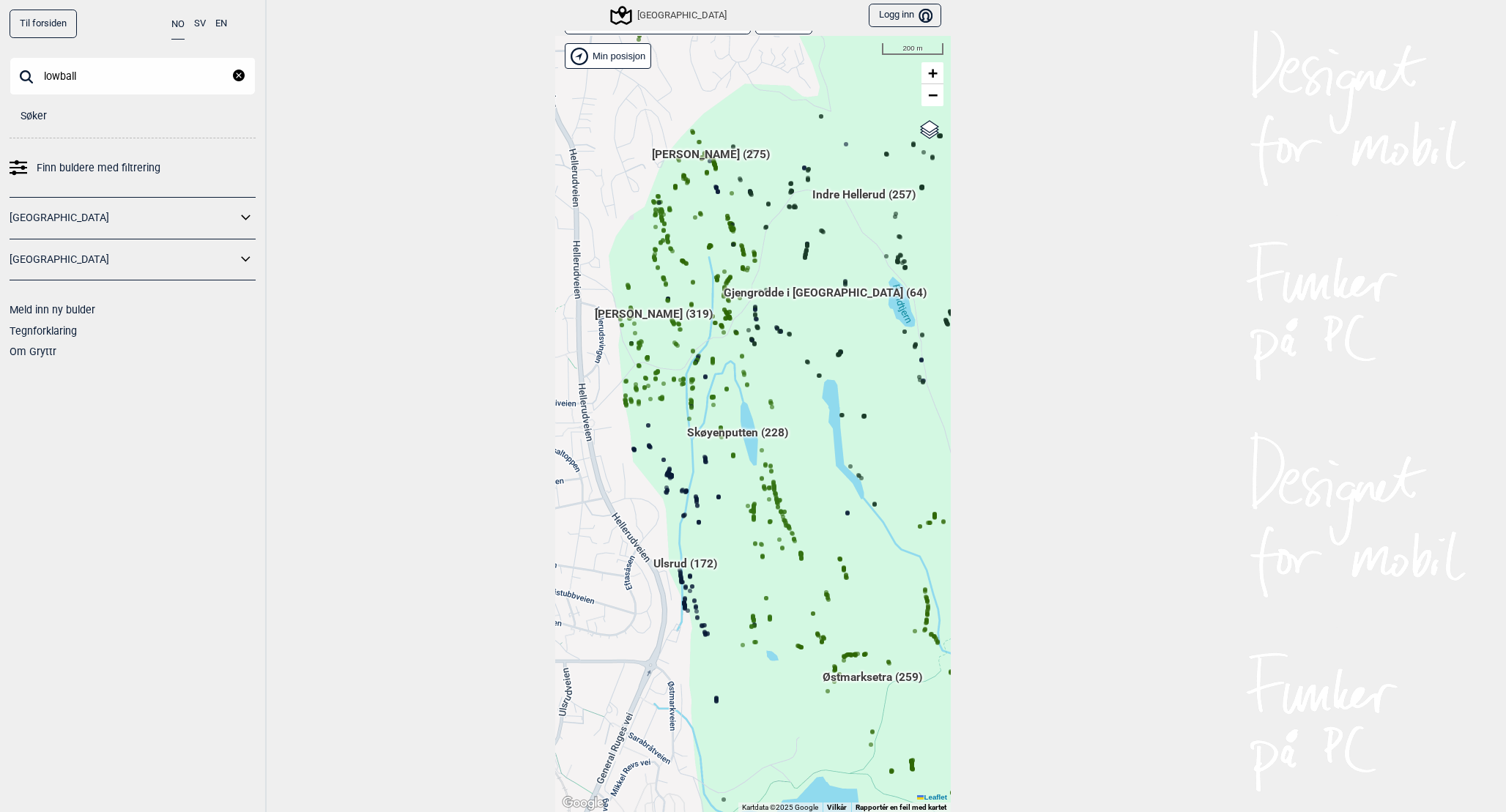
type input "lowball"
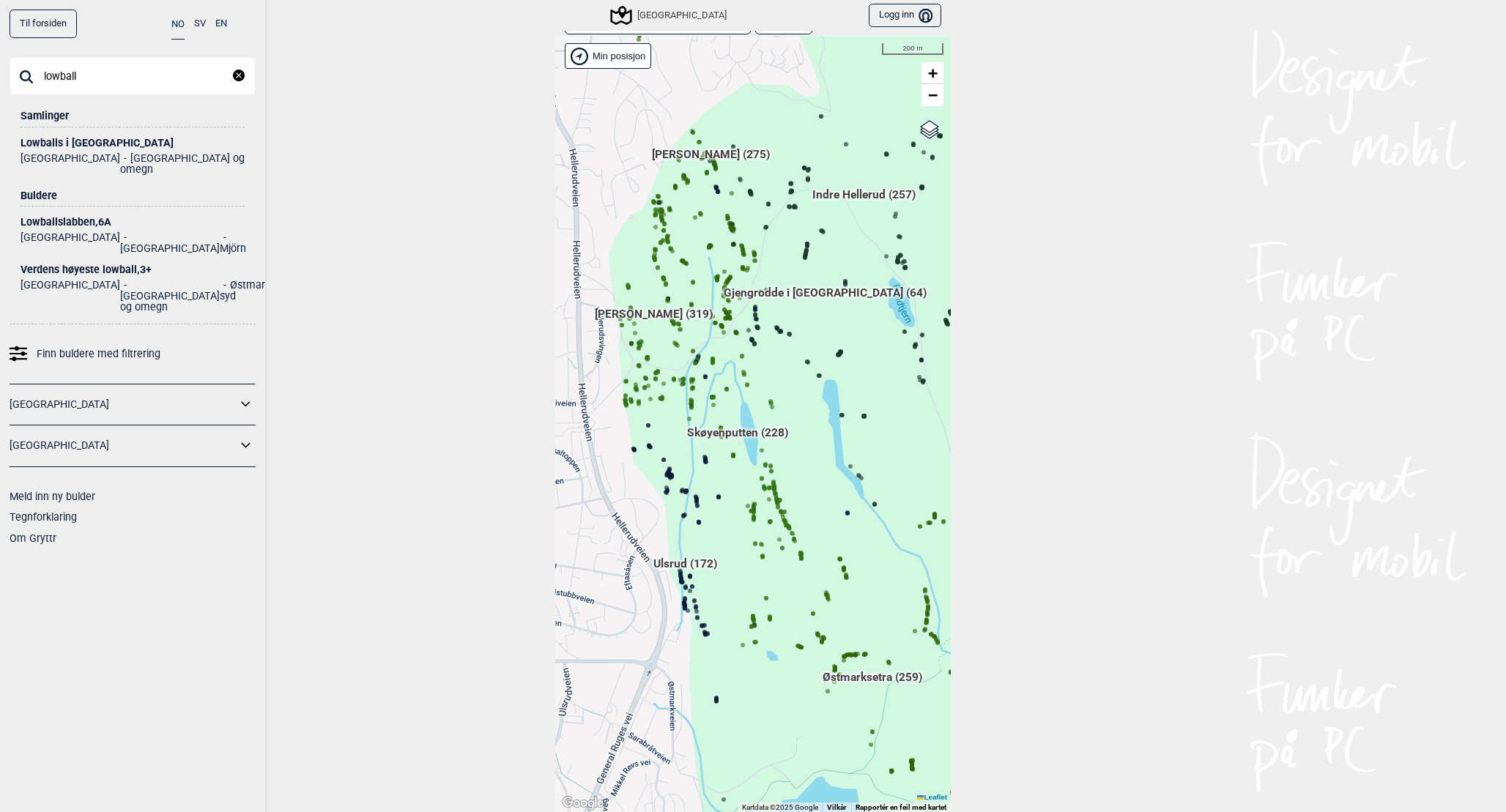
click at [161, 143] on div "Lowballs i [GEOGRAPHIC_DATA]" at bounding box center [133, 143] width 224 height 11
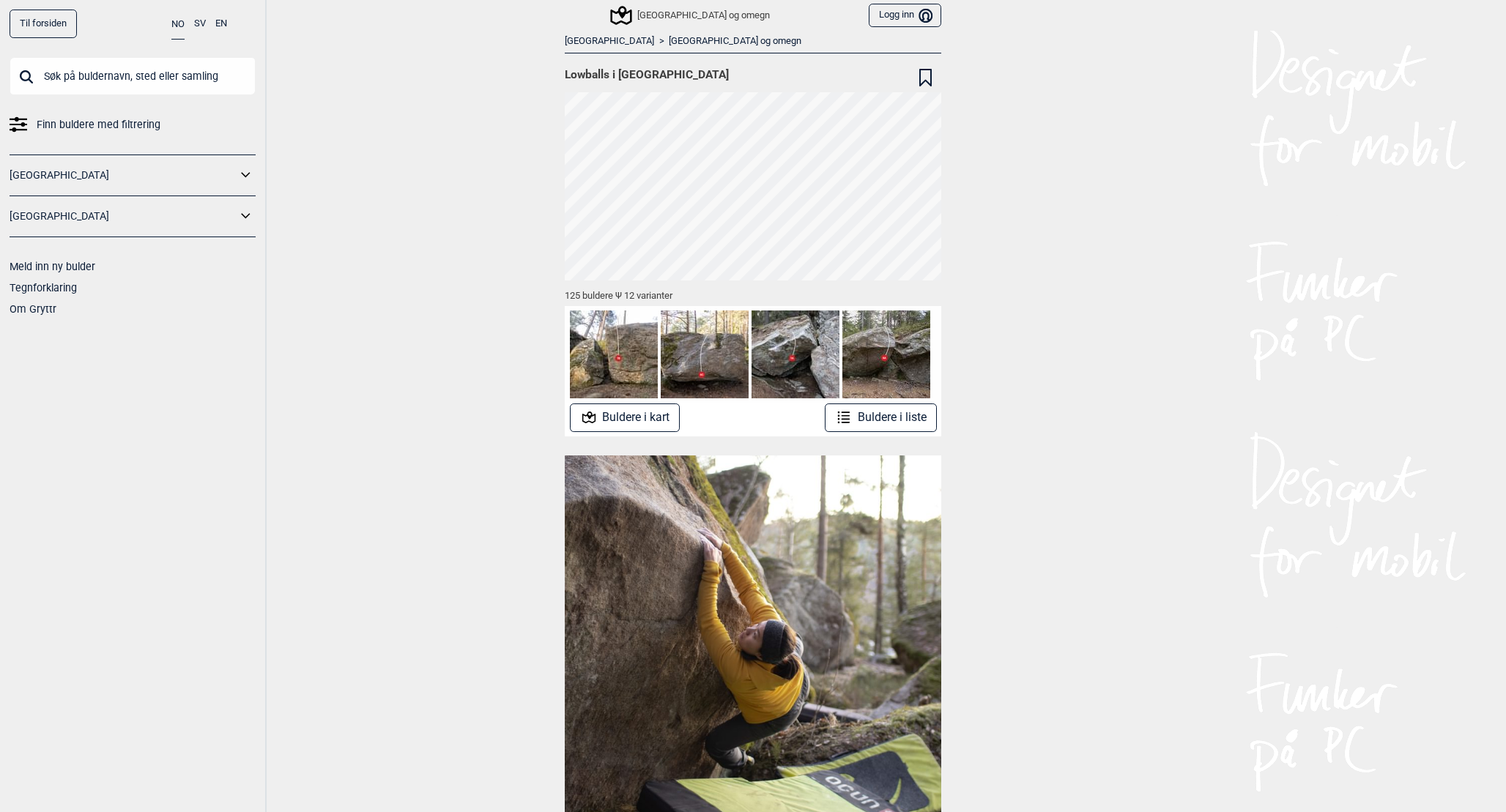
click at [654, 419] on button "Buldere i kart" at bounding box center [625, 418] width 111 height 29
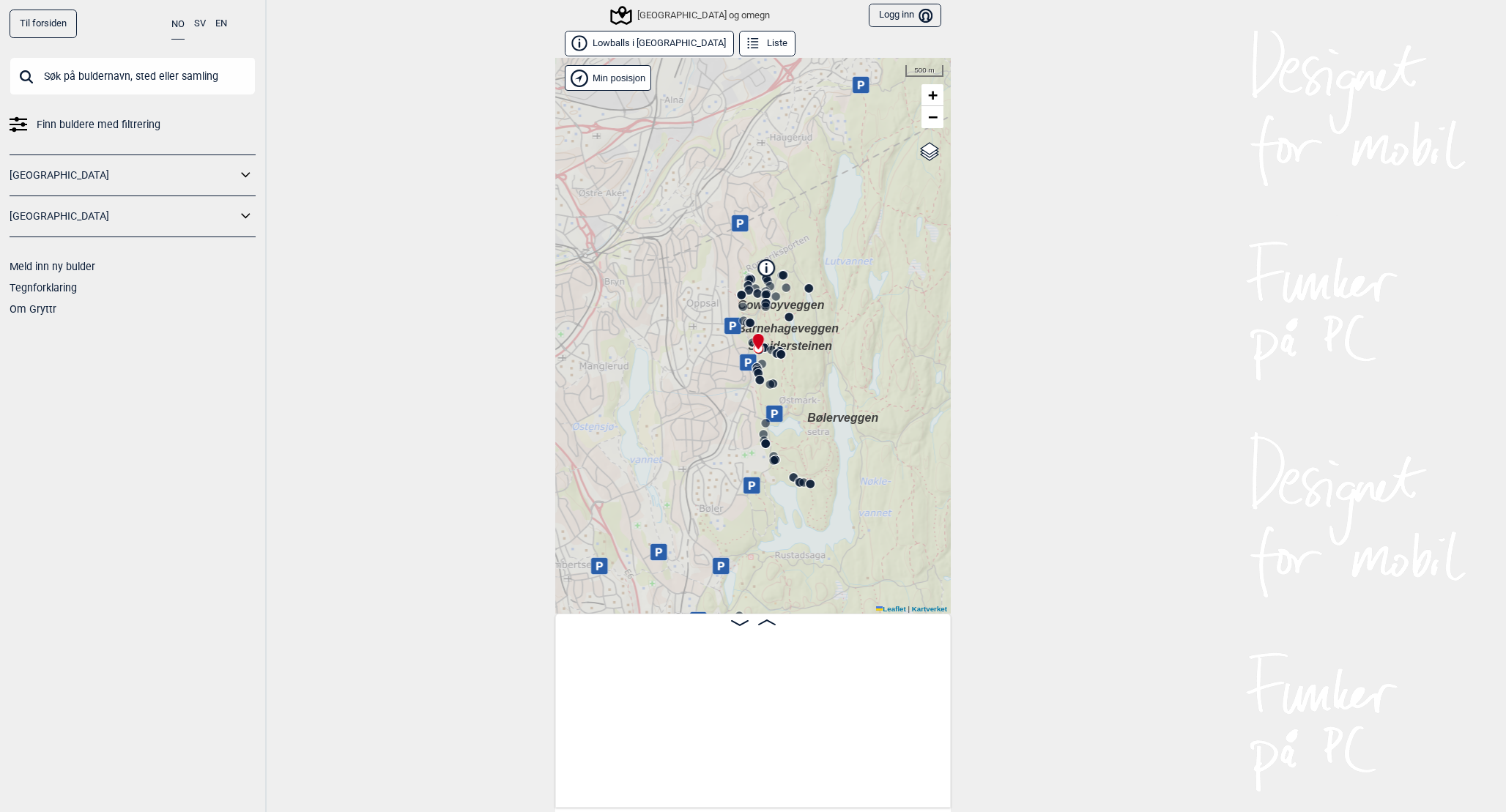
scroll to position [0, 115]
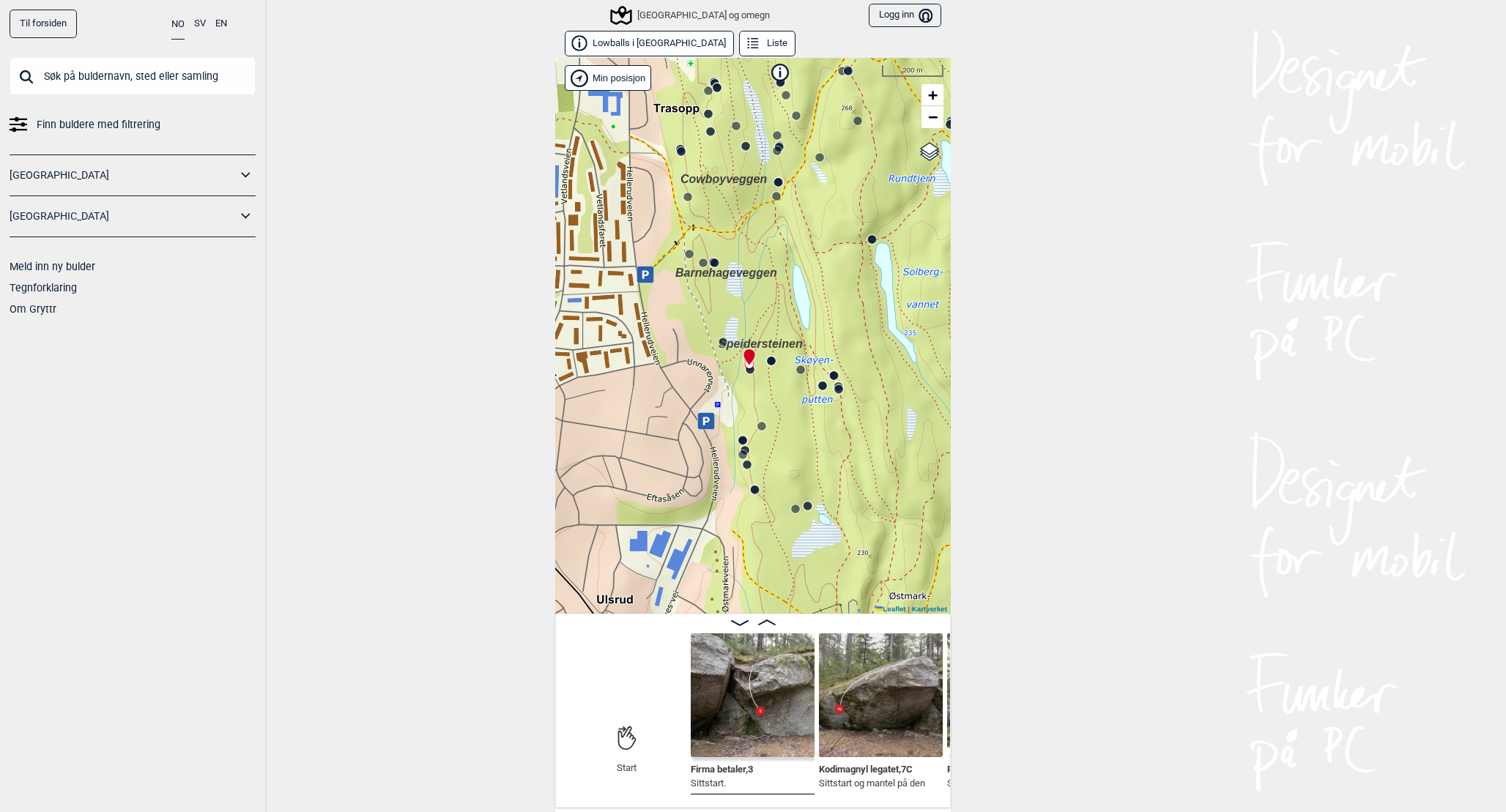
drag, startPoint x: 769, startPoint y: 277, endPoint x: 905, endPoint y: 278, distance: 136.0
click at [904, 278] on div "Speidersteinen Barnehageveggen Cowboyveggen Bølerveggen [GEOGRAPHIC_DATA] og om…" at bounding box center [753, 336] width 395 height 556
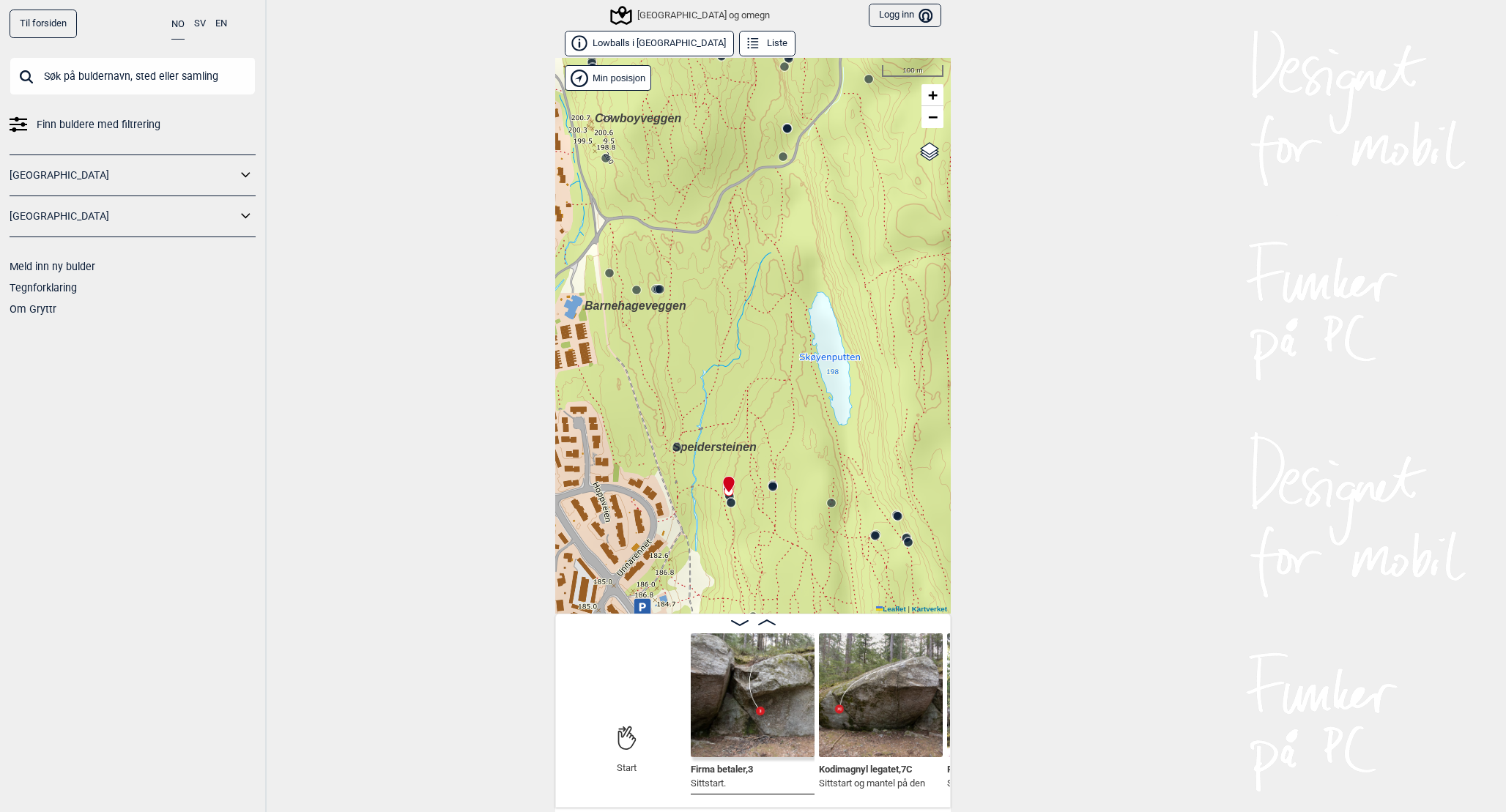
click at [768, 671] on img at bounding box center [753, 695] width 124 height 124
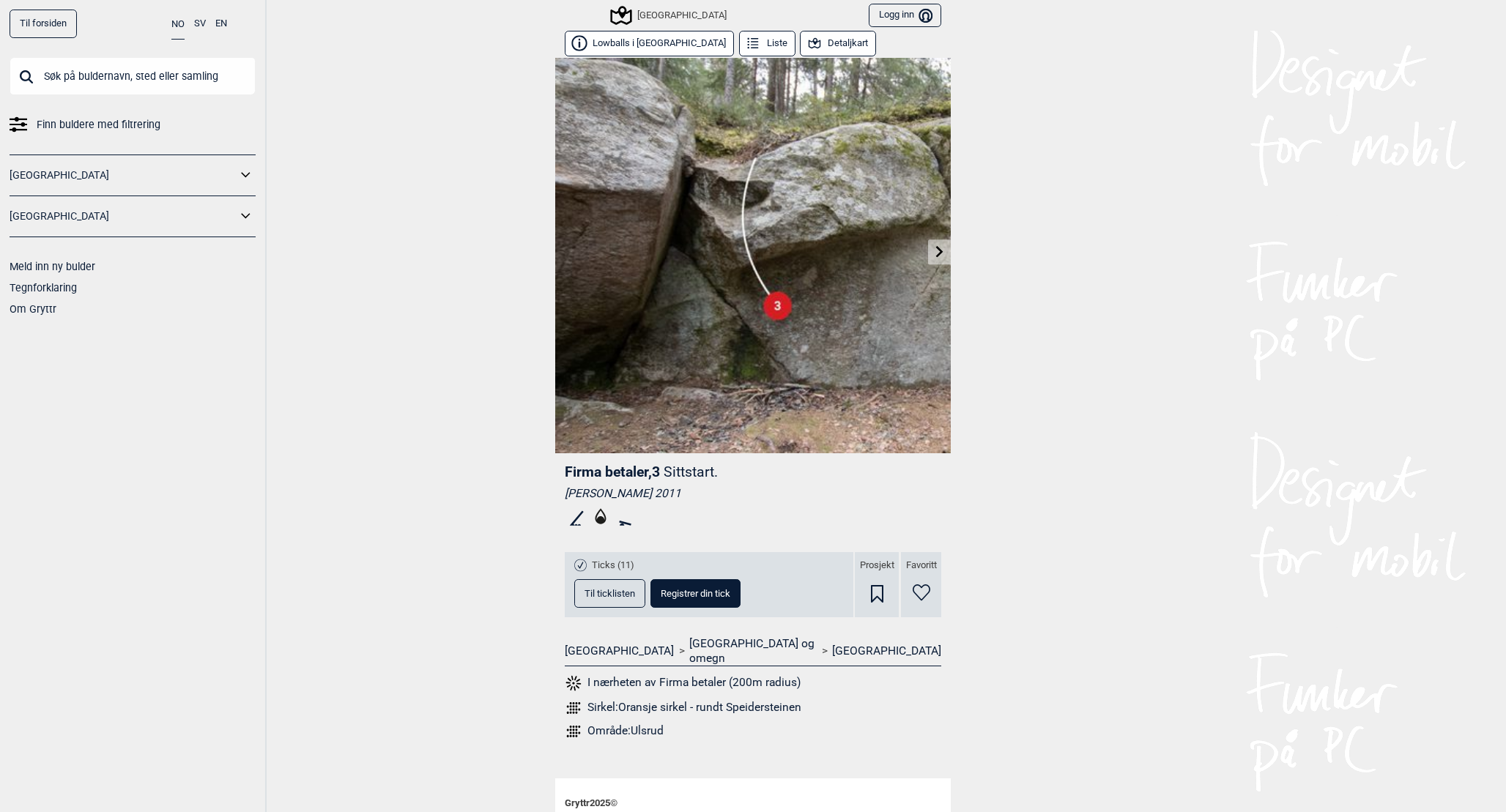
click at [939, 253] on icon at bounding box center [939, 251] width 12 height 12
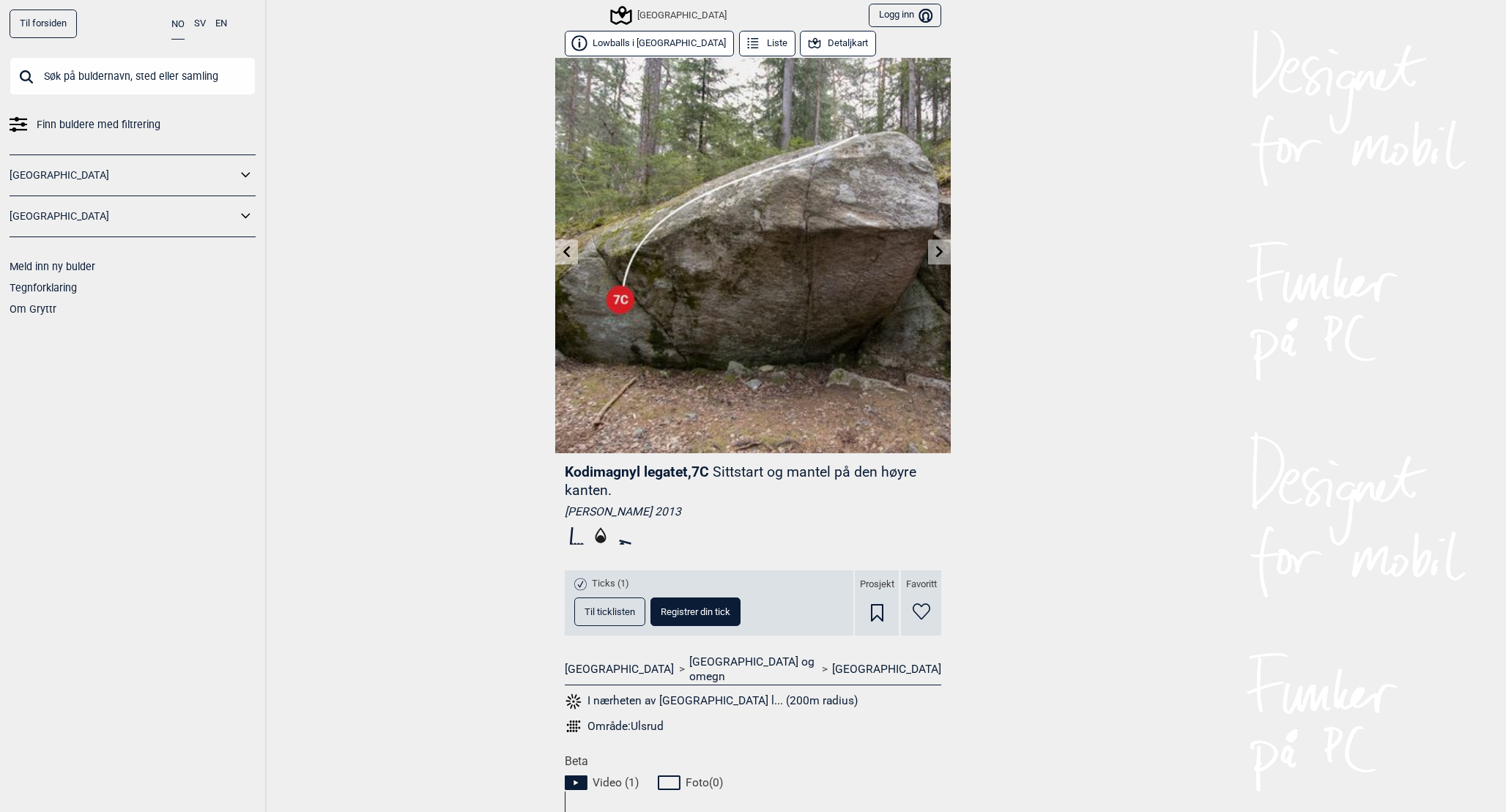
click at [814, 37] on button "Detaljkart" at bounding box center [837, 43] width 76 height 26
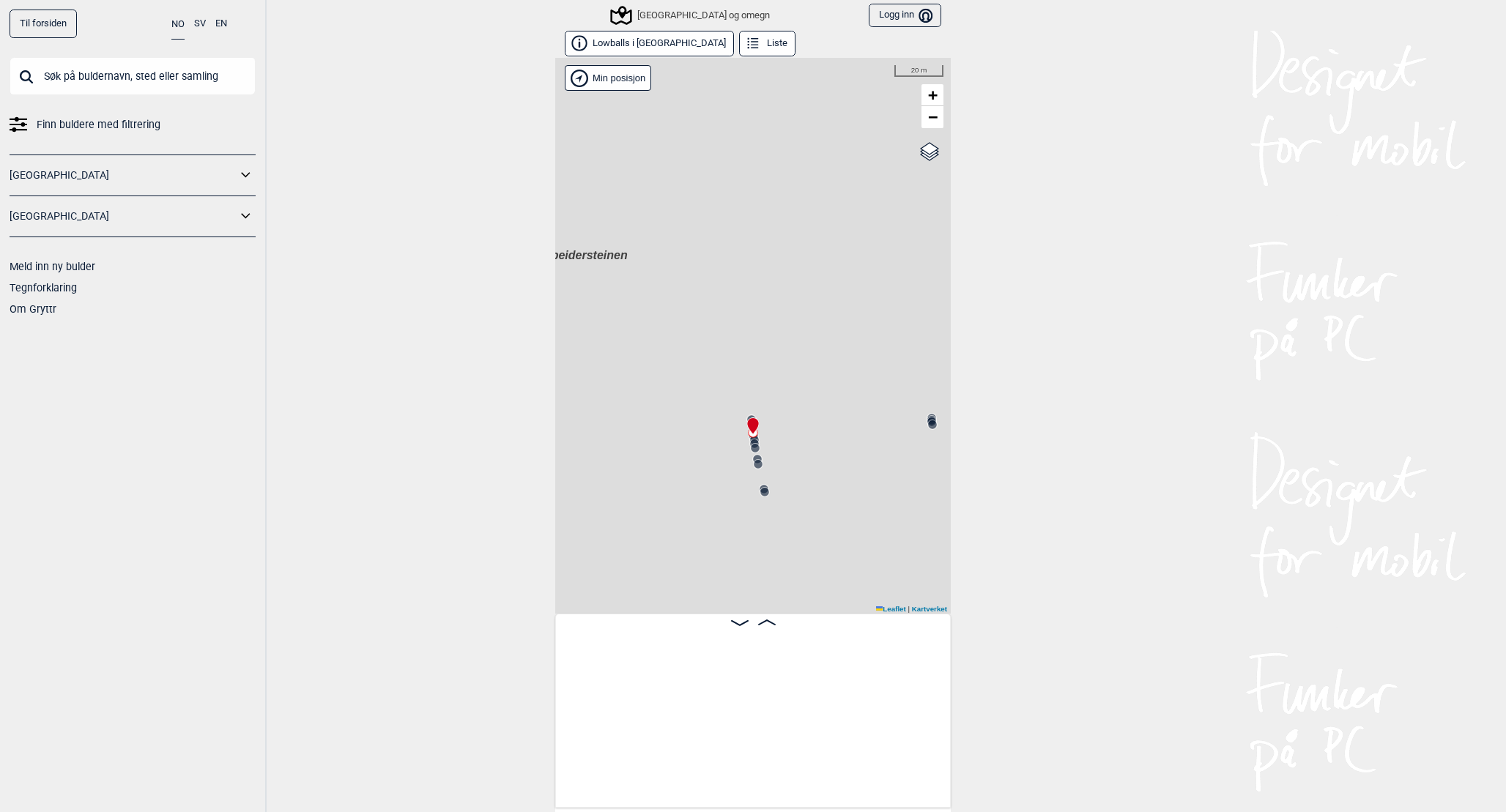
scroll to position [0, 243]
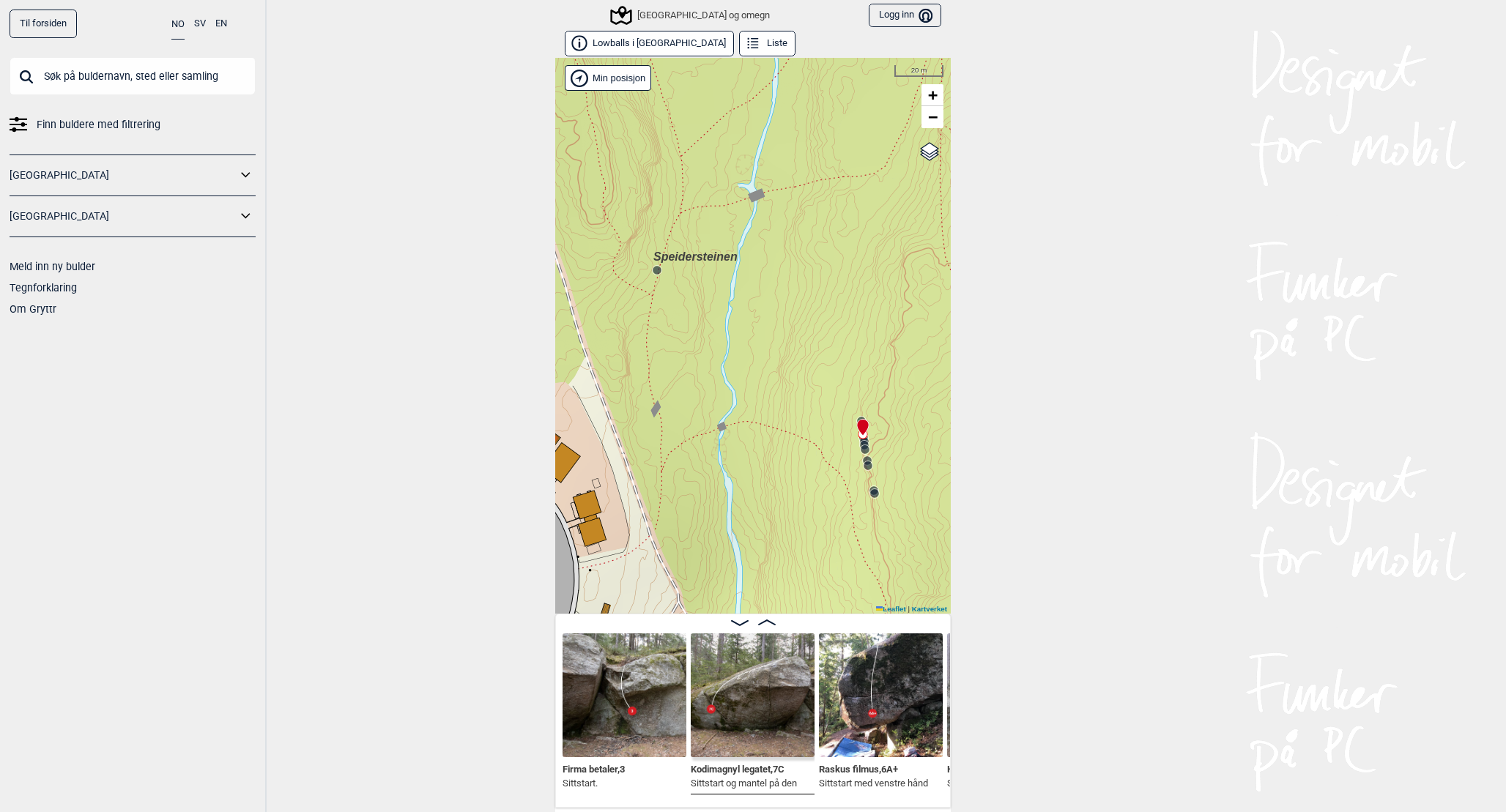
drag, startPoint x: 674, startPoint y: 510, endPoint x: 783, endPoint y: 508, distance: 109.0
click at [783, 508] on div "Speidersteinen Barnehageveggen Cowboyveggen Bølerveggen [GEOGRAPHIC_DATA] og om…" at bounding box center [753, 336] width 395 height 556
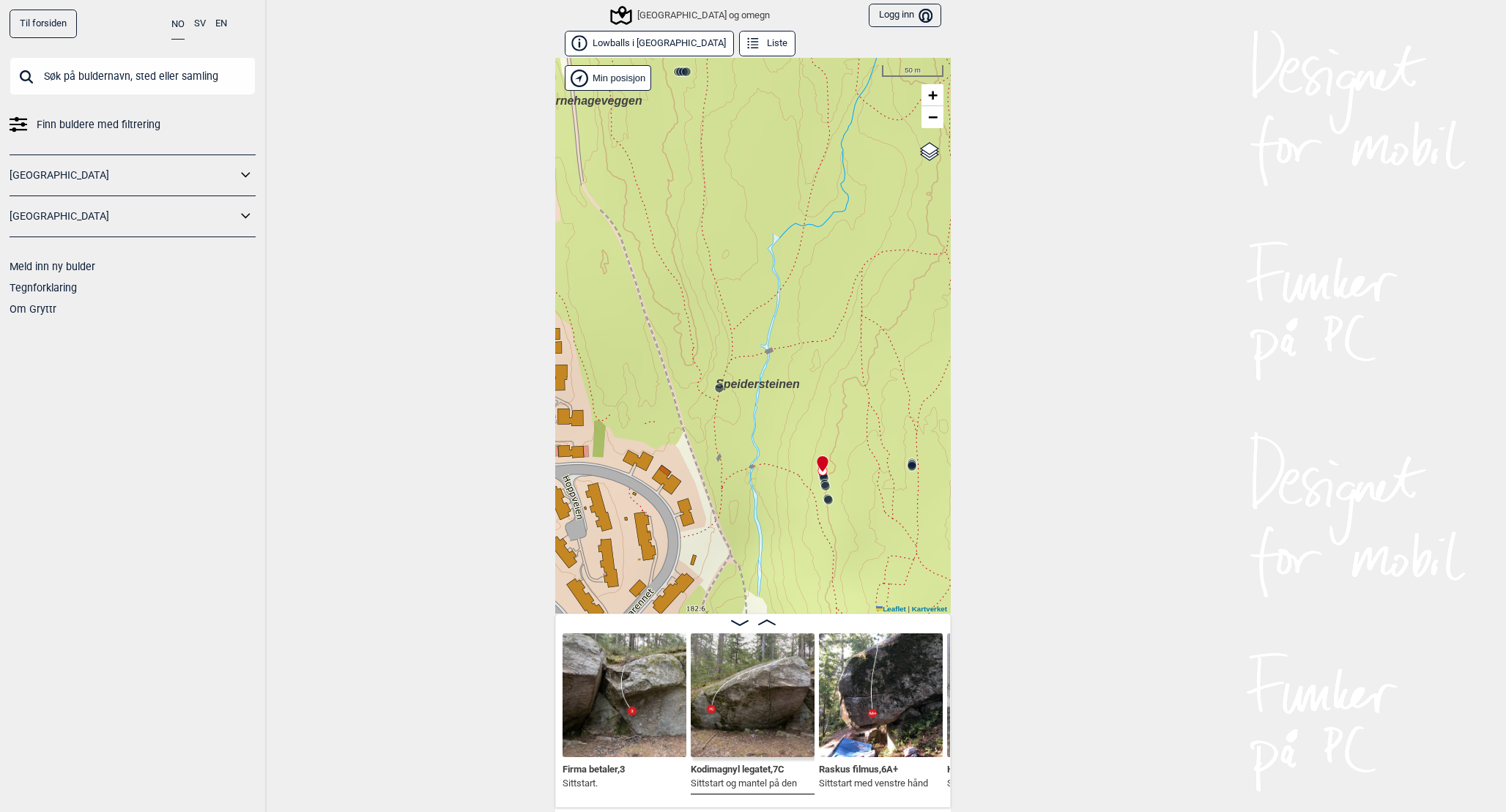
click at [765, 624] on icon at bounding box center [767, 622] width 18 height 6
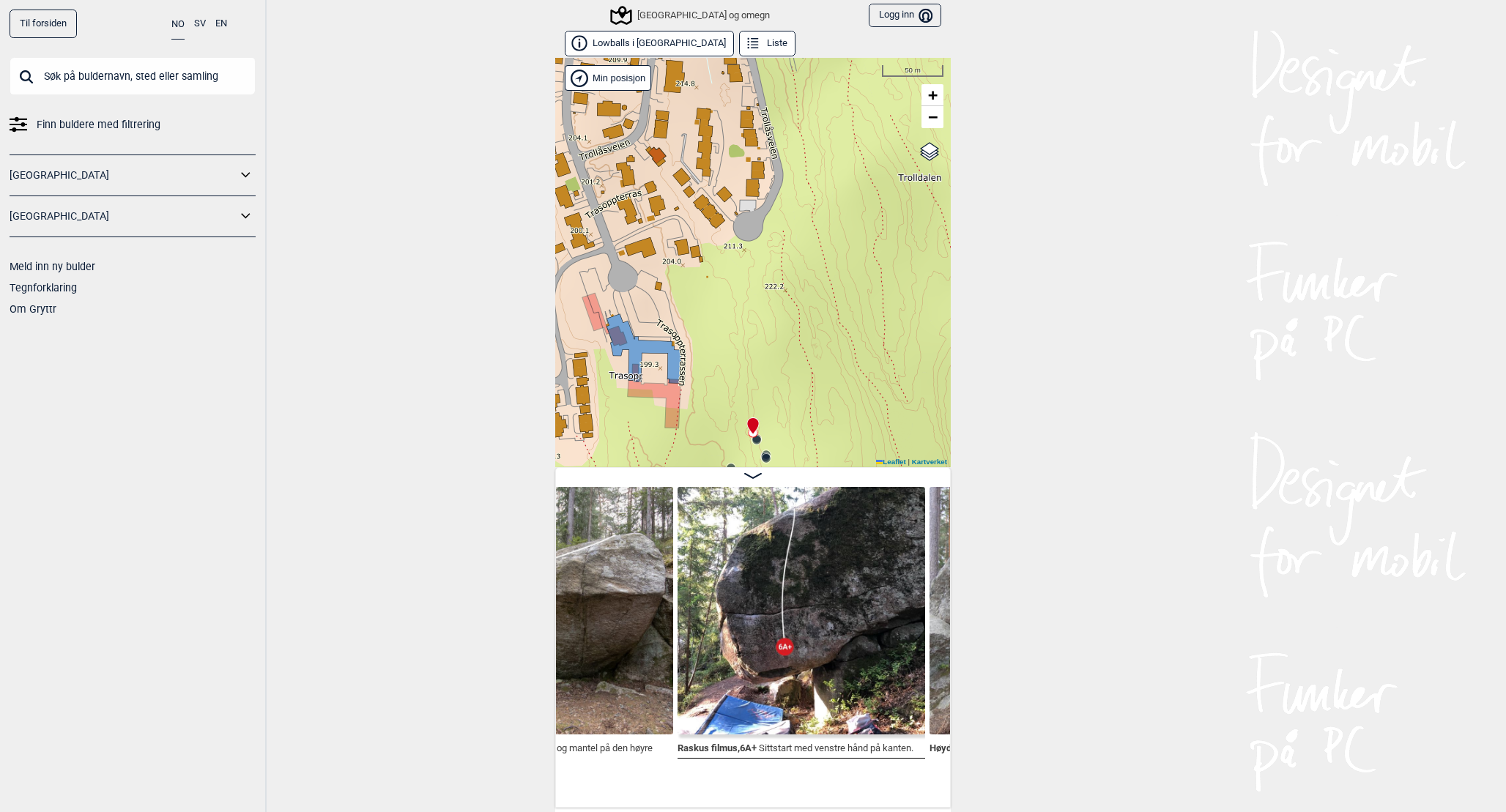
scroll to position [0, 529]
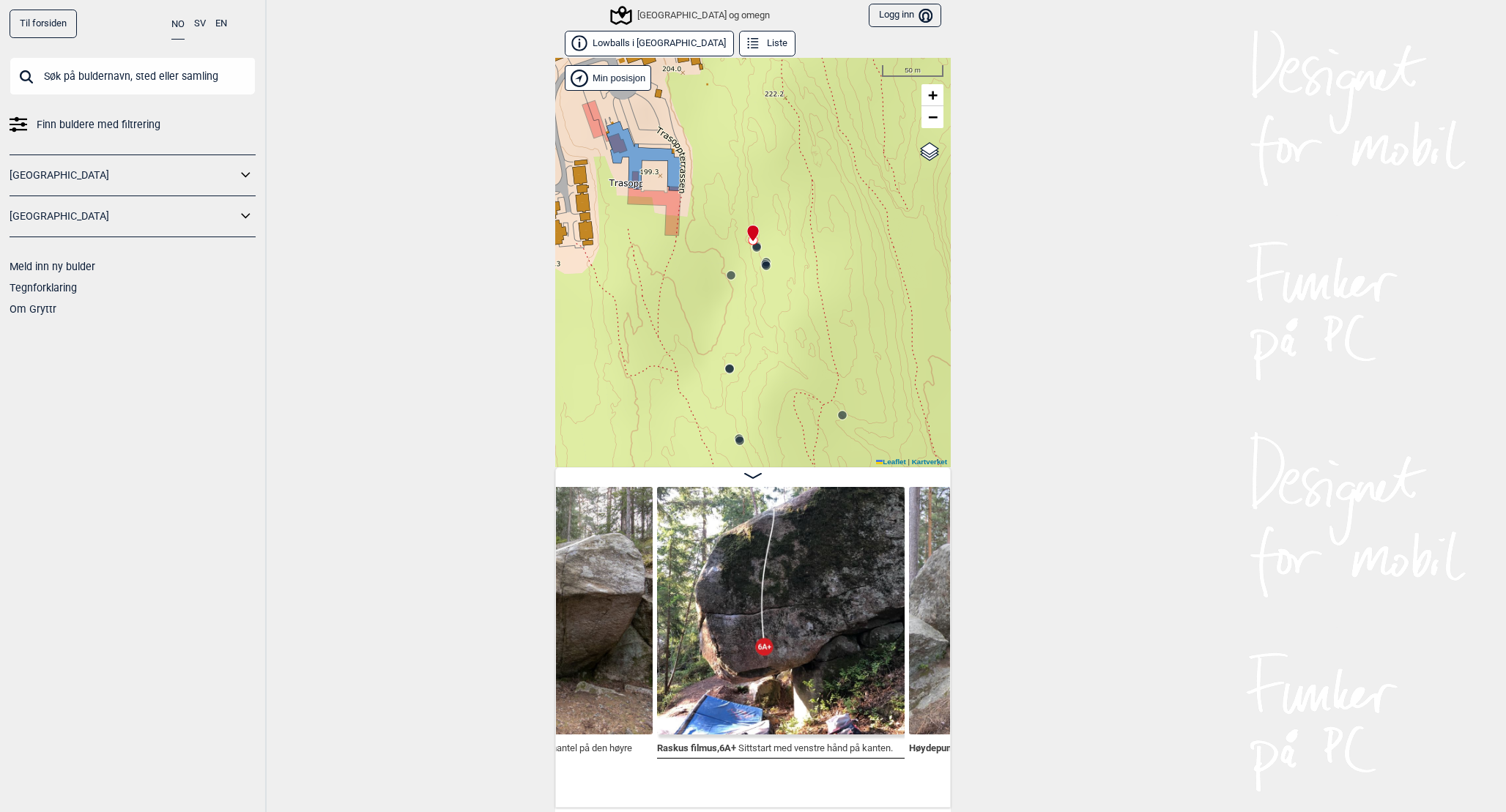
drag, startPoint x: 859, startPoint y: 426, endPoint x: 860, endPoint y: 243, distance: 183.0
click at [860, 243] on div "Speidersteinen Barnehageveggen Cowboyveggen Bølerveggen [GEOGRAPHIC_DATA] og om…" at bounding box center [753, 263] width 395 height 410
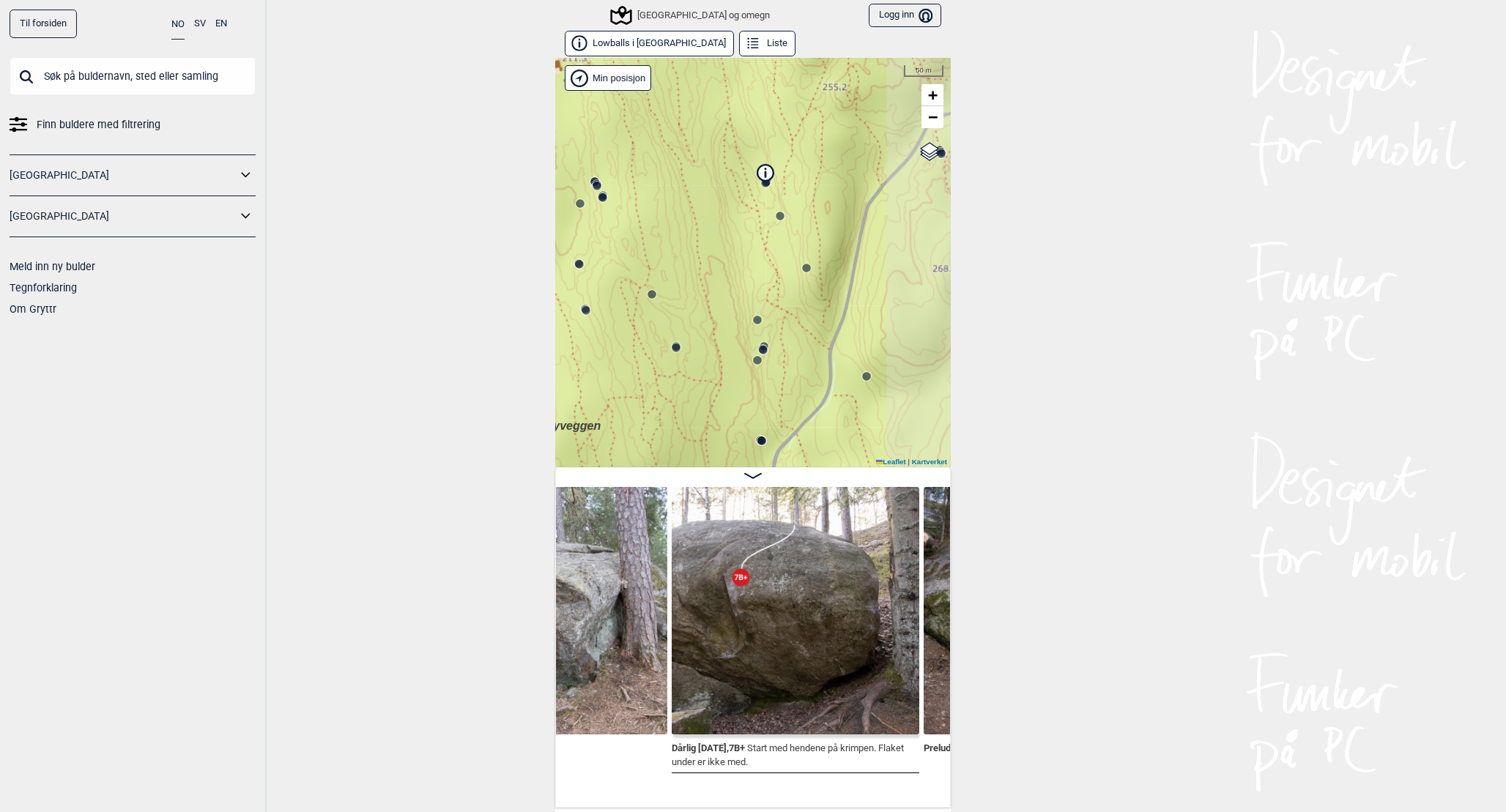
scroll to position [0, 1019]
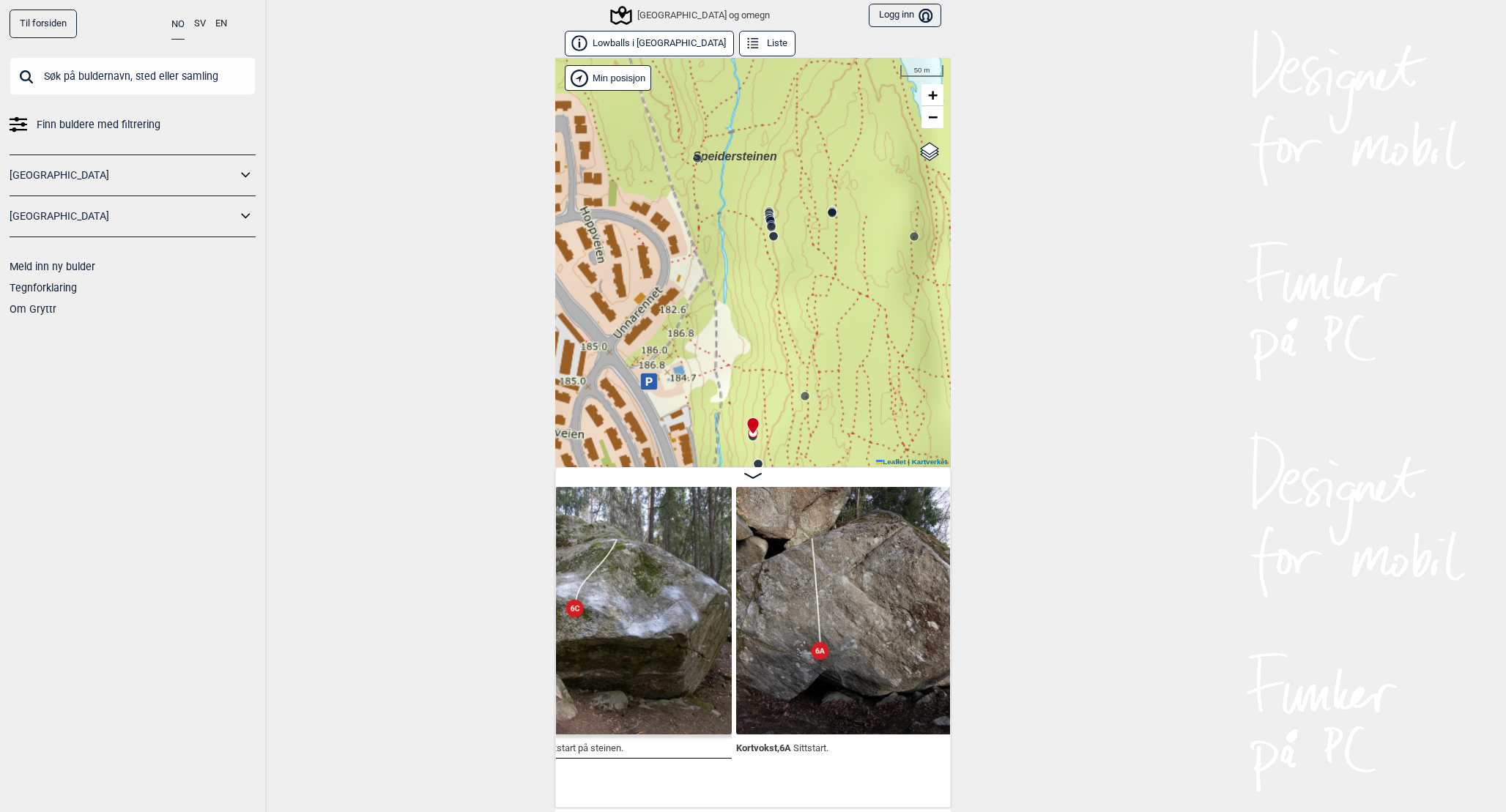
scroll to position [0, 1459]
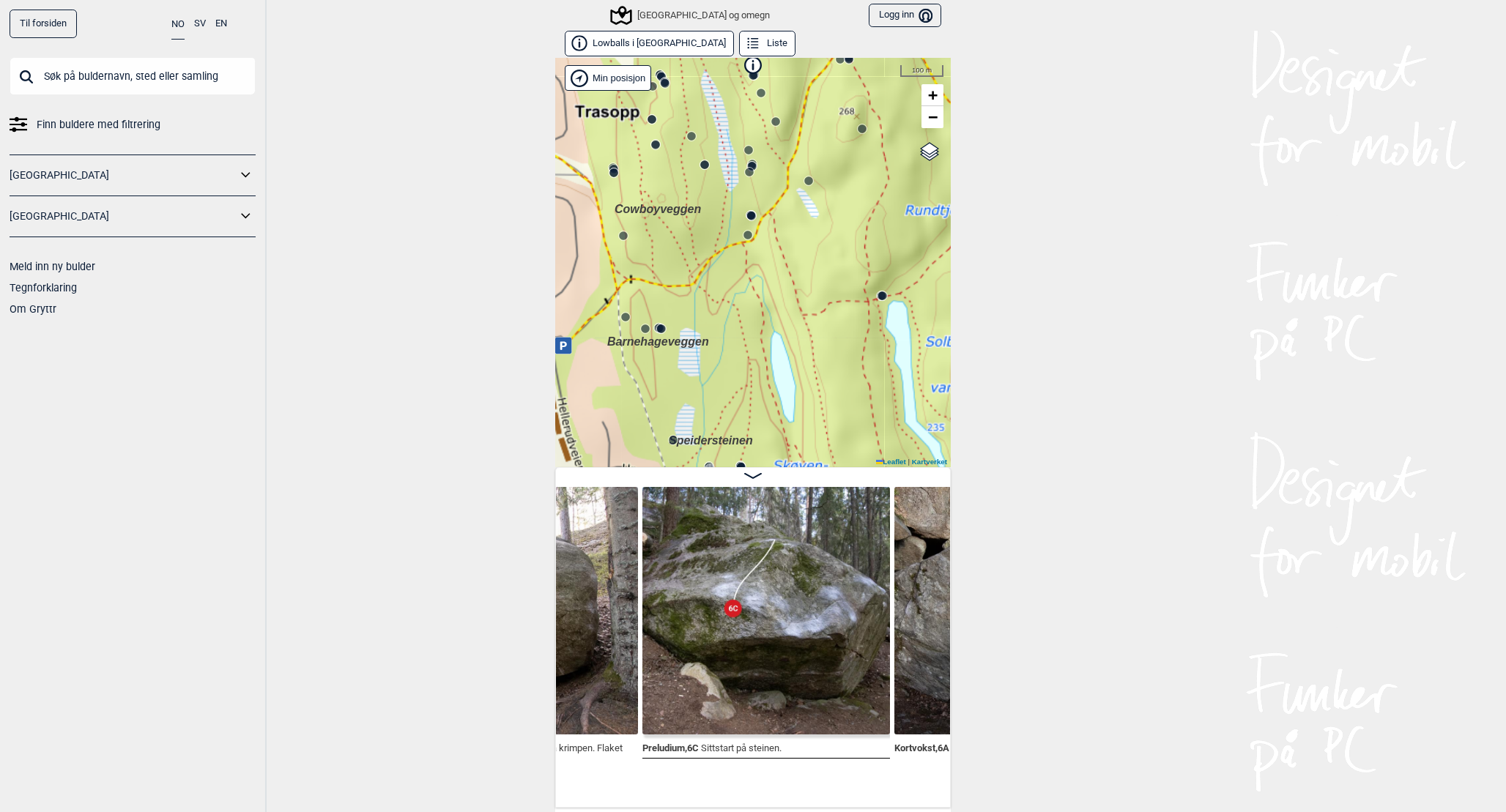
scroll to position [0, 1300]
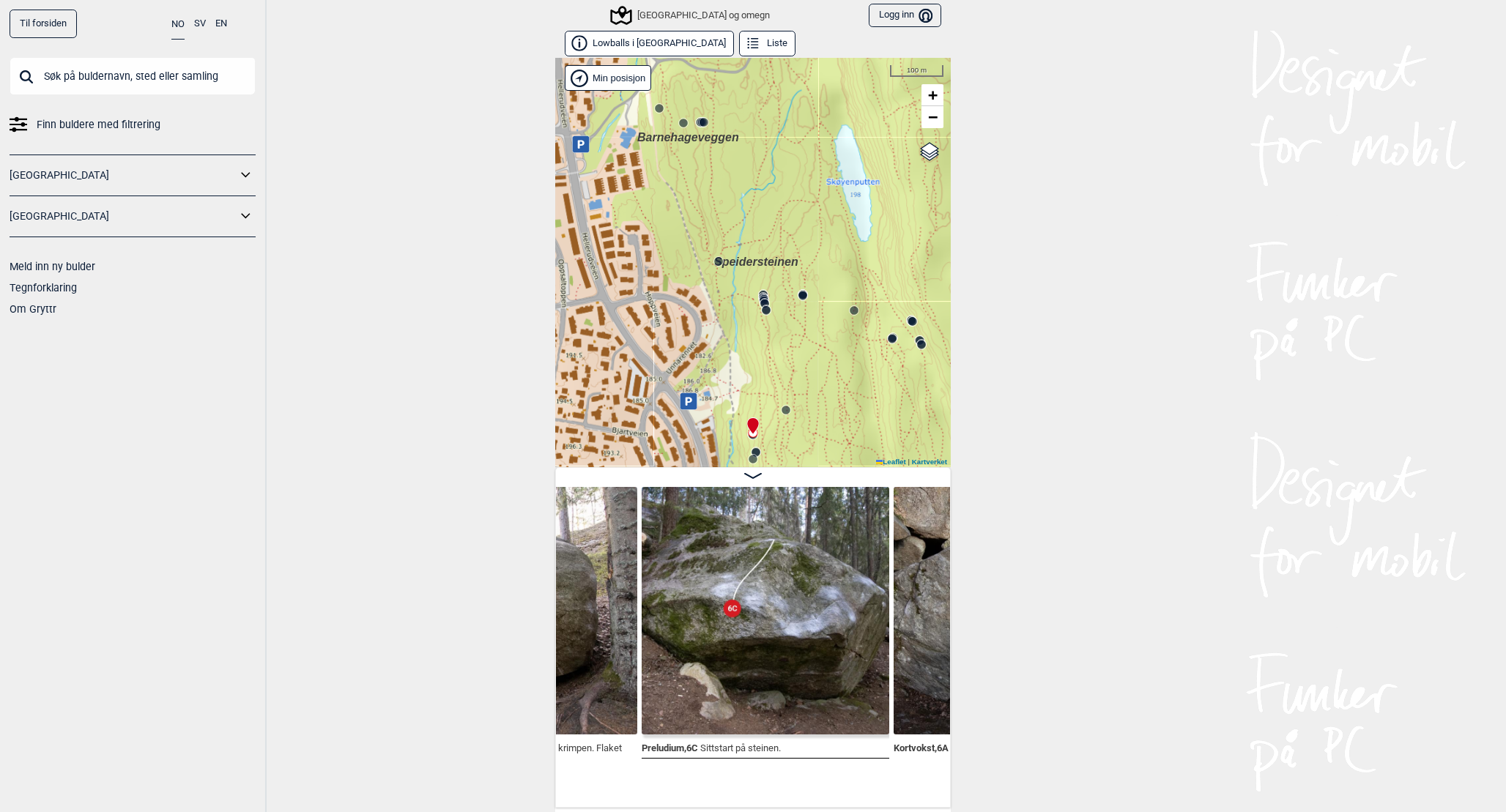
click at [693, 755] on div "Preludium , 6C Sittstart på steinen." at bounding box center [765, 622] width 248 height 272
click at [695, 702] on img at bounding box center [765, 610] width 248 height 247
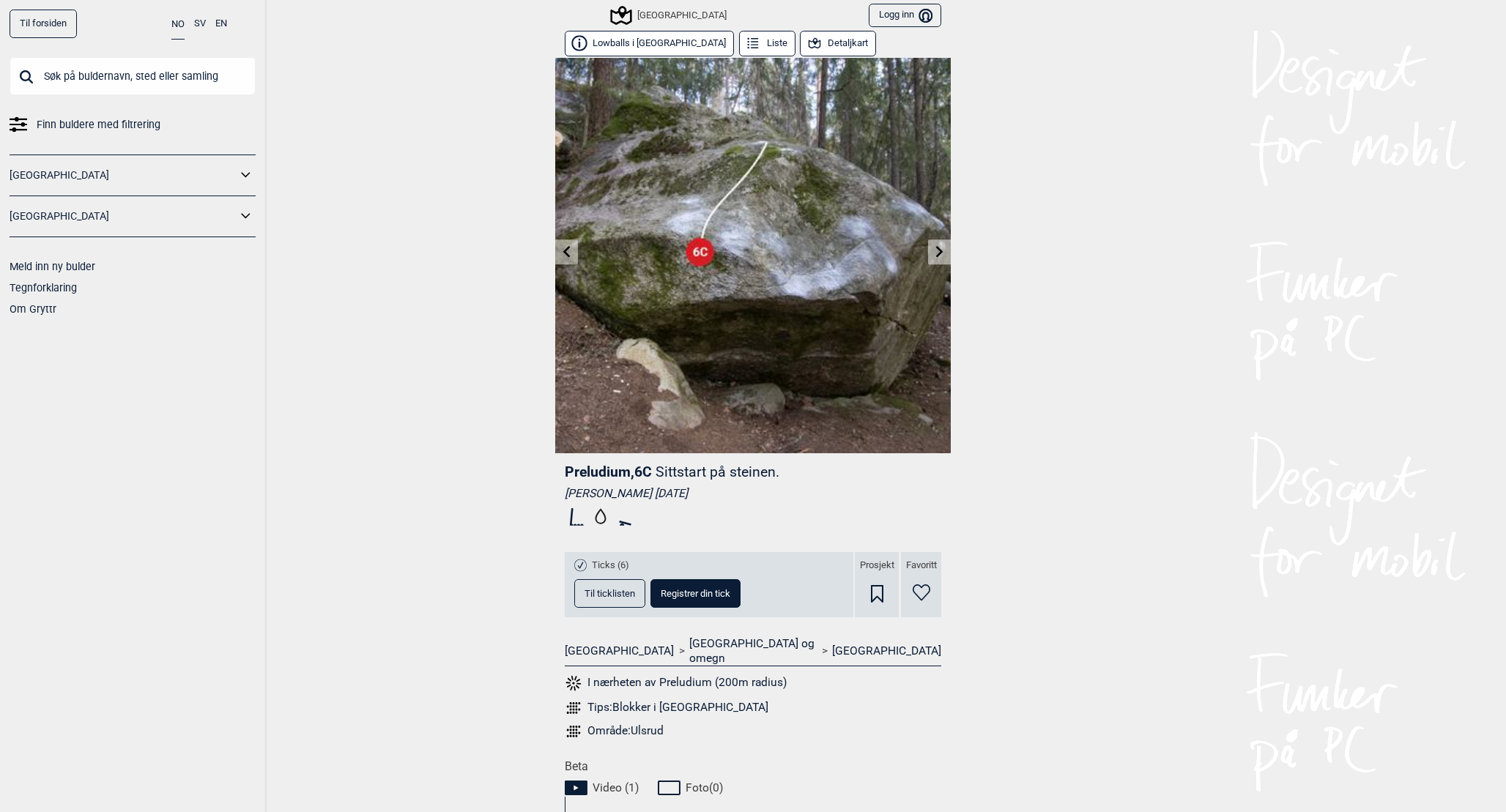
click at [944, 256] on icon at bounding box center [939, 251] width 12 height 12
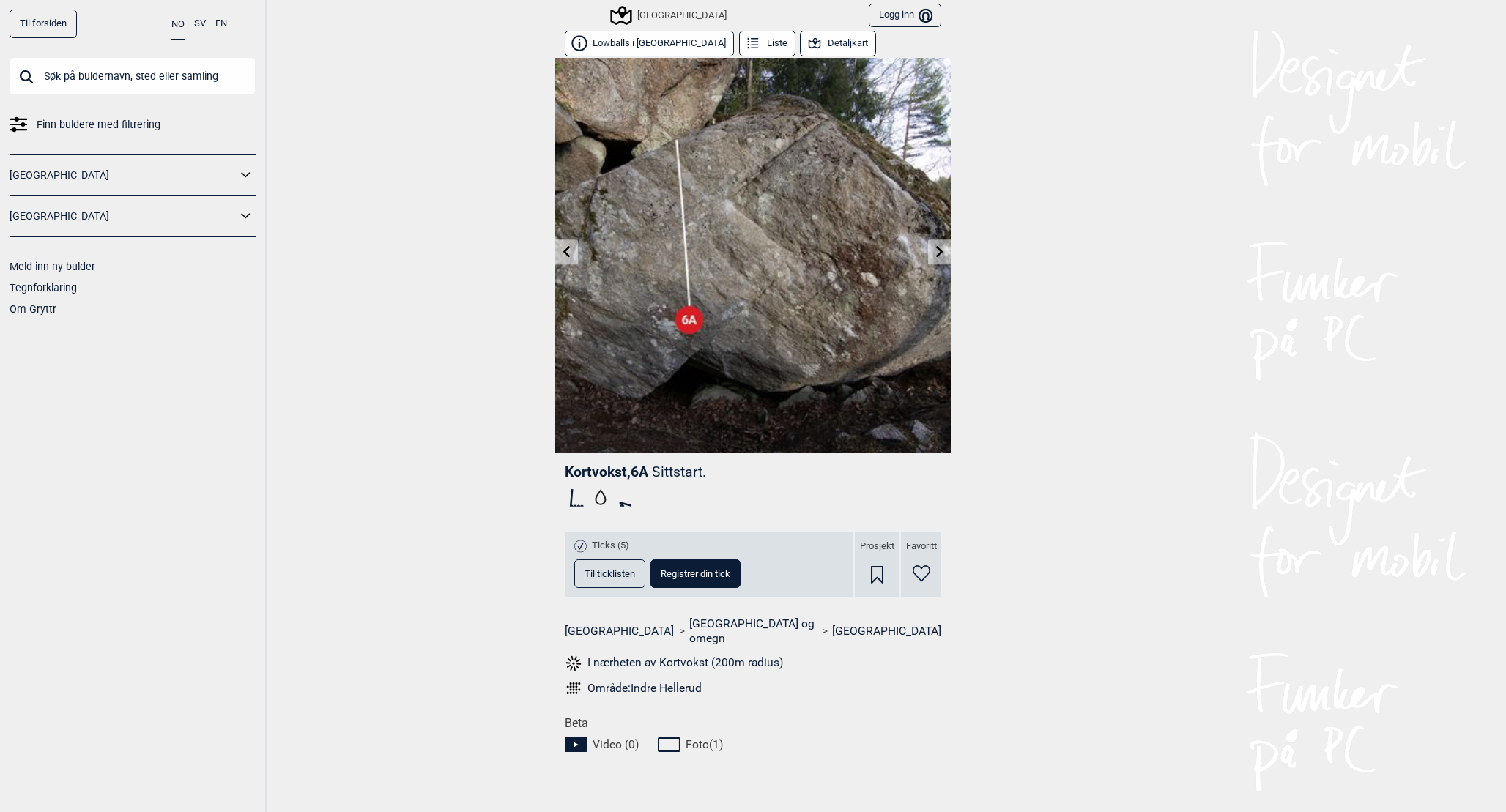
click at [559, 248] on link at bounding box center [567, 252] width 23 height 24
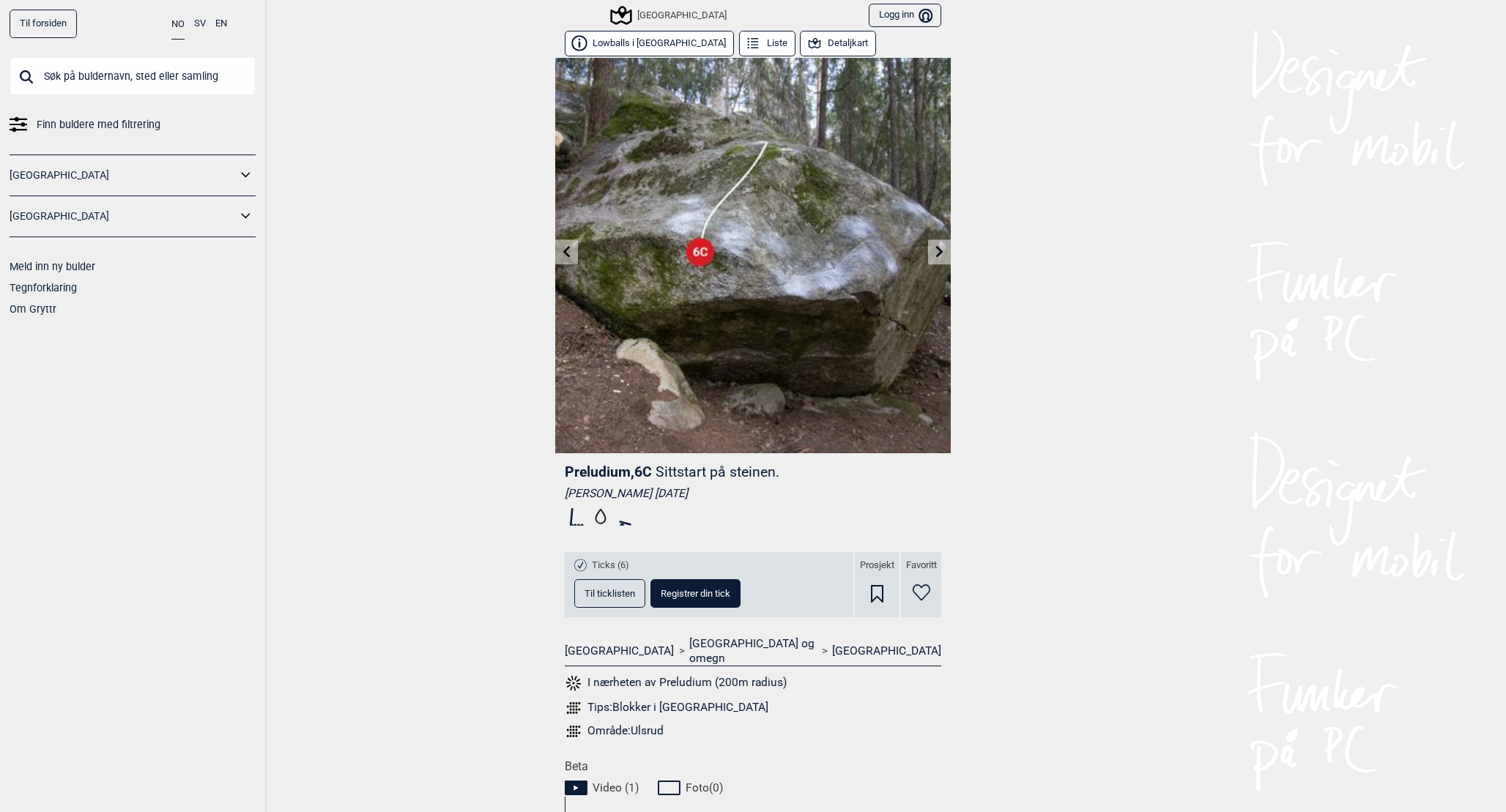
click at [563, 251] on icon at bounding box center [567, 251] width 7 height 12
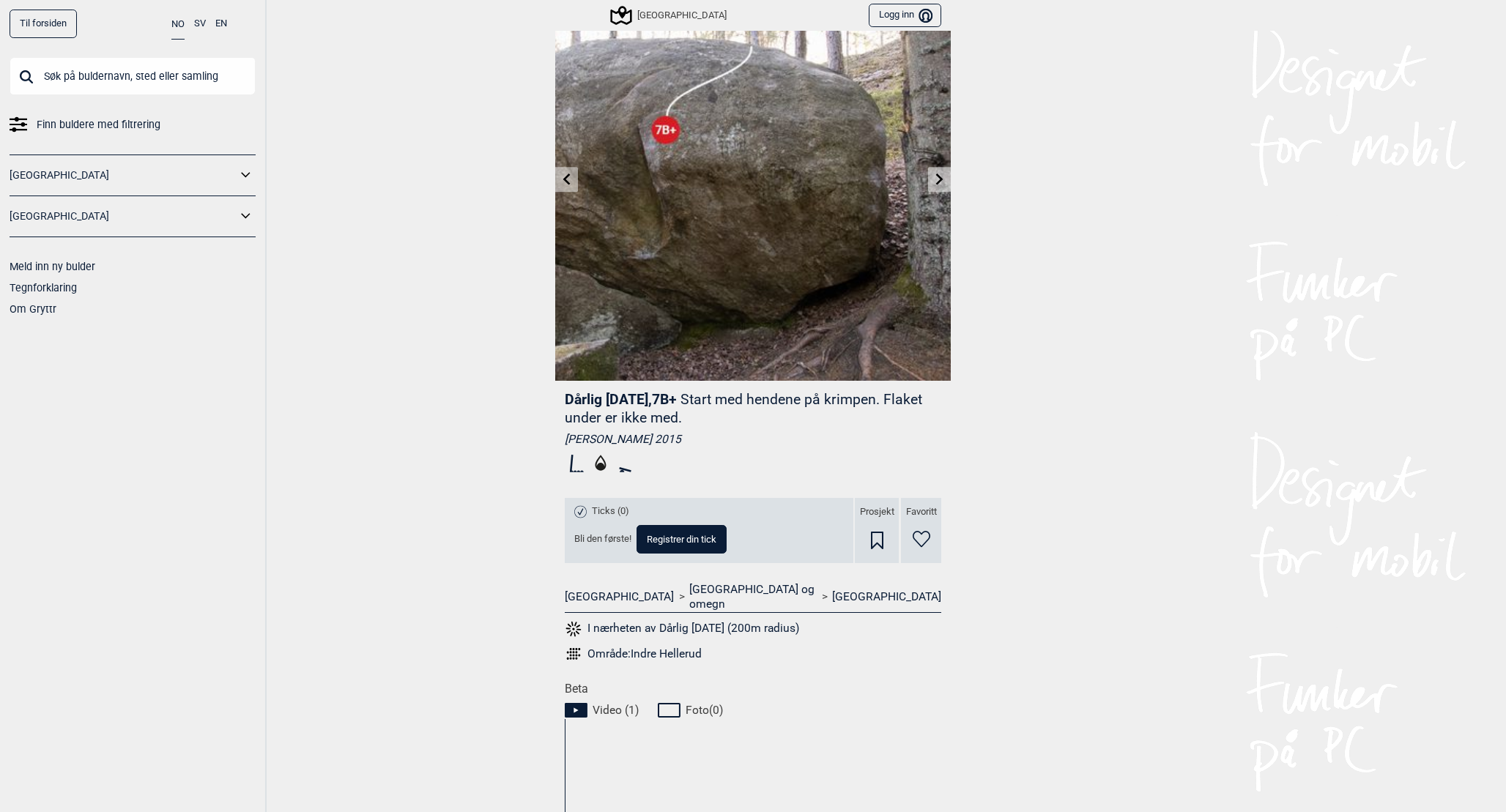
scroll to position [71, 0]
click at [878, 537] on icon at bounding box center [877, 542] width 12 height 18
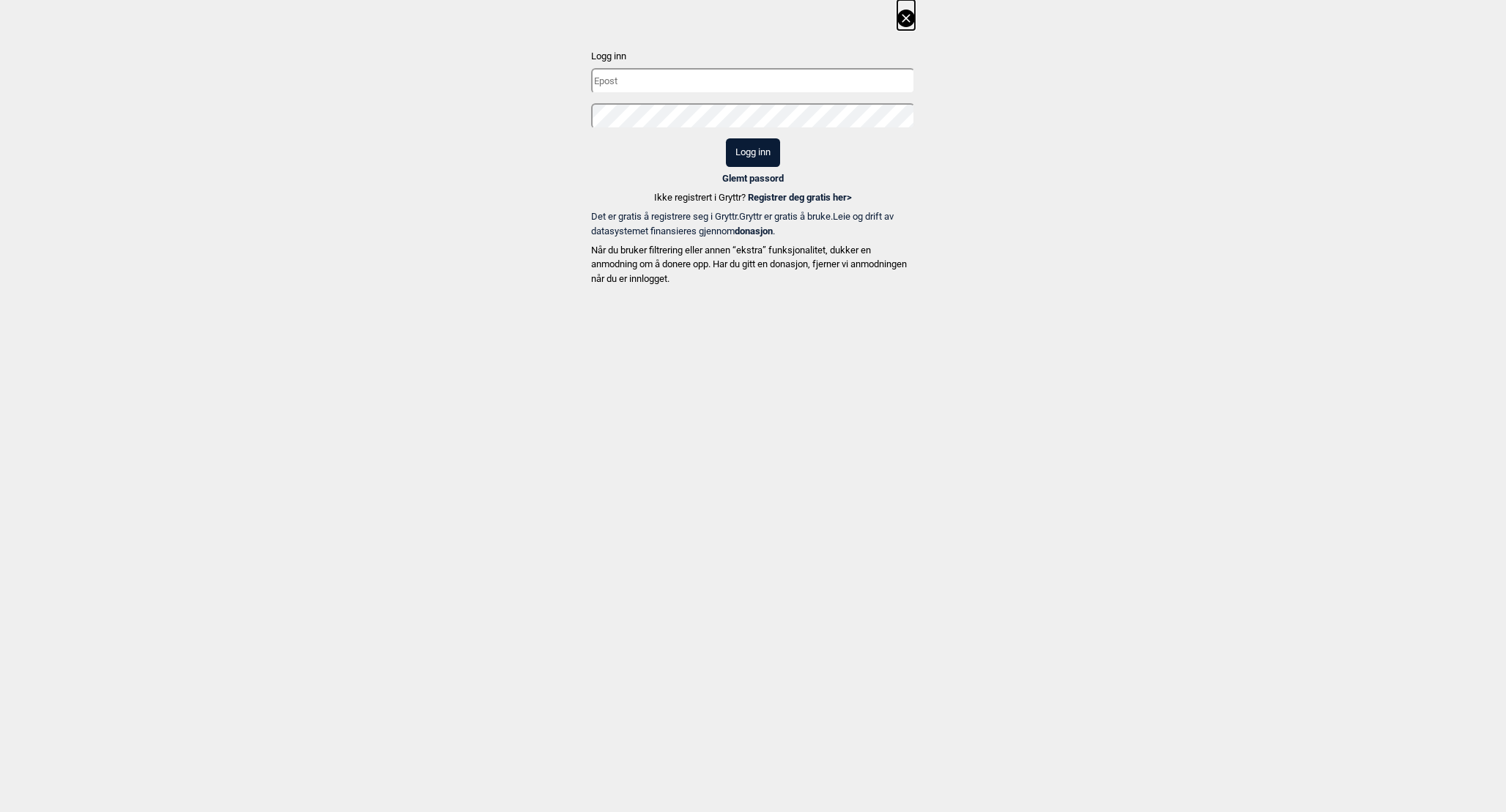
click at [735, 87] on input "text" at bounding box center [753, 81] width 324 height 26
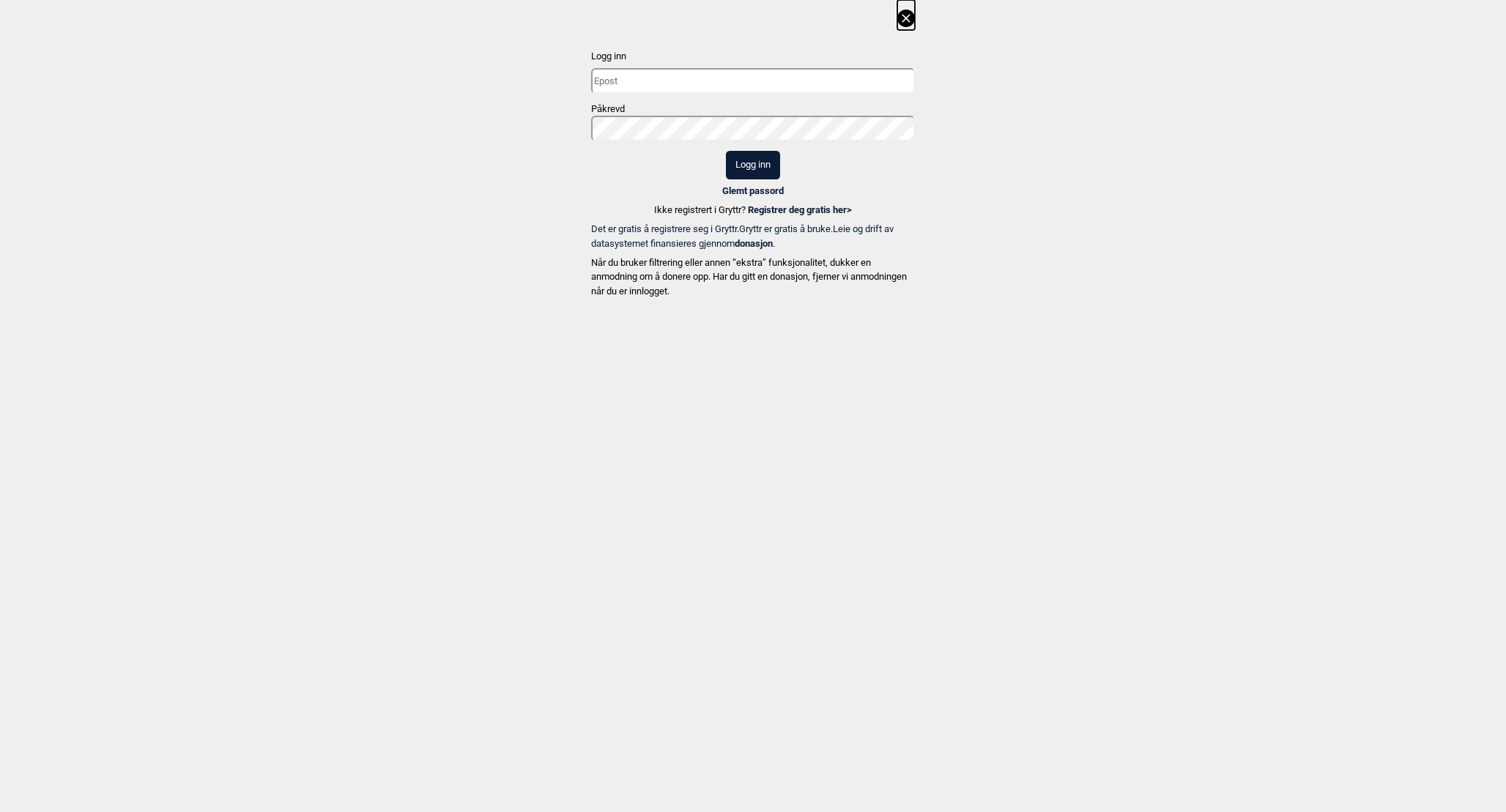
type input "[EMAIL_ADDRESS][DOMAIN_NAME]"
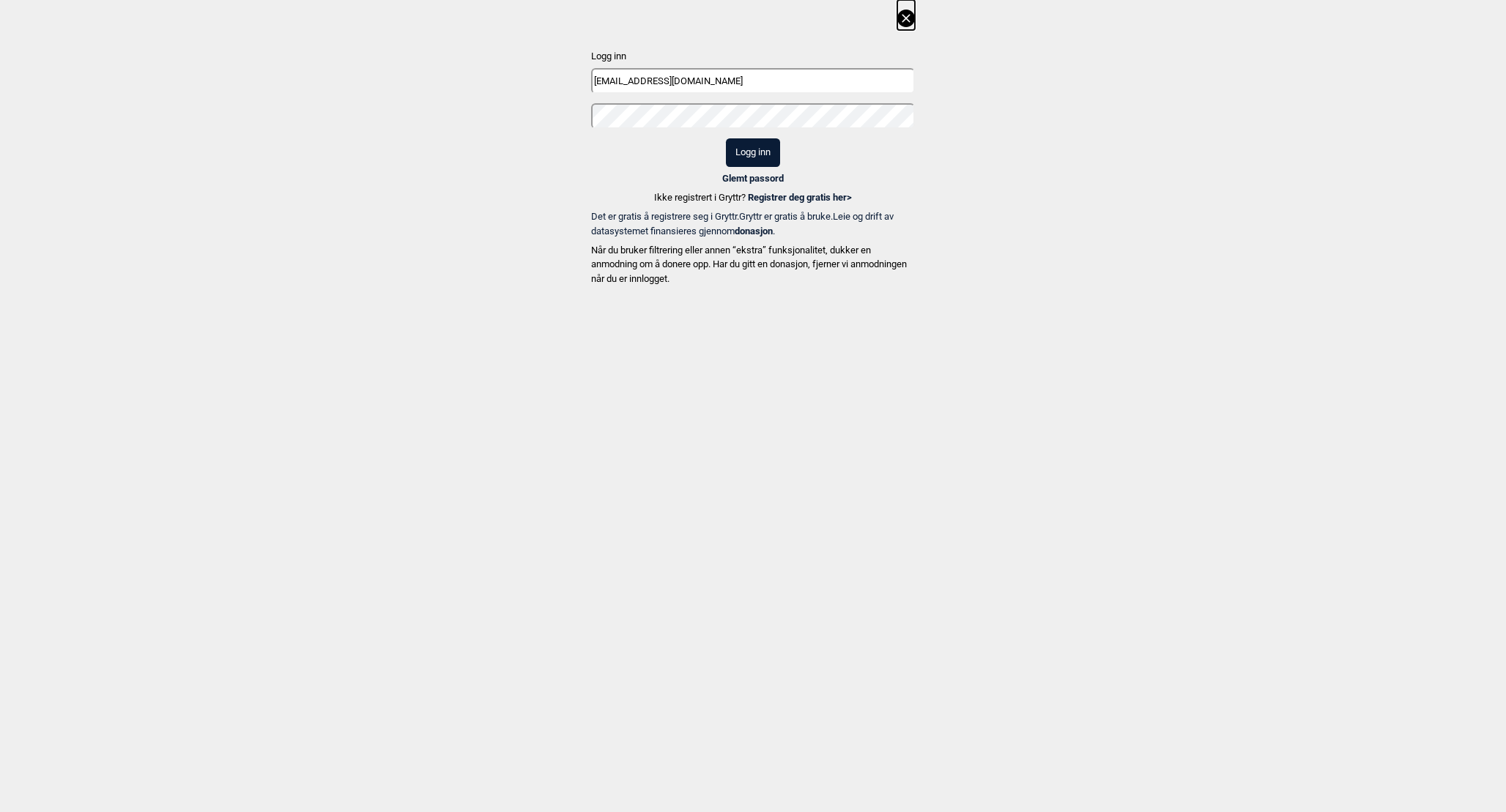
click at [751, 144] on button "Logg inn" at bounding box center [752, 153] width 54 height 29
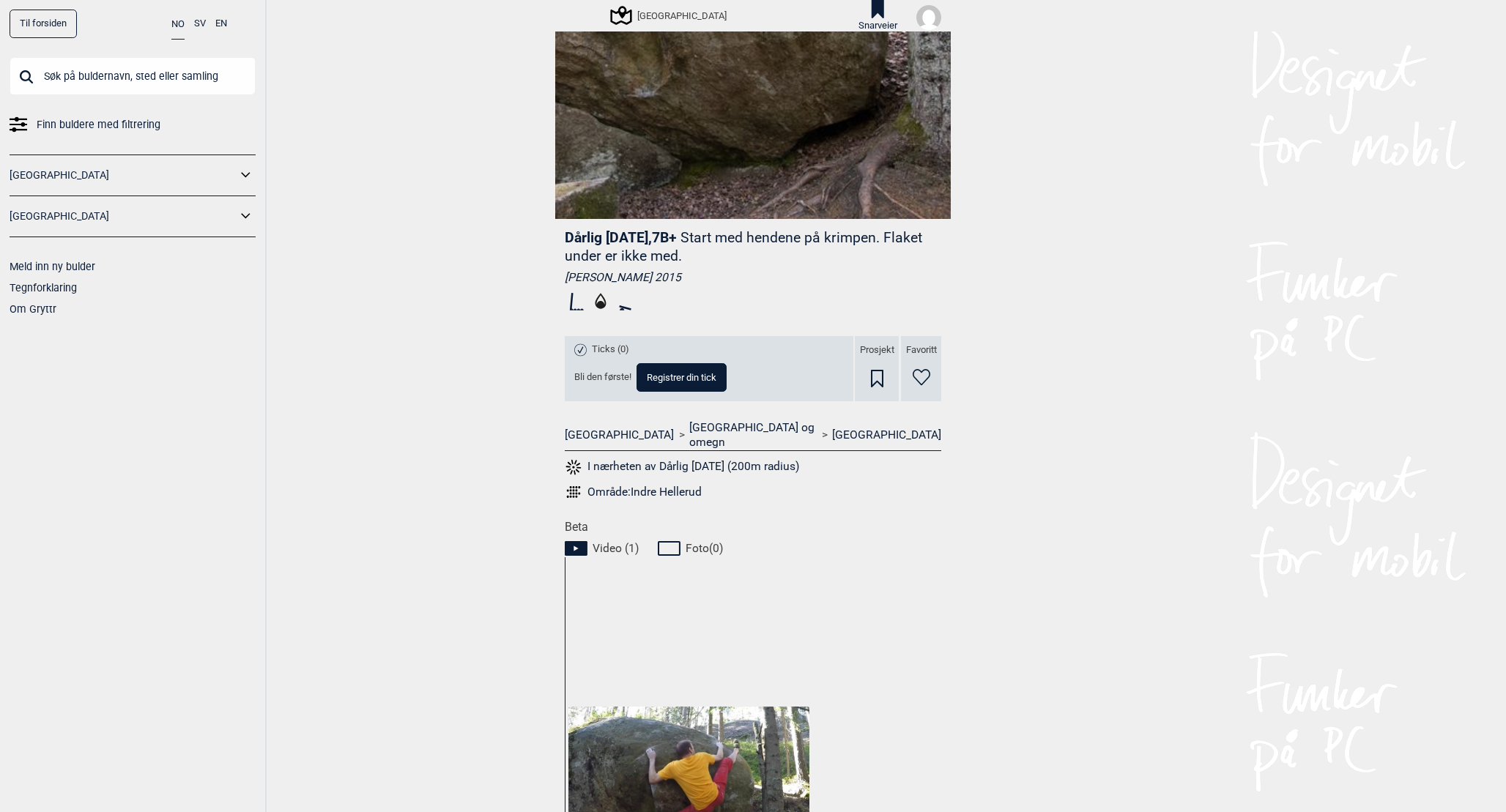
scroll to position [327, 0]
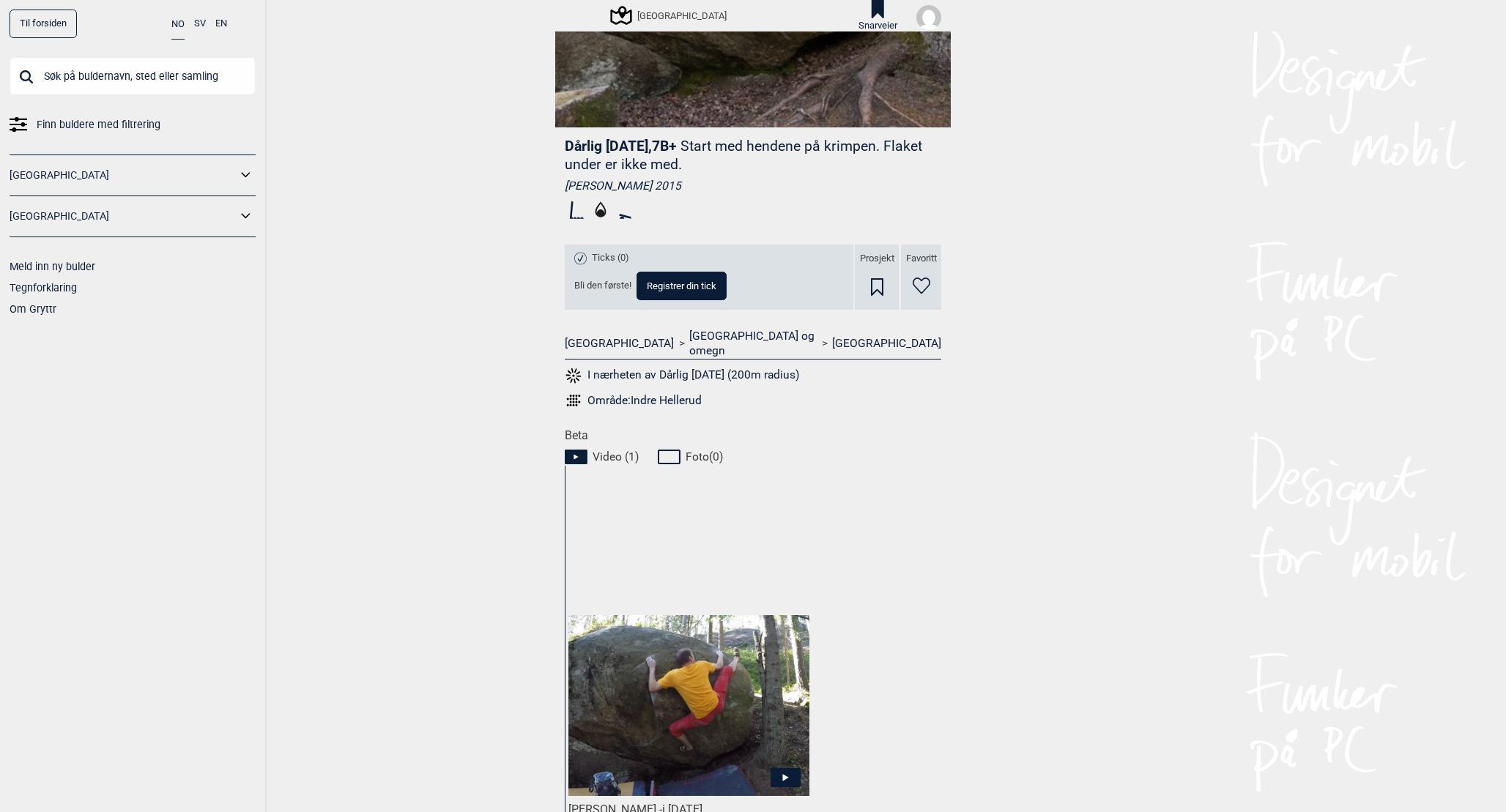
click at [878, 284] on icon at bounding box center [877, 287] width 12 height 18
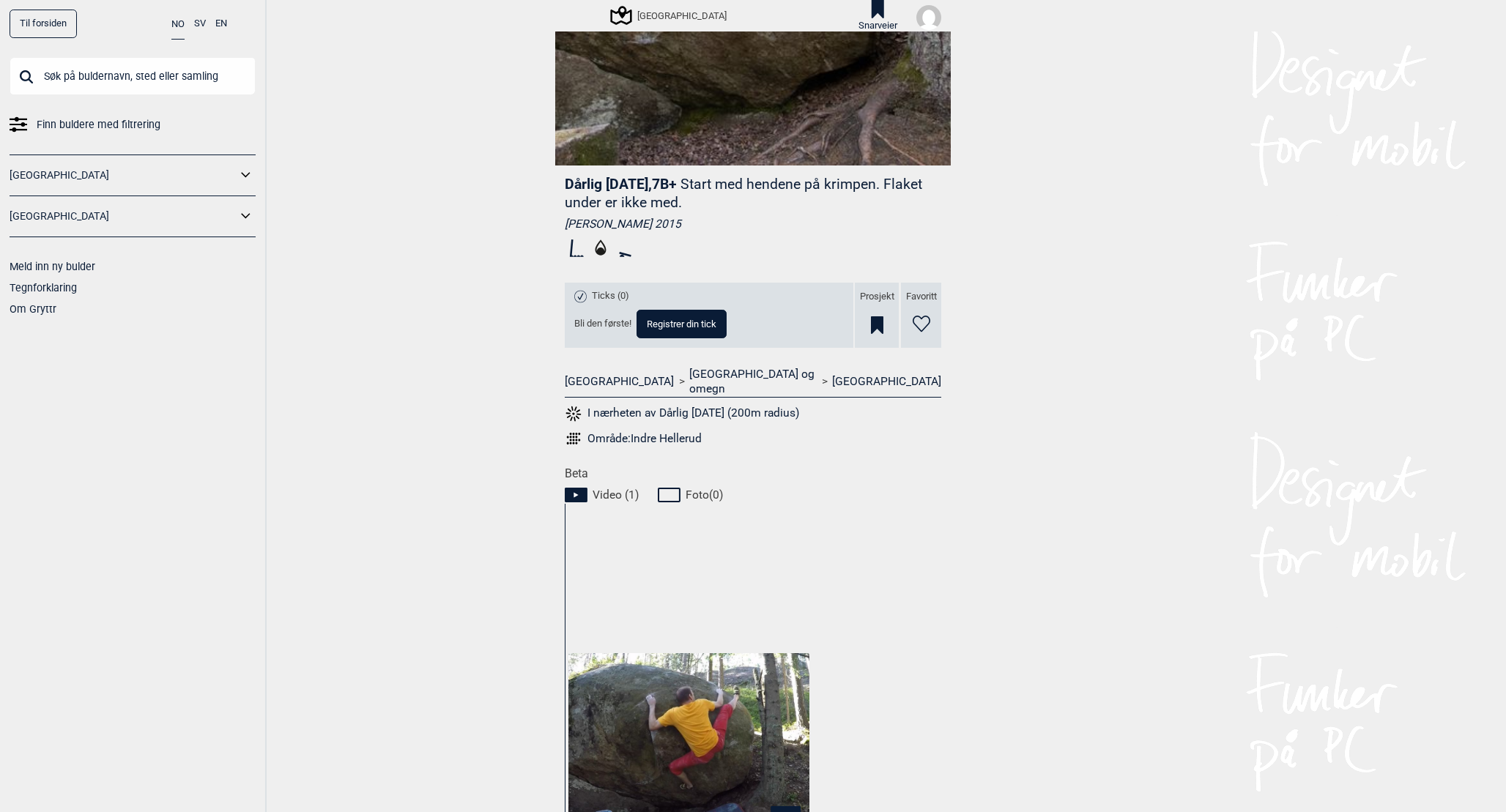
scroll to position [0, 0]
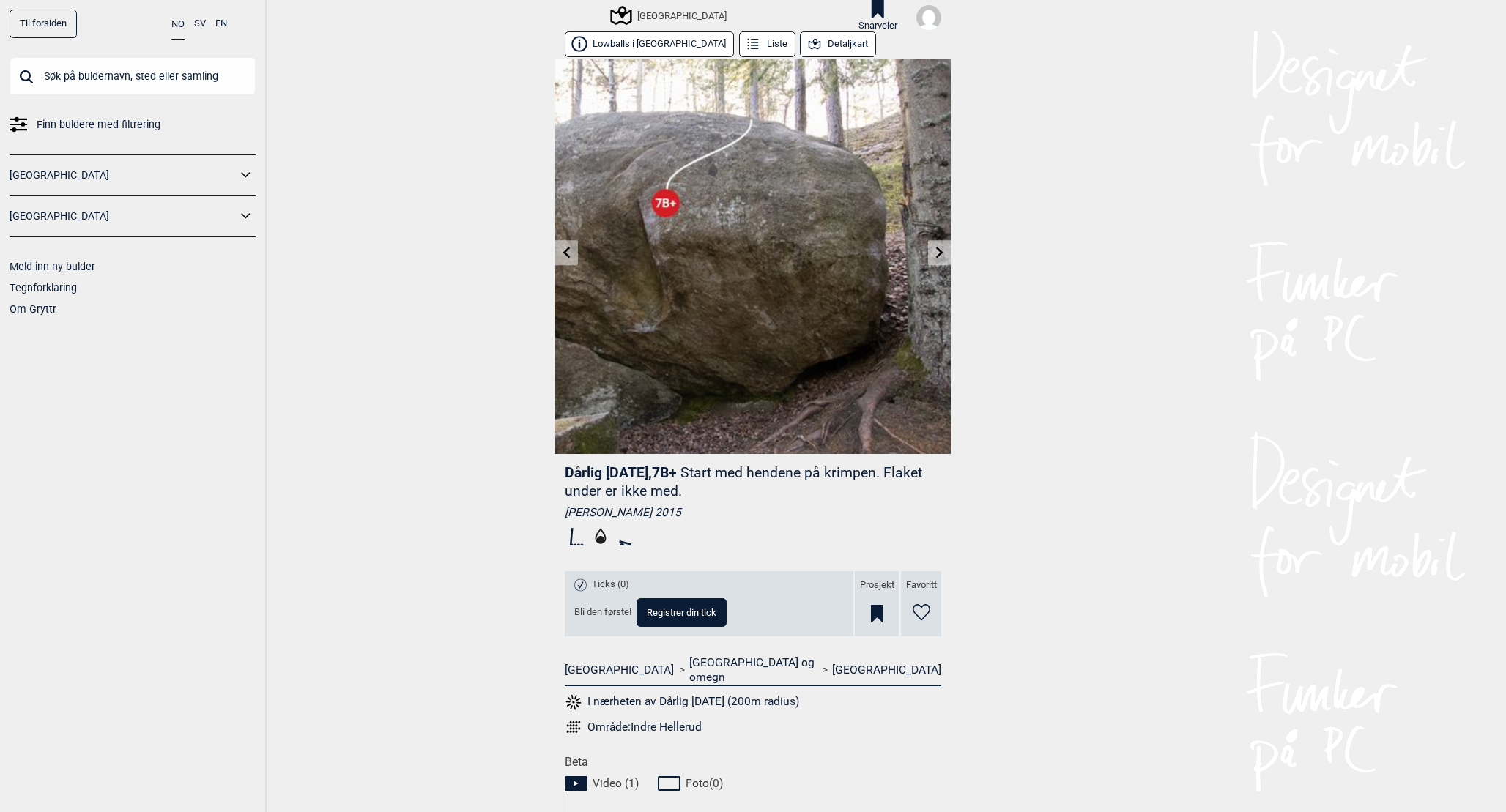
click at [661, 46] on button "Lowballs i [GEOGRAPHIC_DATA]" at bounding box center [649, 44] width 170 height 26
click at [814, 48] on button "Detaljkart" at bounding box center [837, 44] width 76 height 26
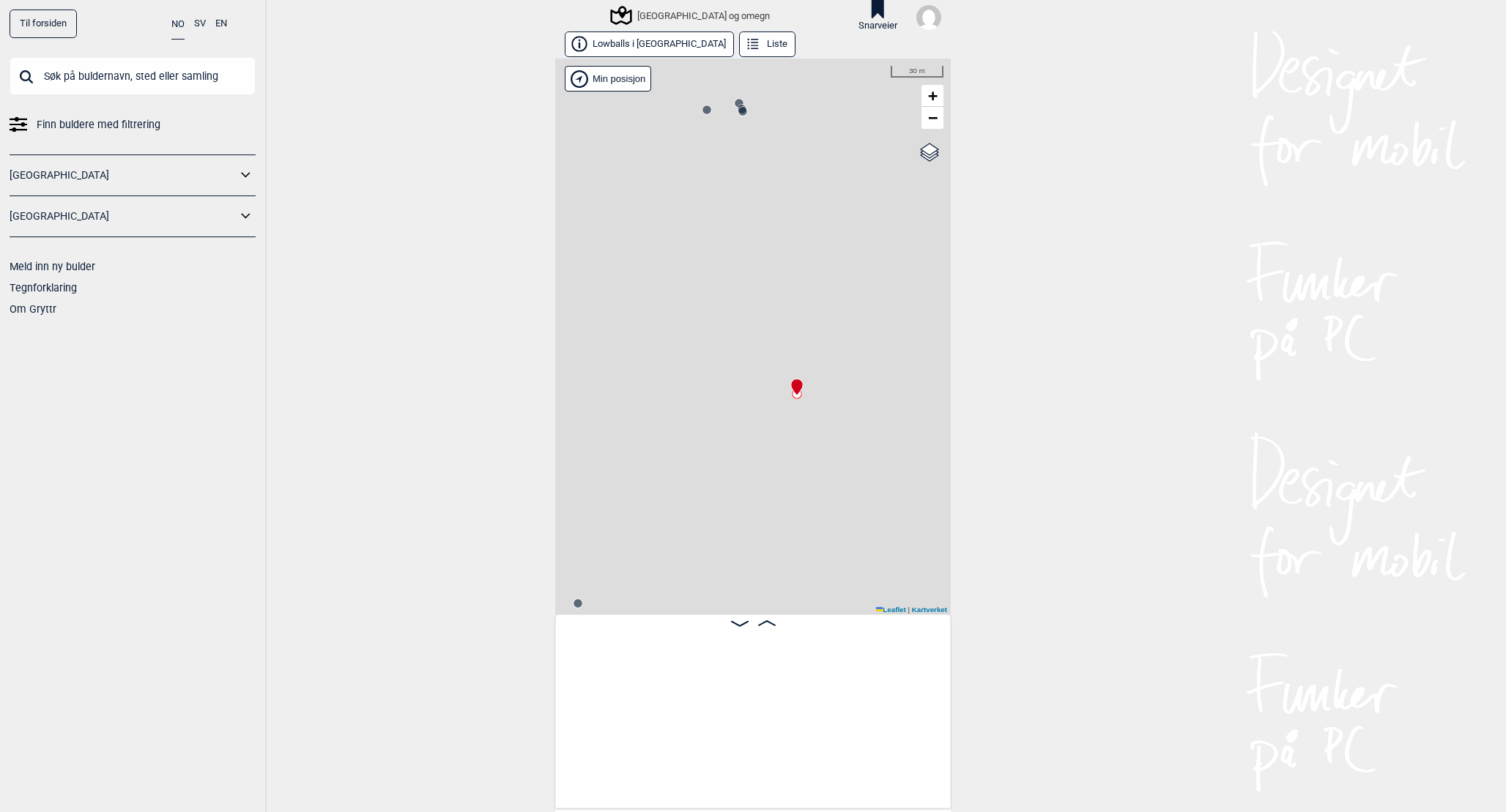
scroll to position [0, 619]
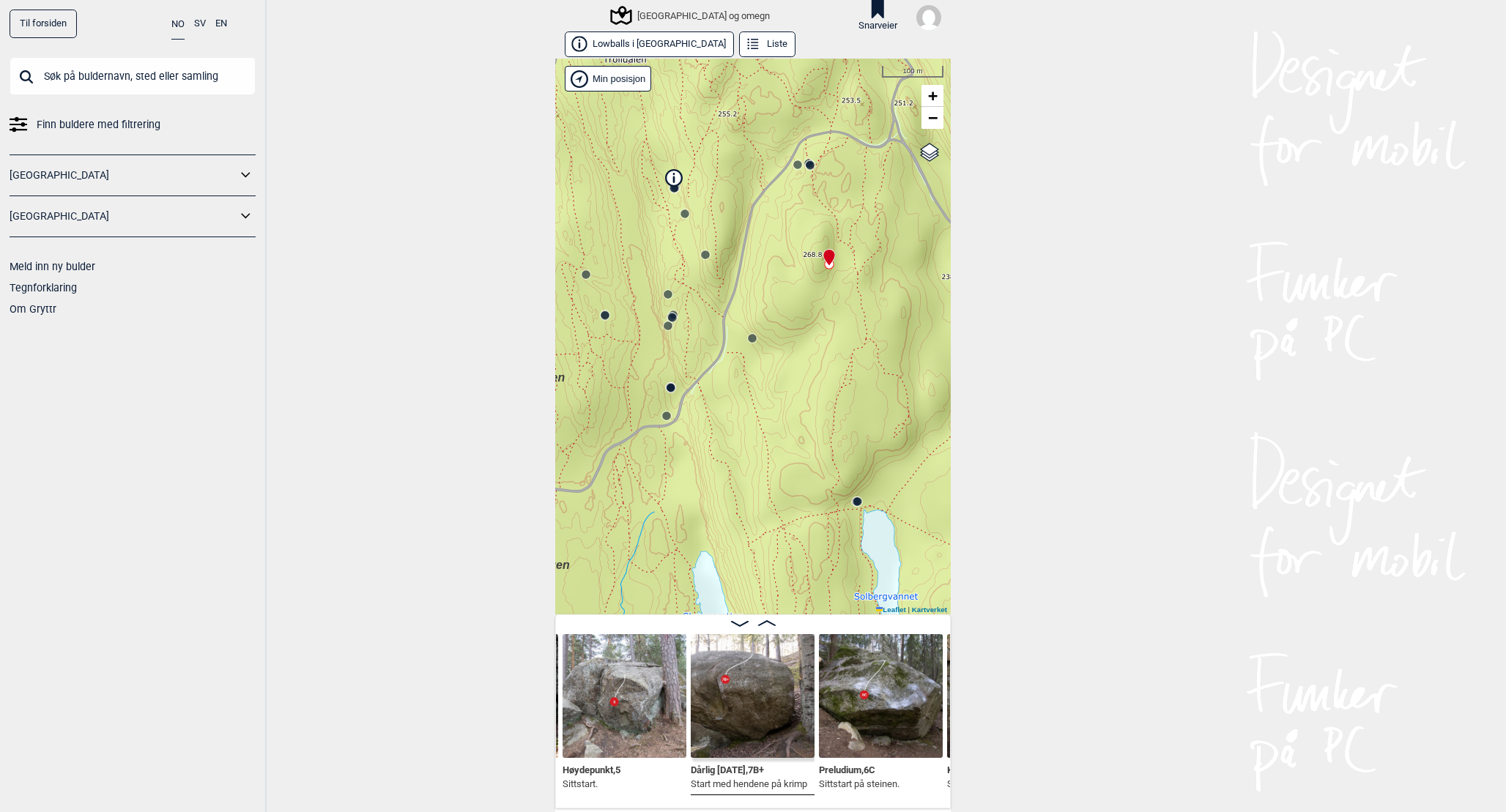
click at [677, 177] on icon at bounding box center [674, 177] width 16 height 16
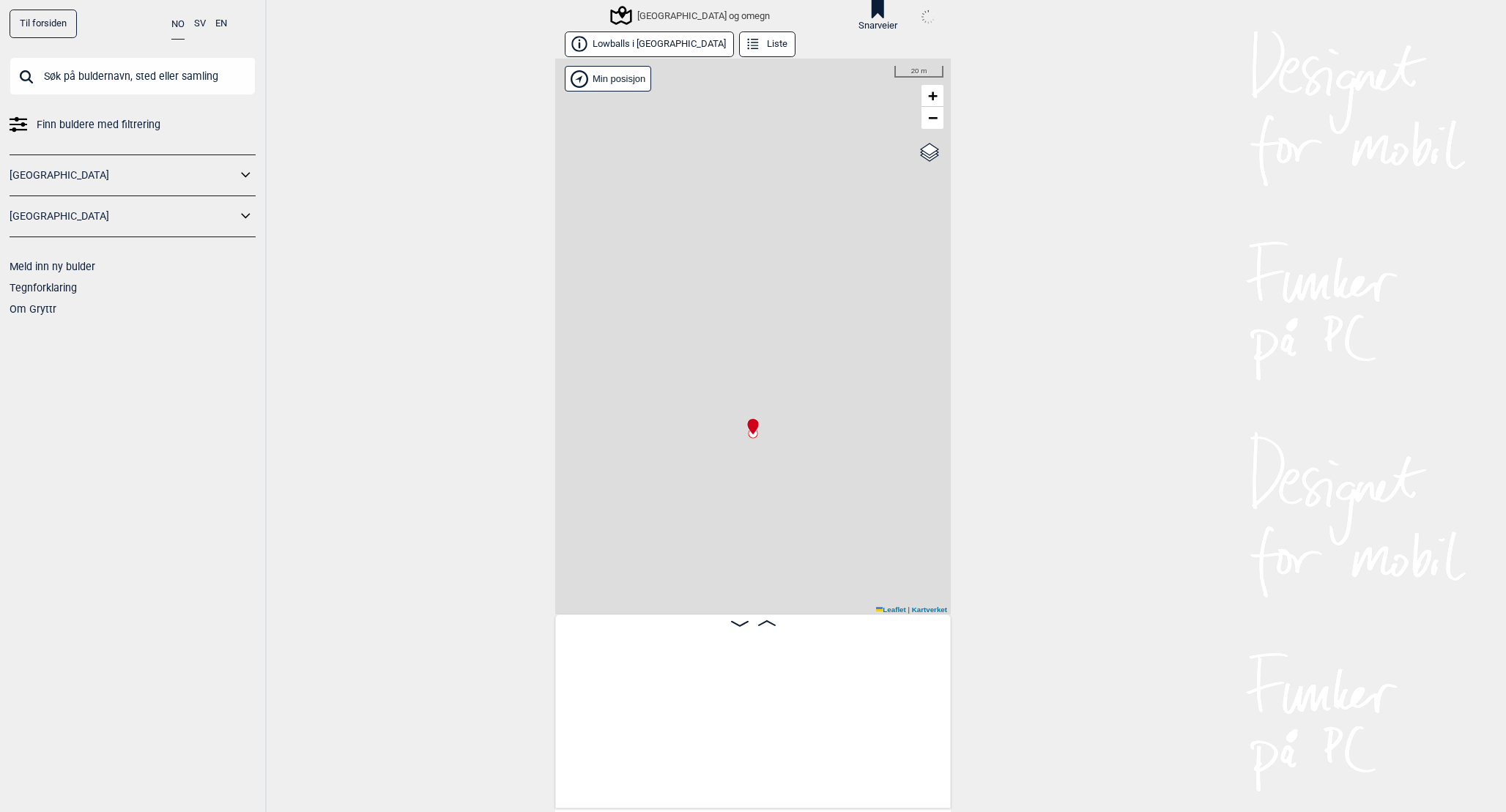
scroll to position [0, 619]
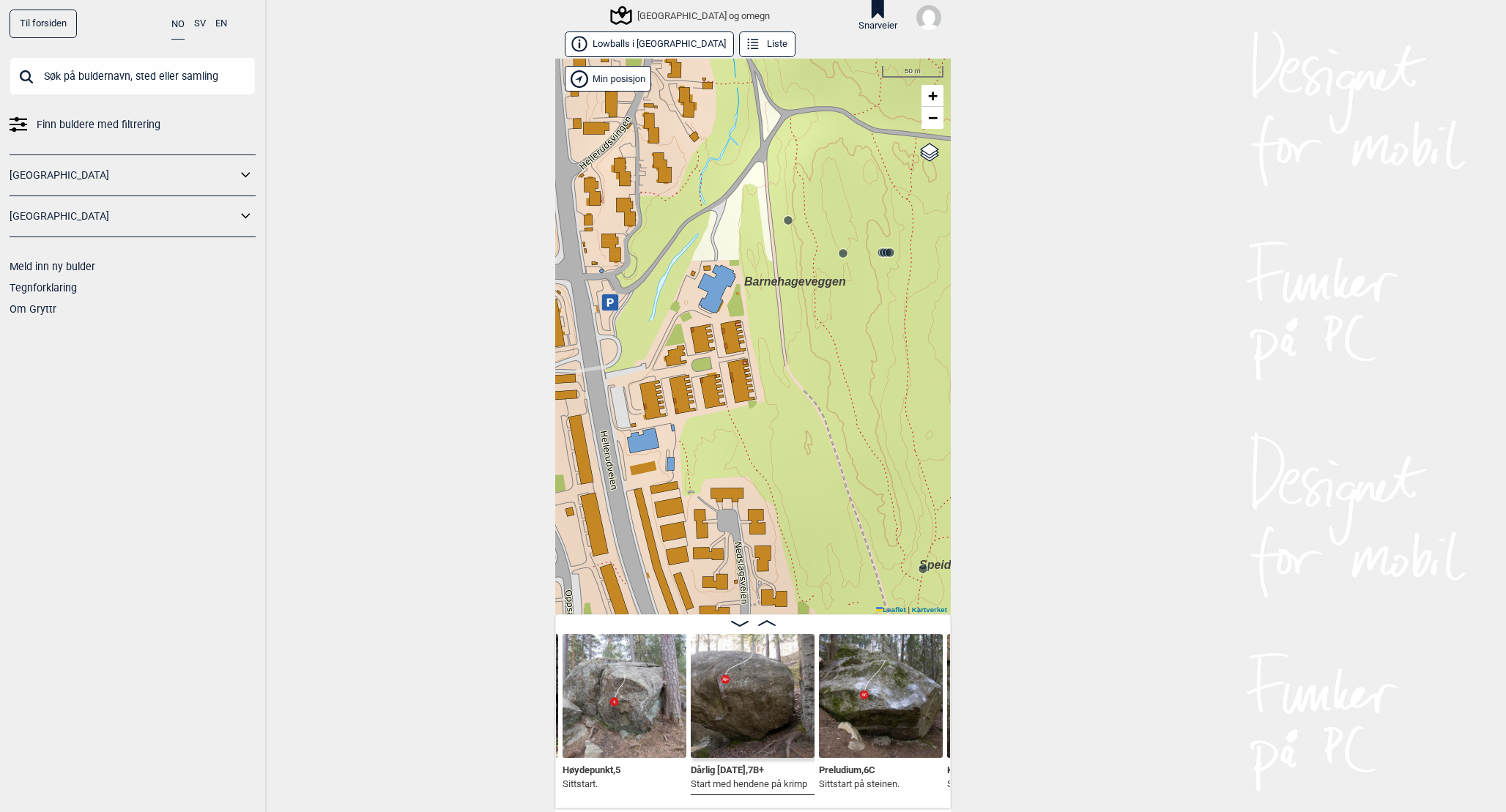
click at [788, 223] on circle at bounding box center [788, 220] width 9 height 9
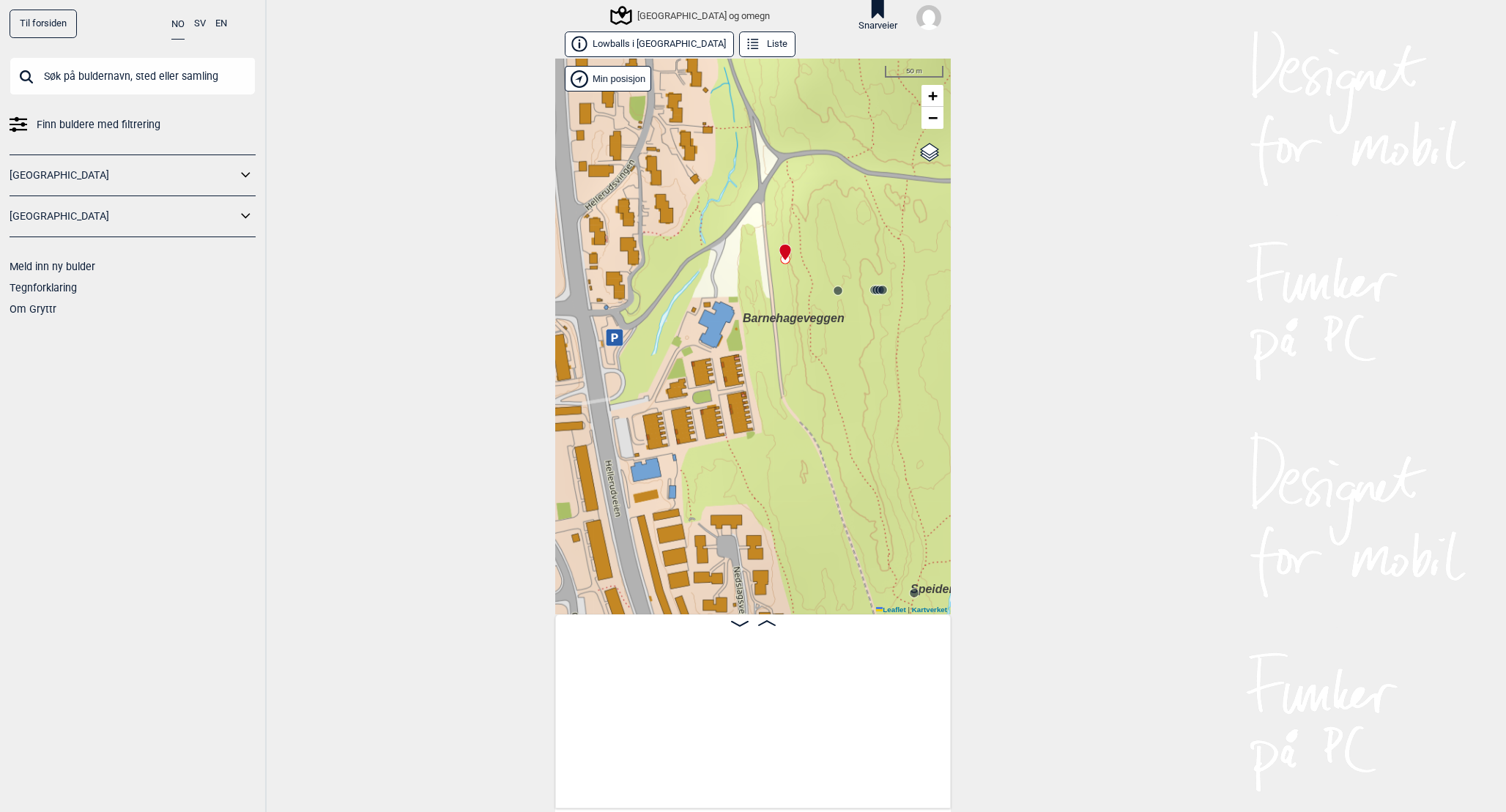
scroll to position [0, 6087]
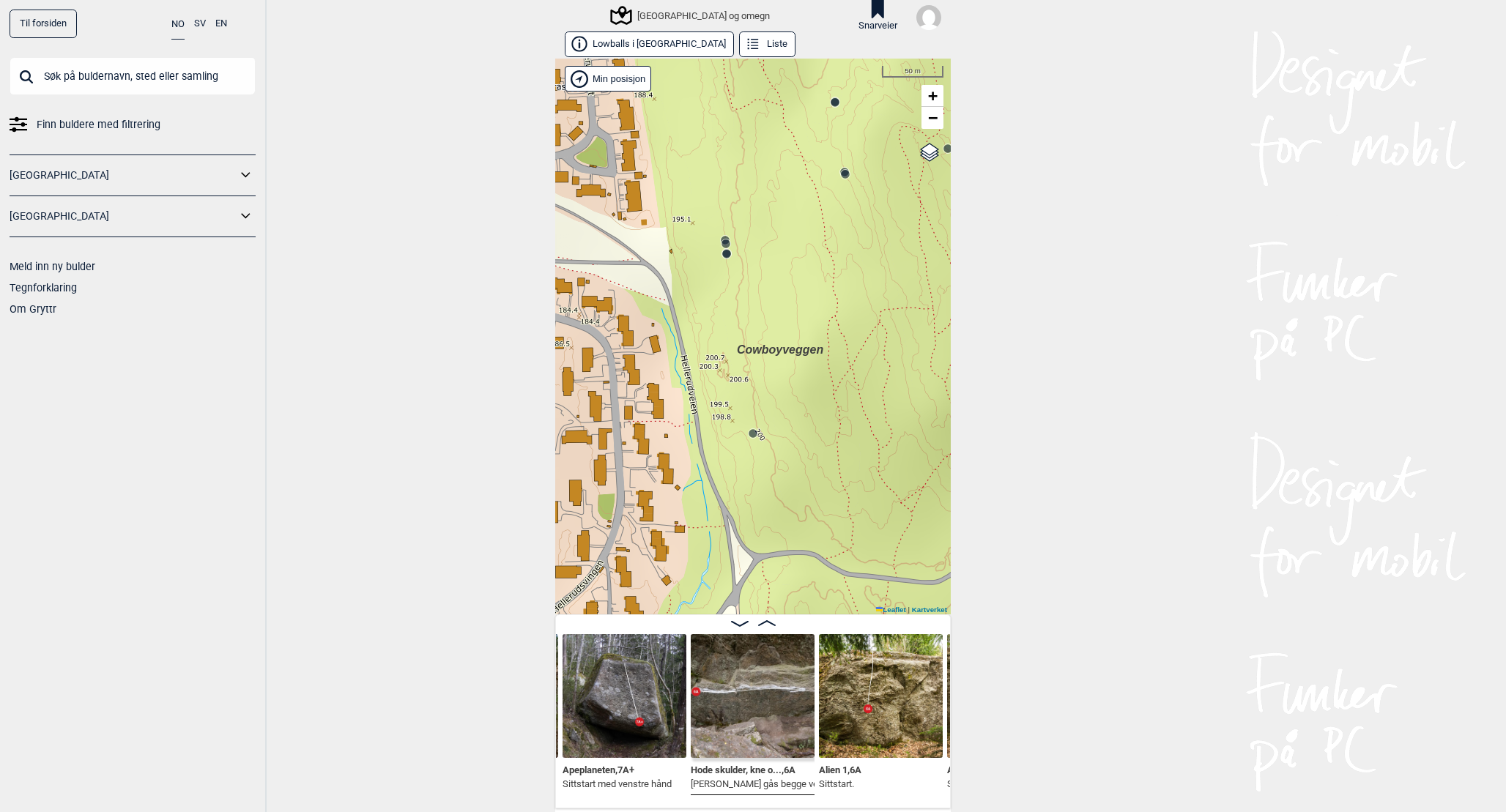
click at [755, 435] on circle at bounding box center [753, 433] width 9 height 9
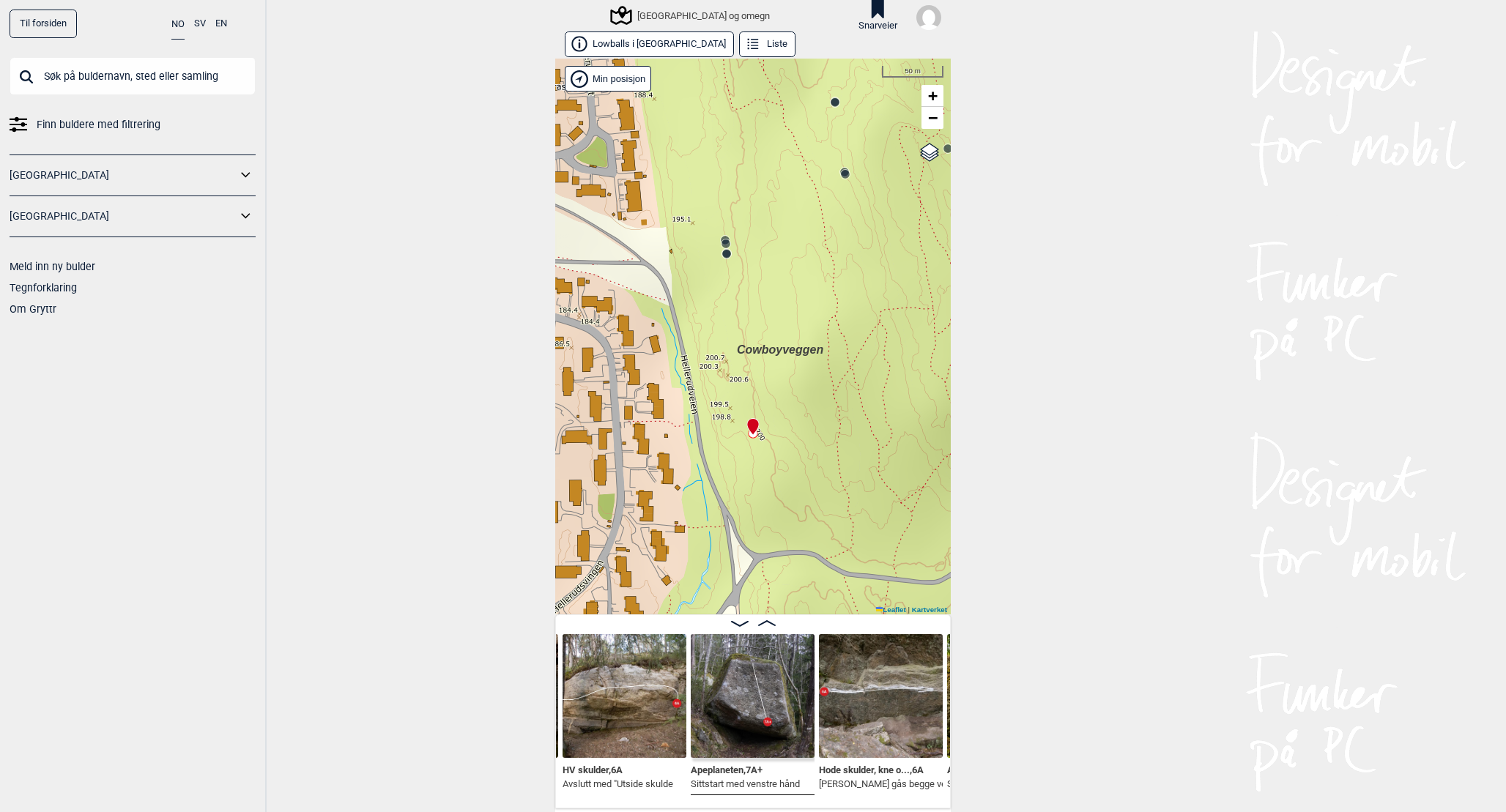
click at [763, 692] on img at bounding box center [753, 696] width 124 height 124
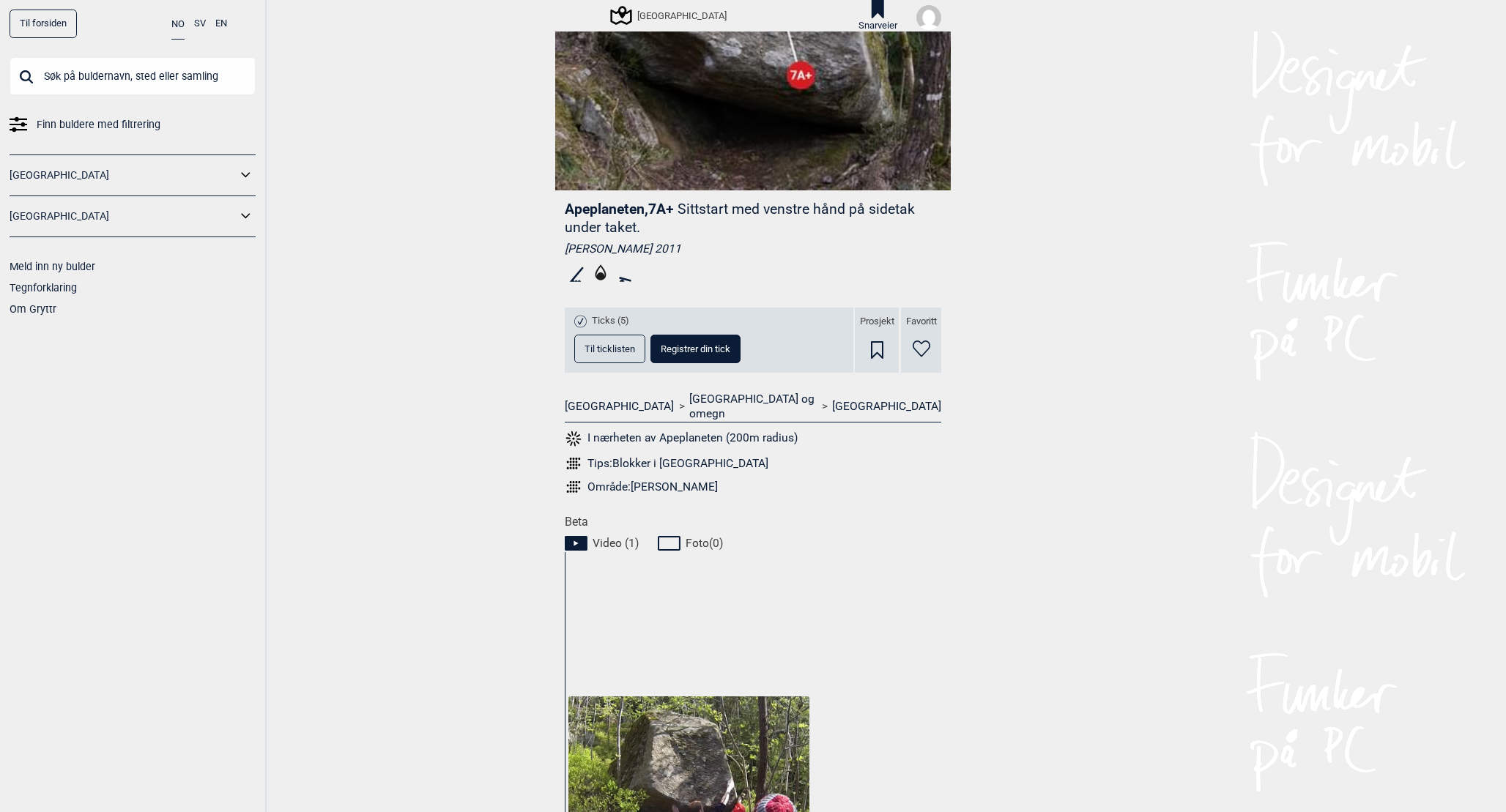
scroll to position [274, 0]
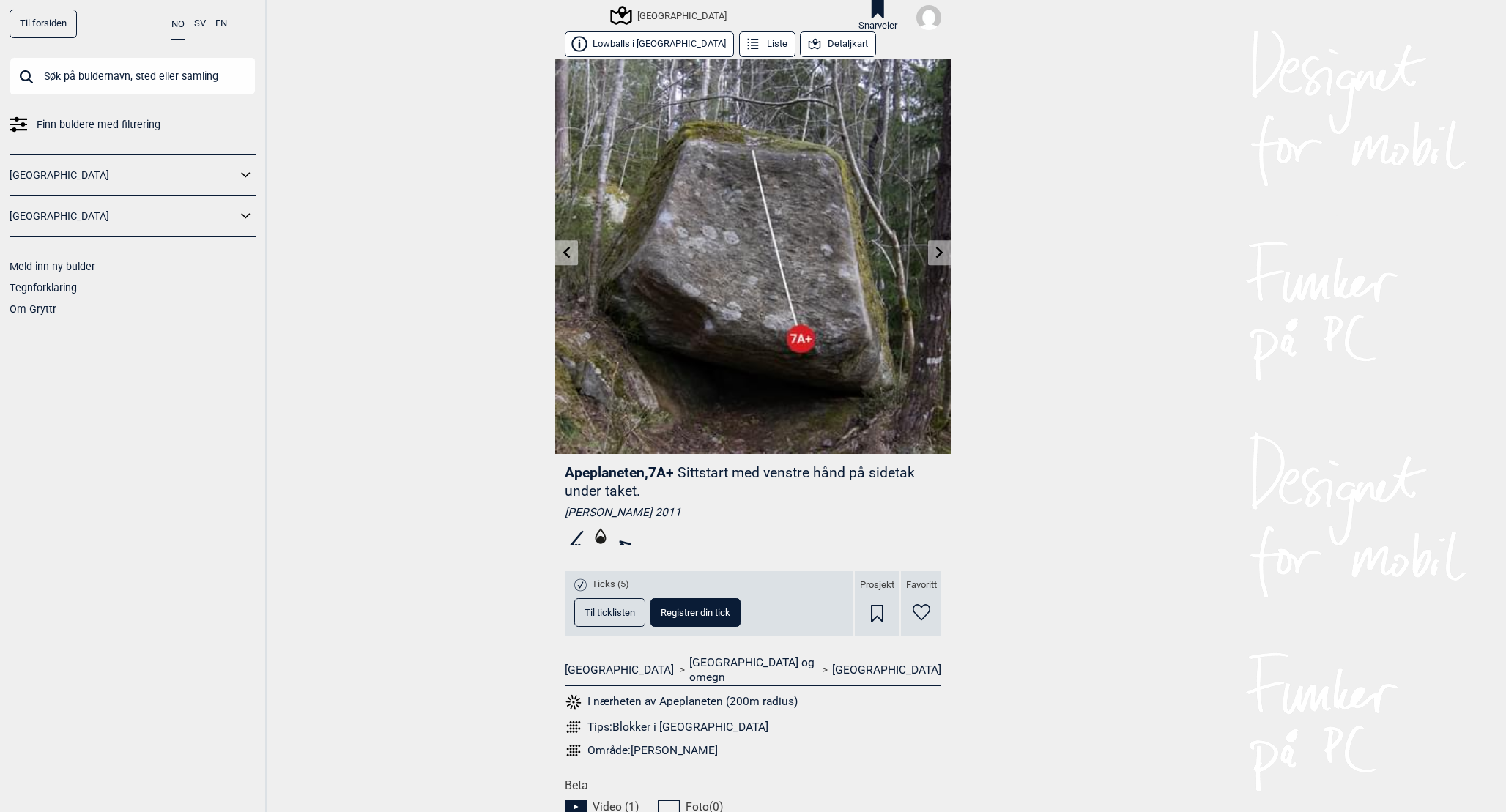
scroll to position [454, 0]
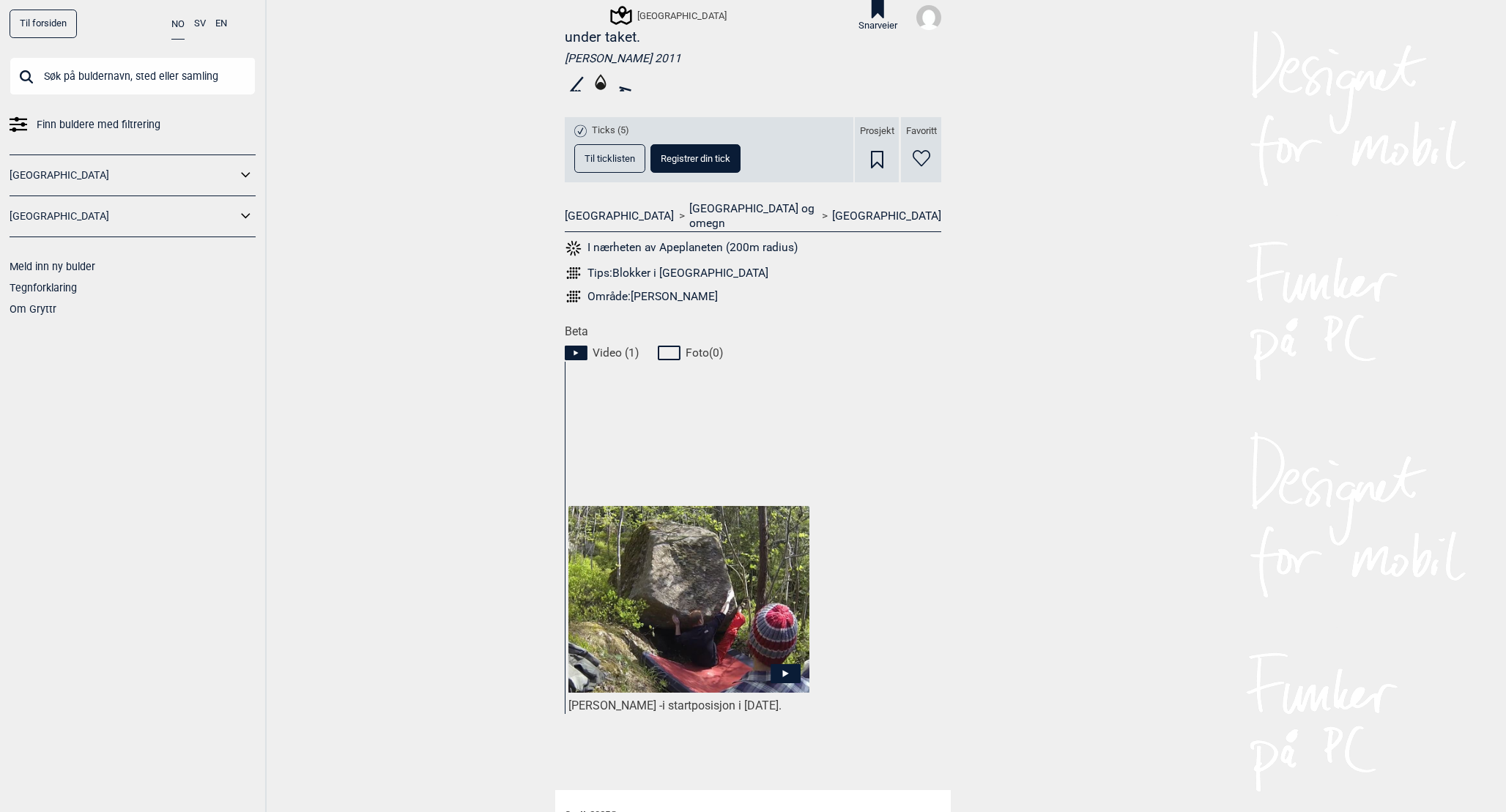
click at [635, 161] on button "Til ticklisten" at bounding box center [610, 159] width 71 height 29
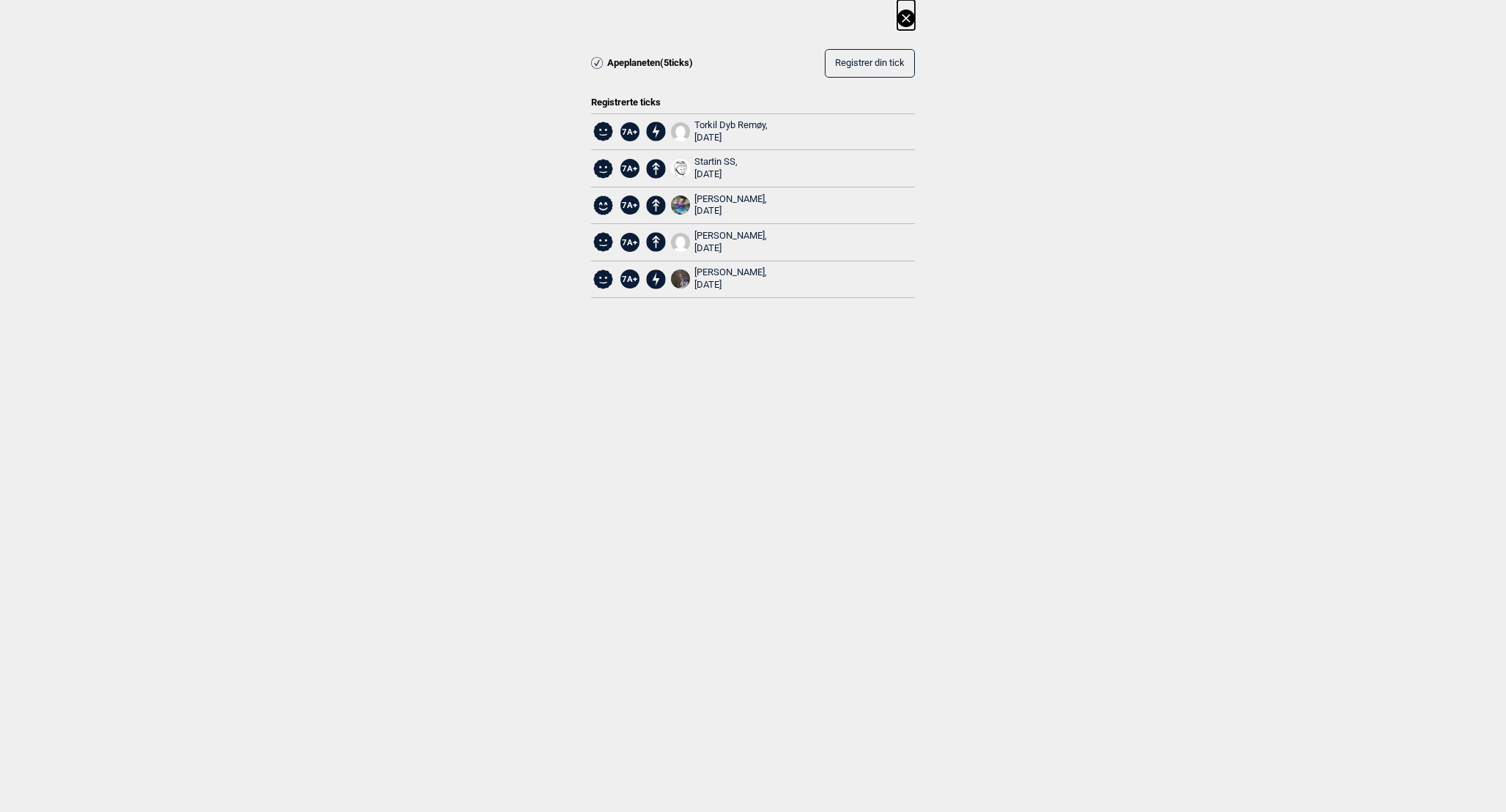
click at [909, 13] on icon at bounding box center [906, 18] width 18 height 18
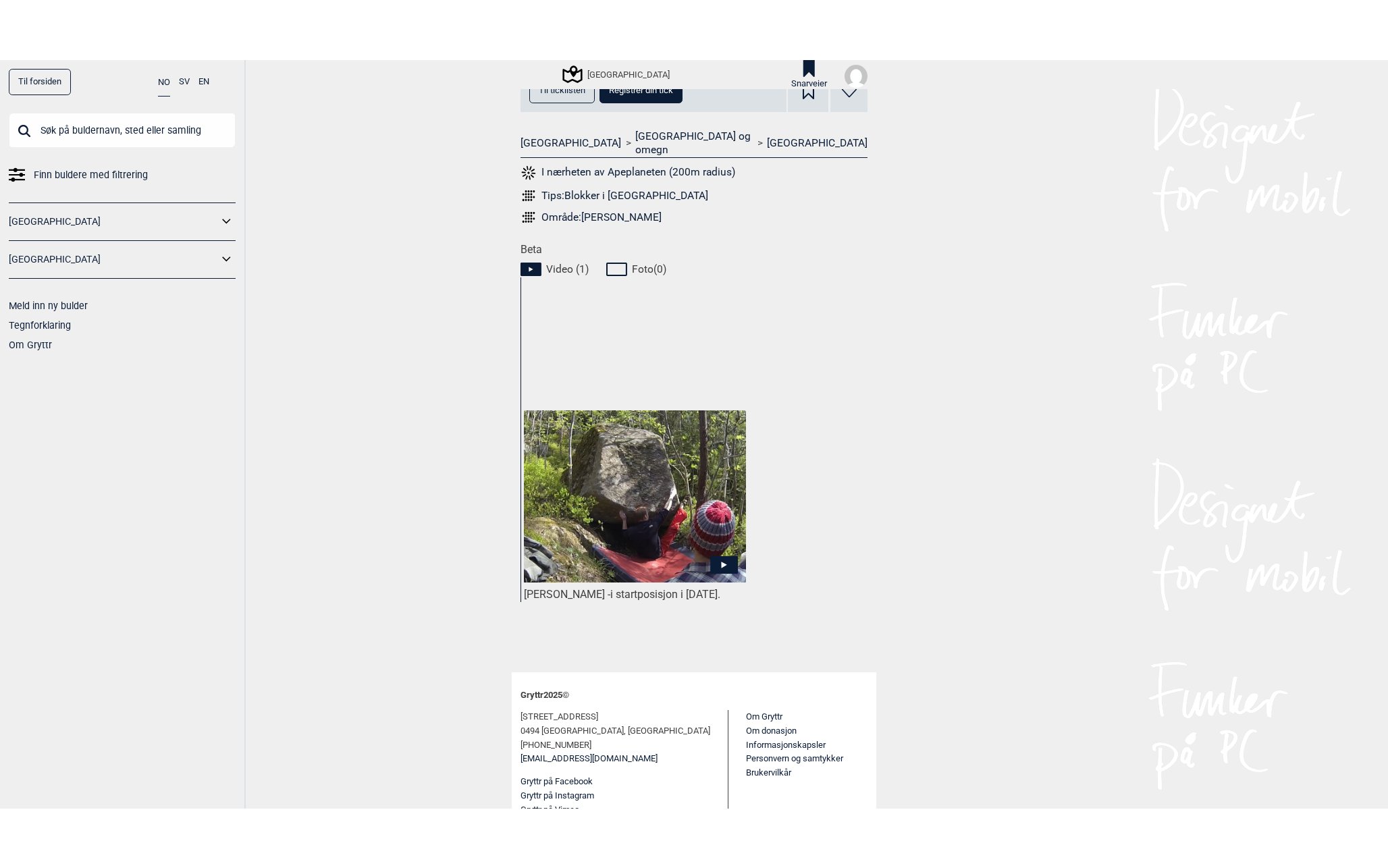
scroll to position [538, 0]
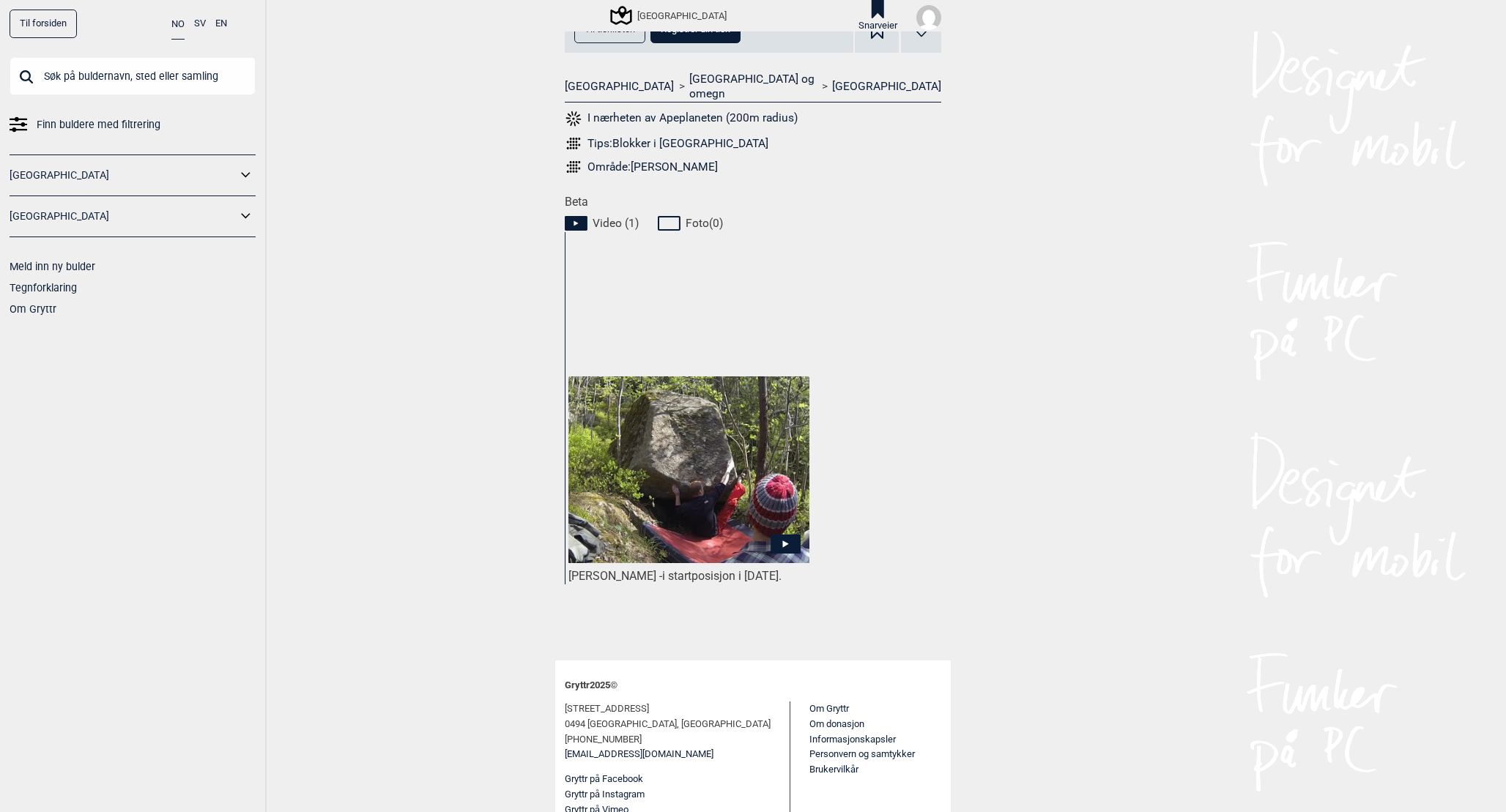
click at [749, 462] on img at bounding box center [689, 470] width 241 height 186
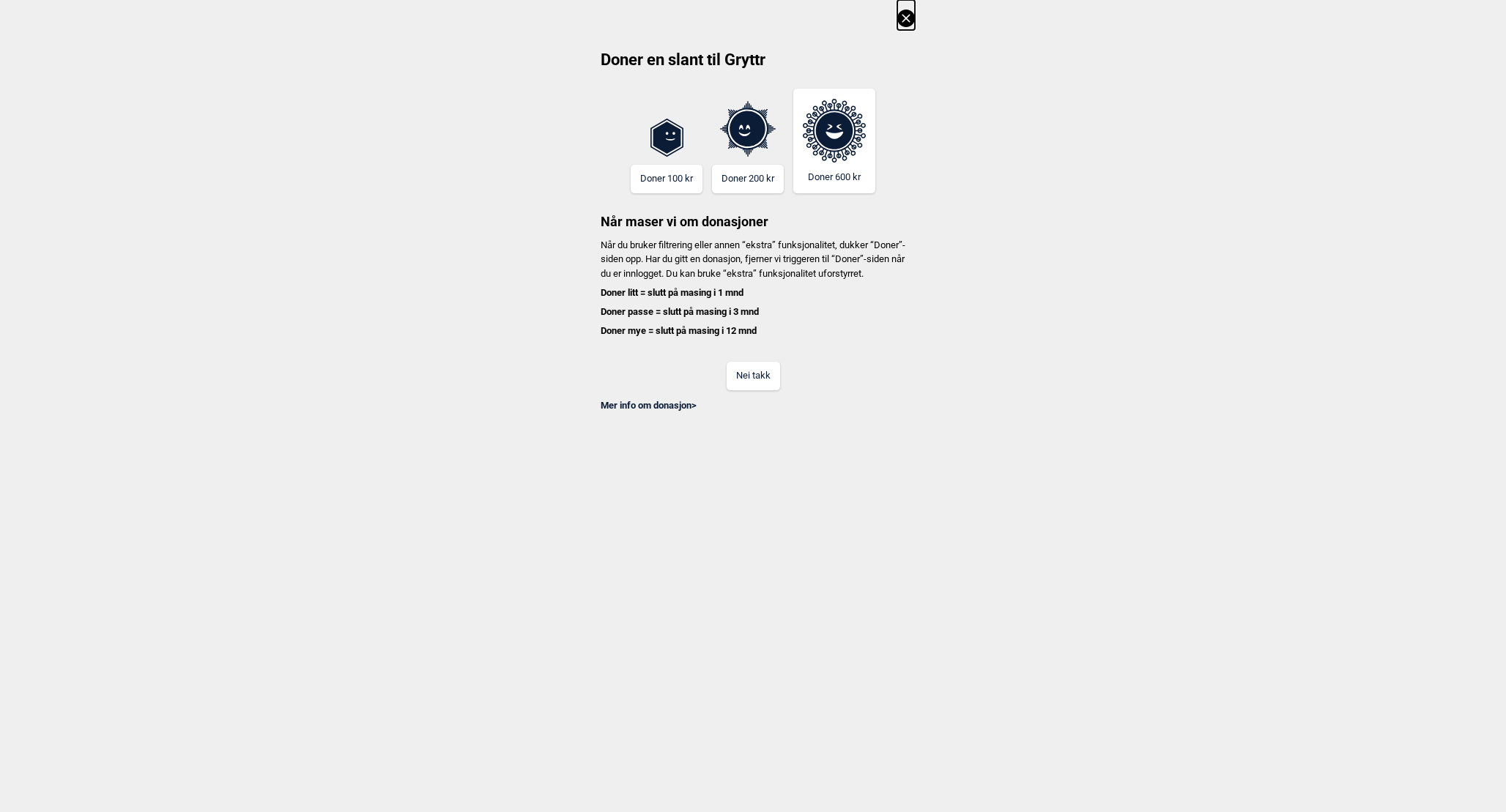
click at [751, 389] on button "Nei takk" at bounding box center [753, 376] width 54 height 29
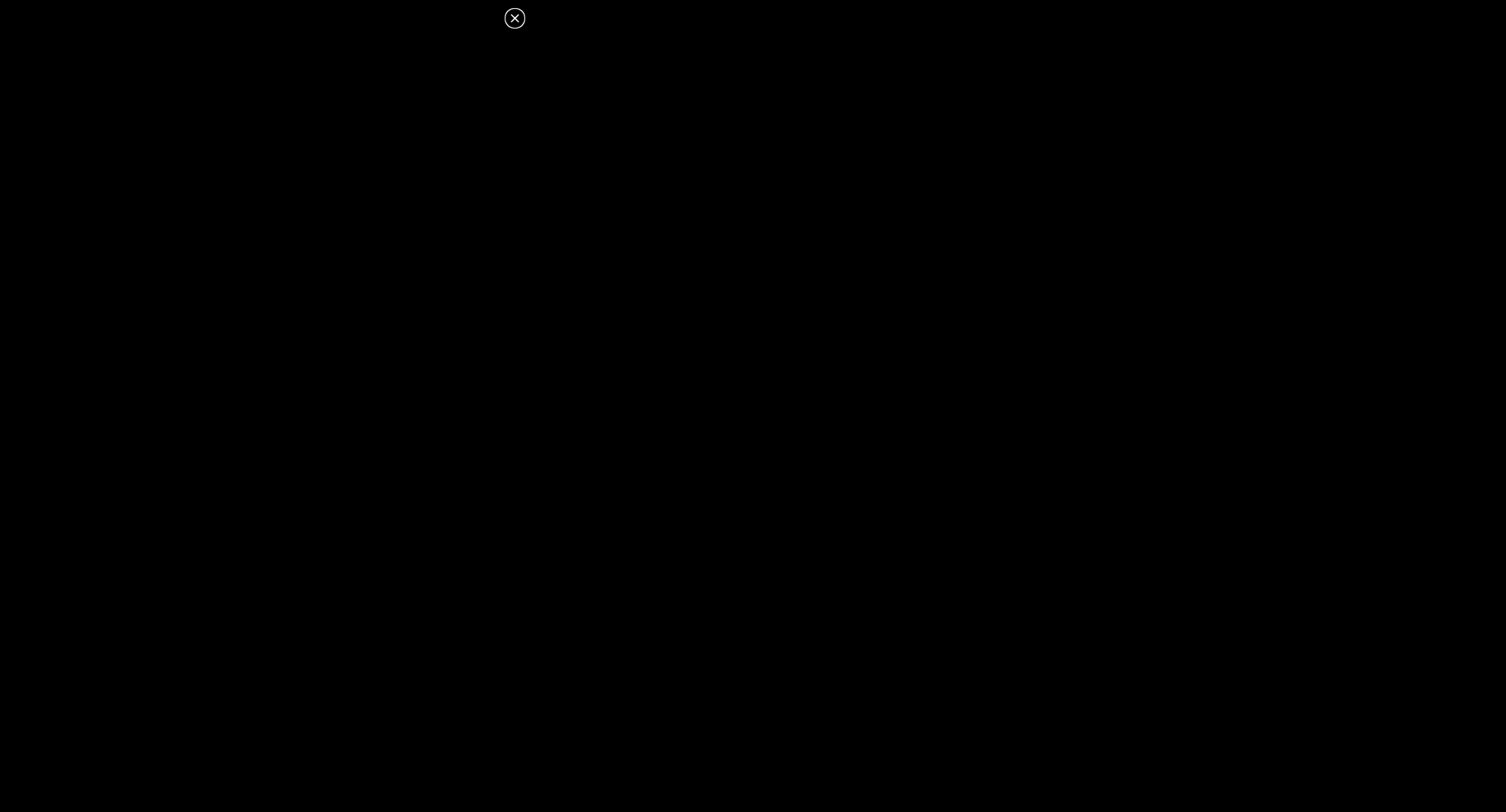
click at [518, 19] on icon at bounding box center [515, 18] width 18 height 18
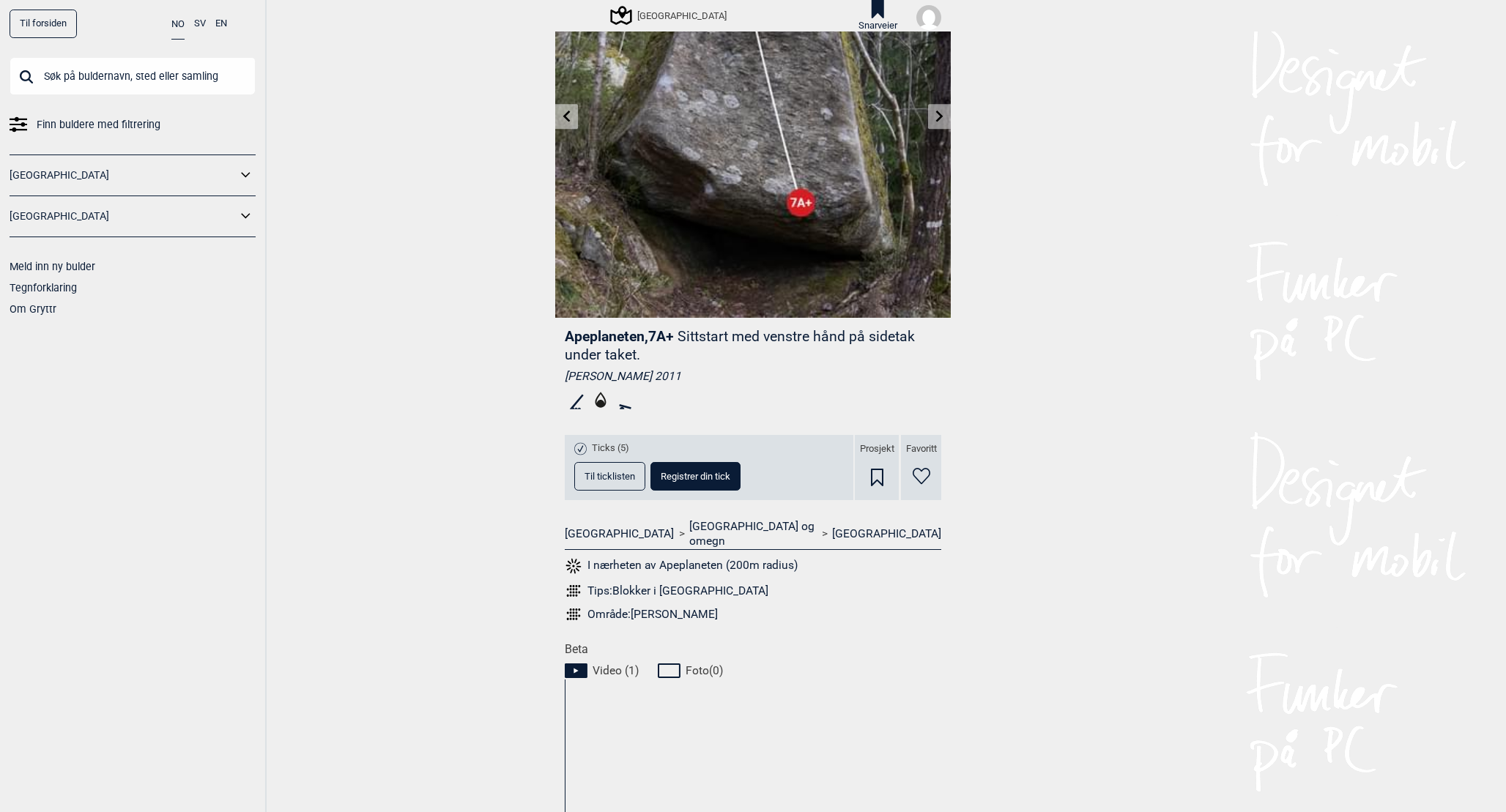
scroll to position [0, 0]
